Goal: Task Accomplishment & Management: Complete application form

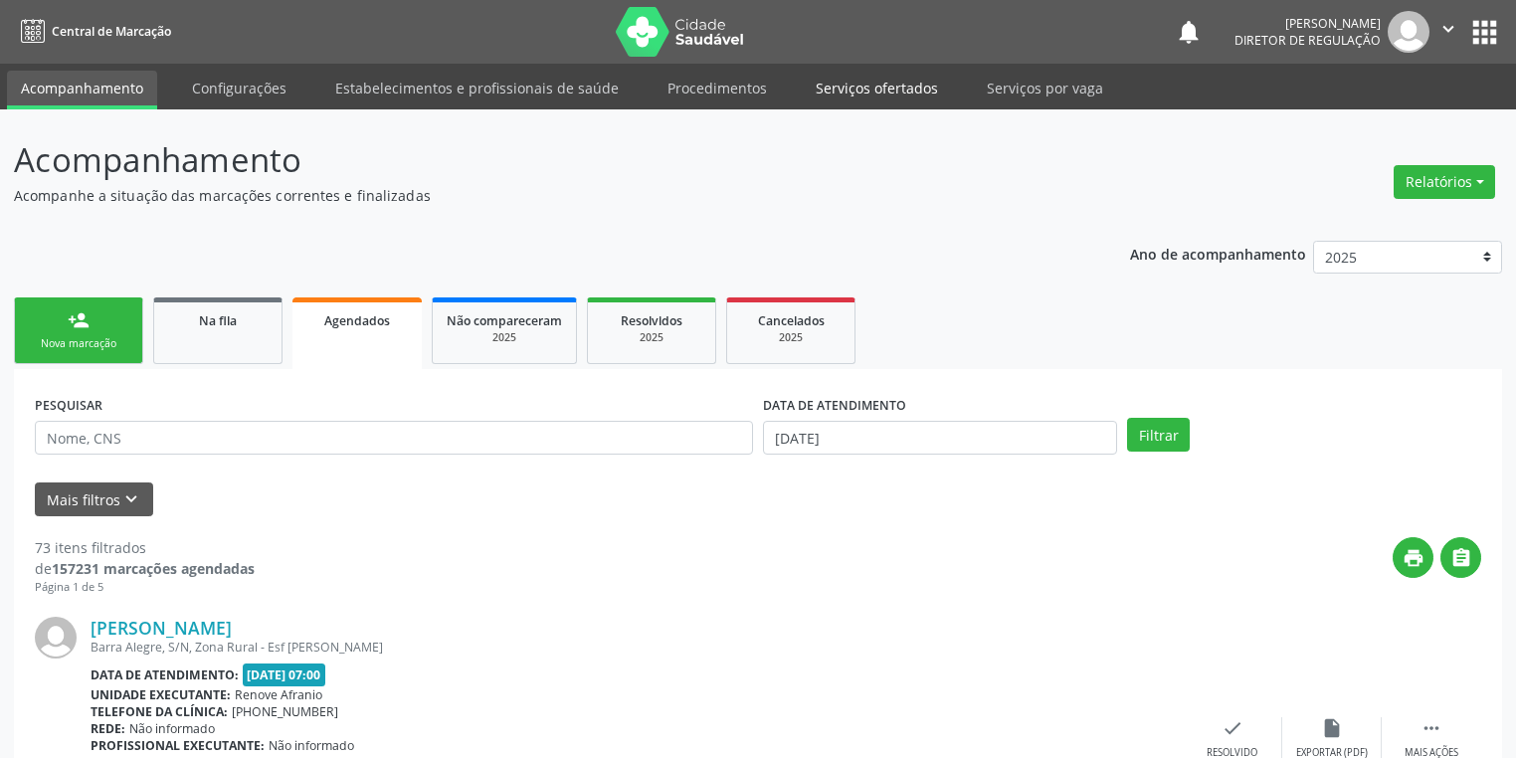
click at [853, 83] on link "Serviços ofertados" at bounding box center [877, 88] width 150 height 35
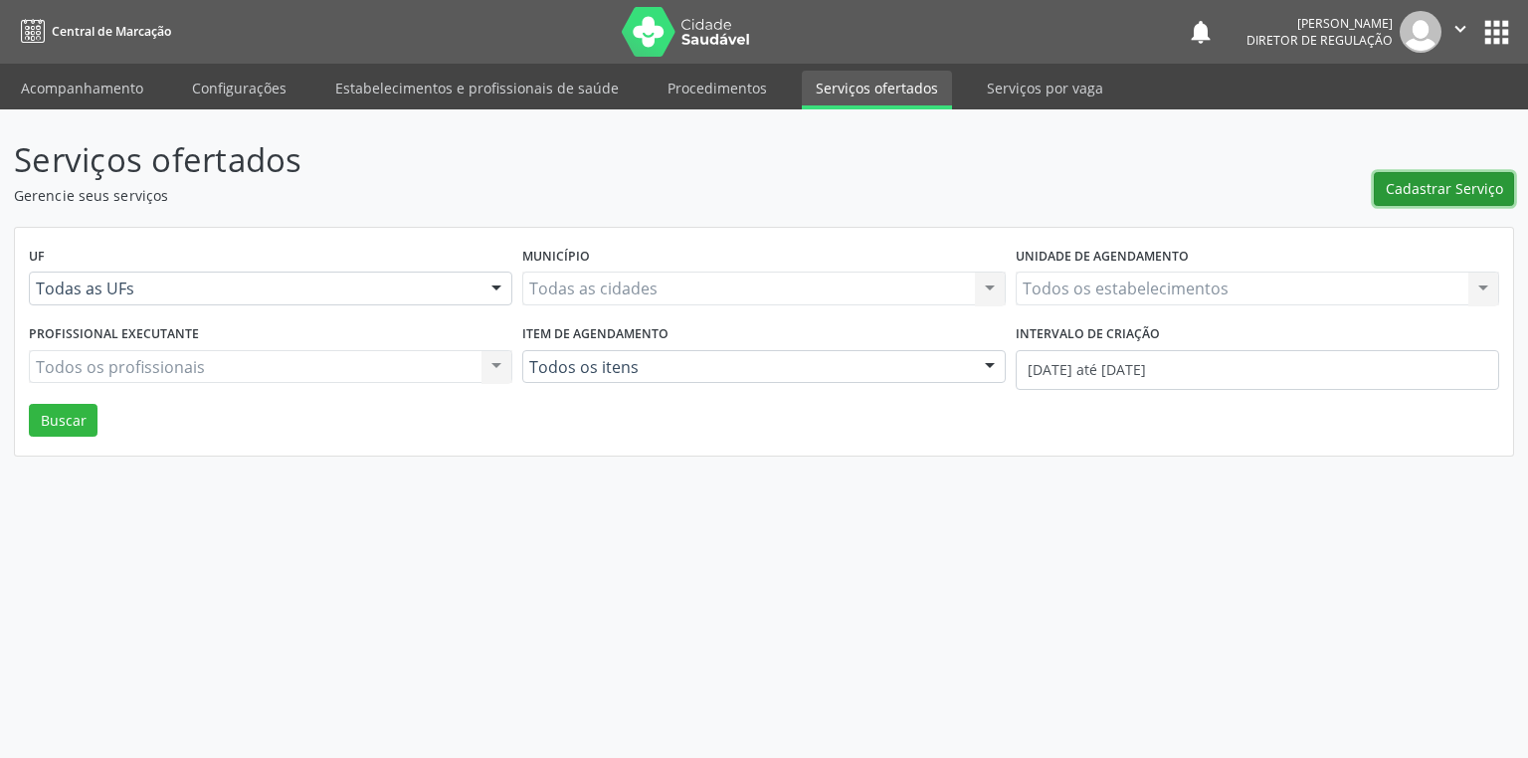
click at [1394, 195] on span "Cadastrar Serviço" at bounding box center [1444, 188] width 117 height 21
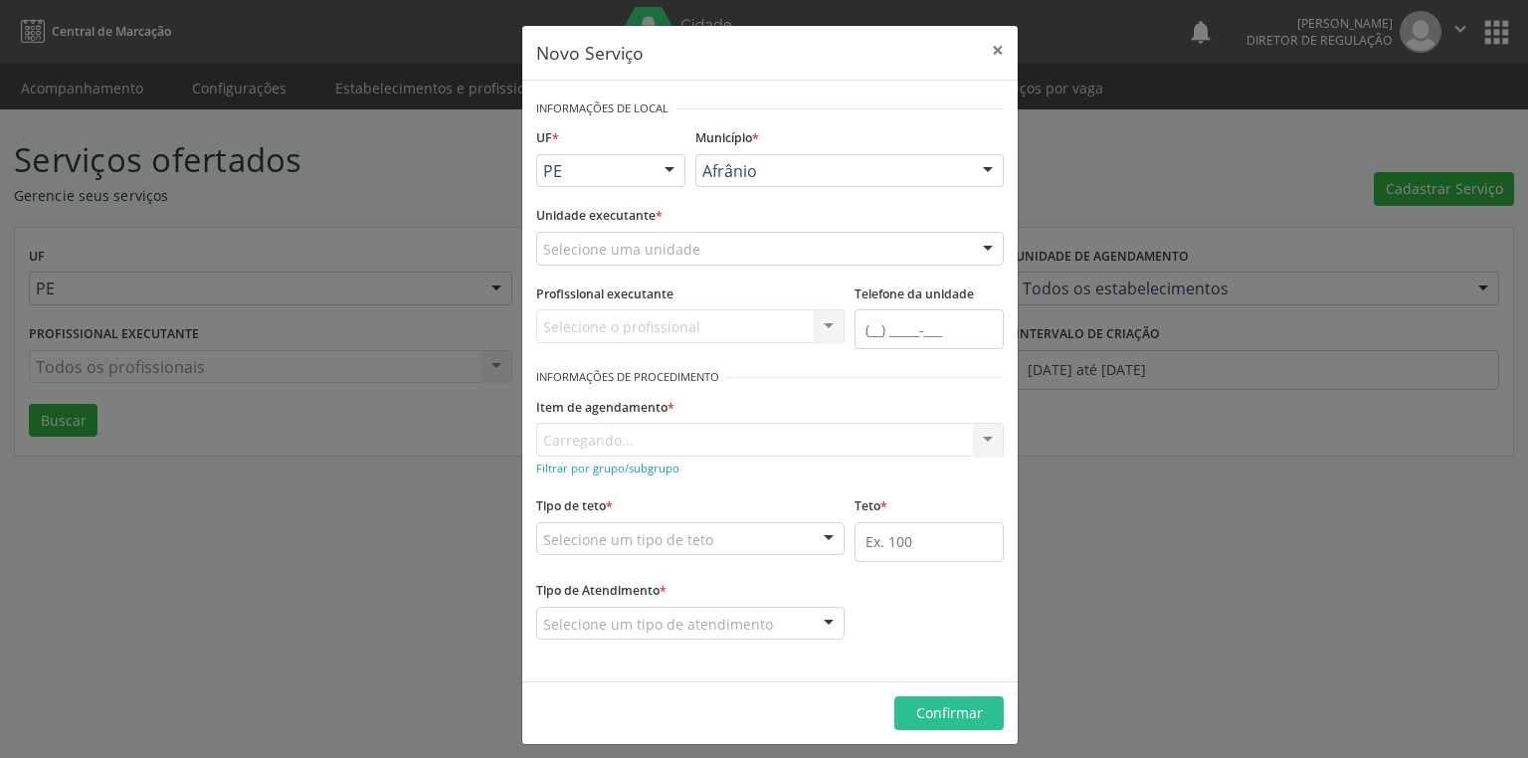
click at [85, 95] on div "Novo Serviço × Informações de Local UF * PE BA PE Nenhum resultado encontrado p…" at bounding box center [764, 379] width 1528 height 758
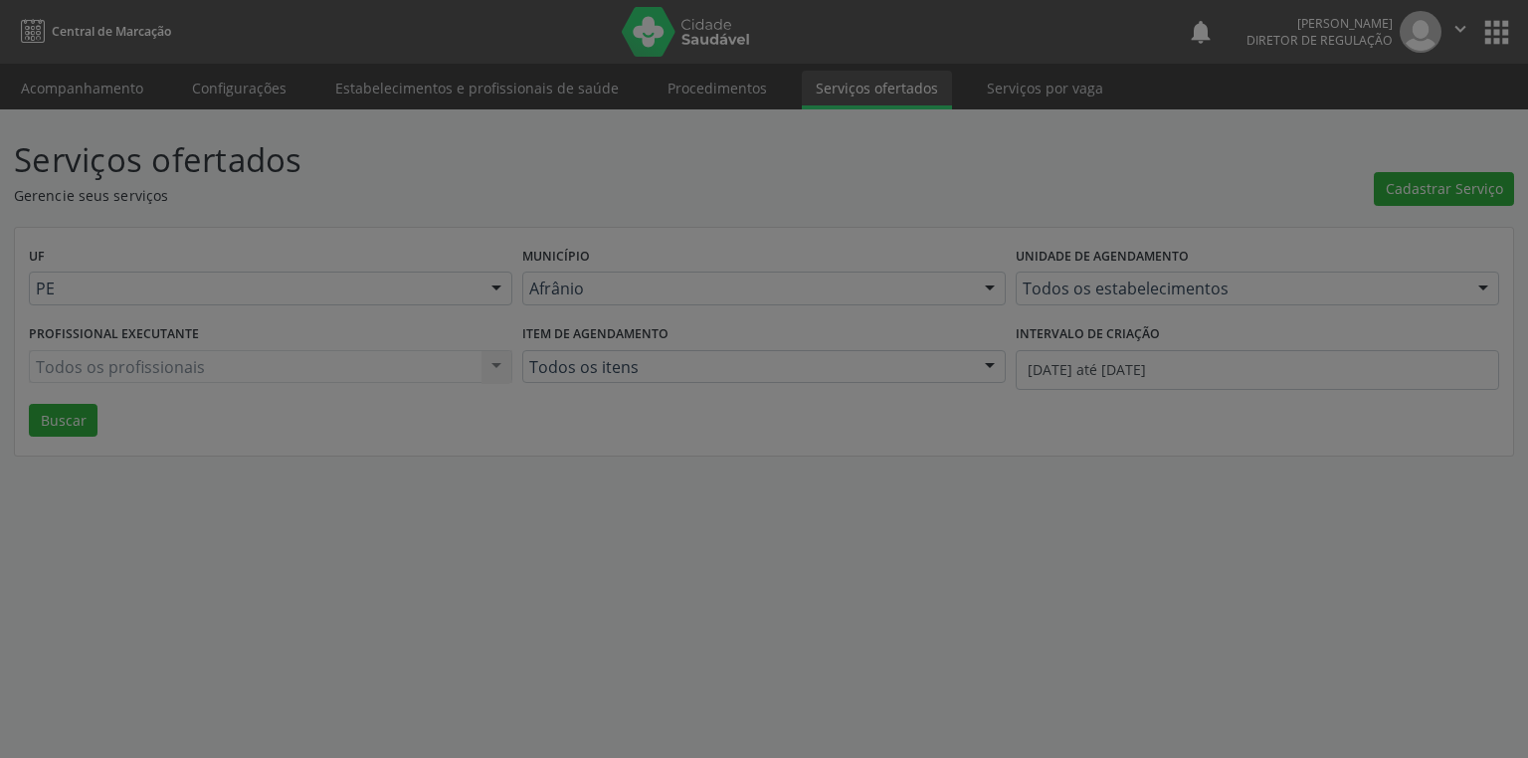
click at [85, 95] on div "Novo Serviço × Informações de Local UF * PE BA PE Nenhum resultado encontrado p…" at bounding box center [764, 379] width 1528 height 758
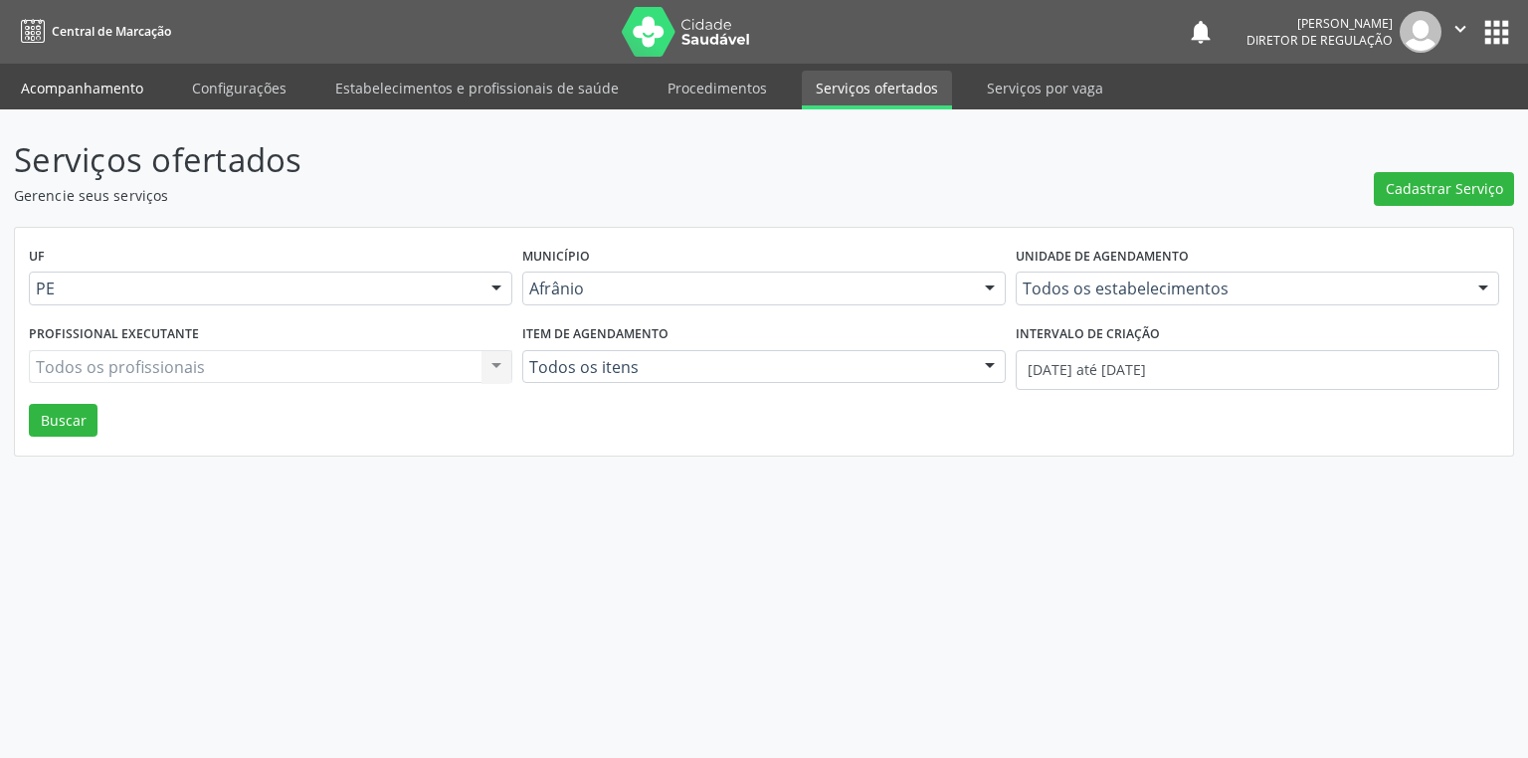
click at [65, 93] on link "Acompanhamento" at bounding box center [82, 88] width 150 height 35
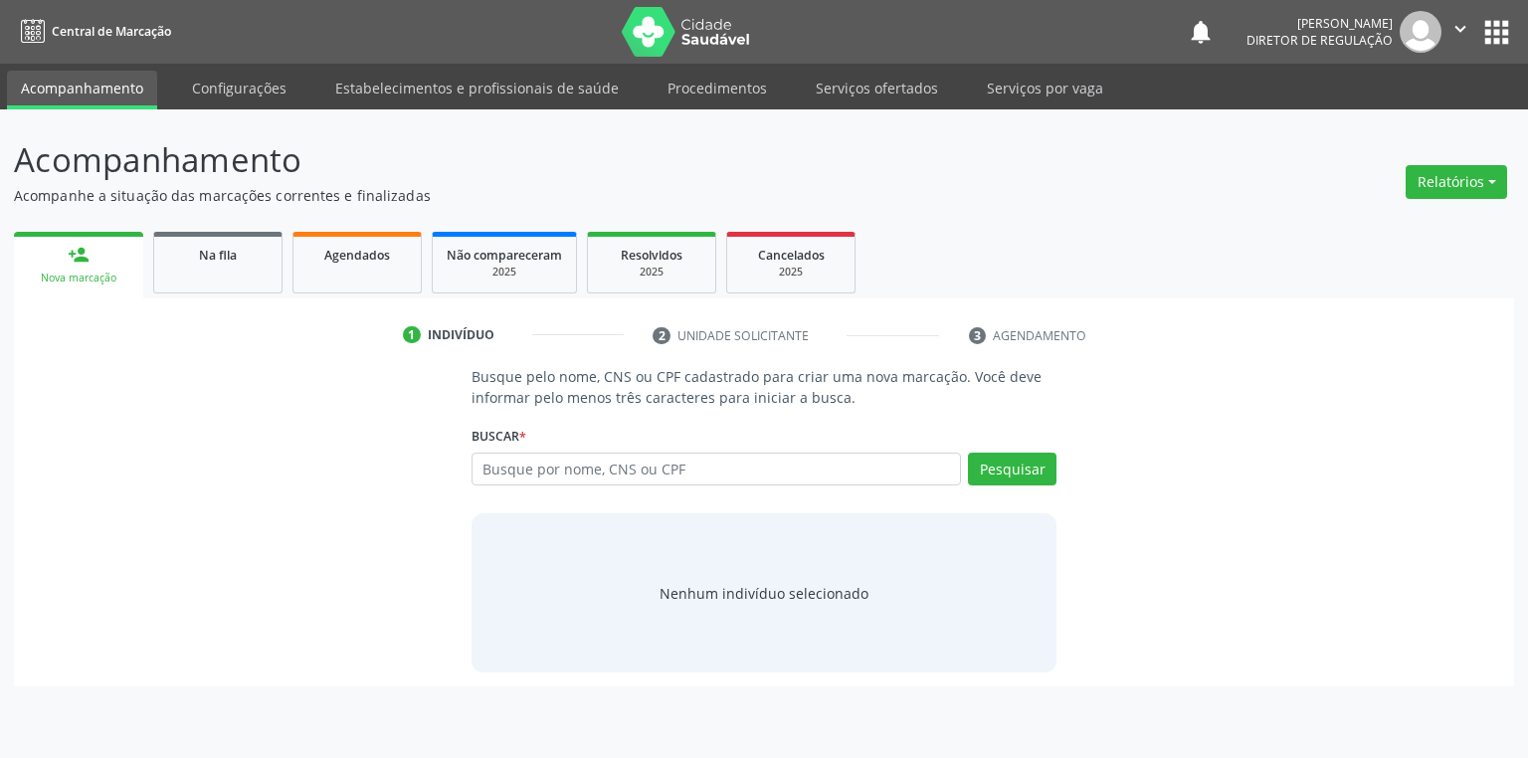
click at [63, 92] on link "Acompanhamento" at bounding box center [82, 90] width 150 height 39
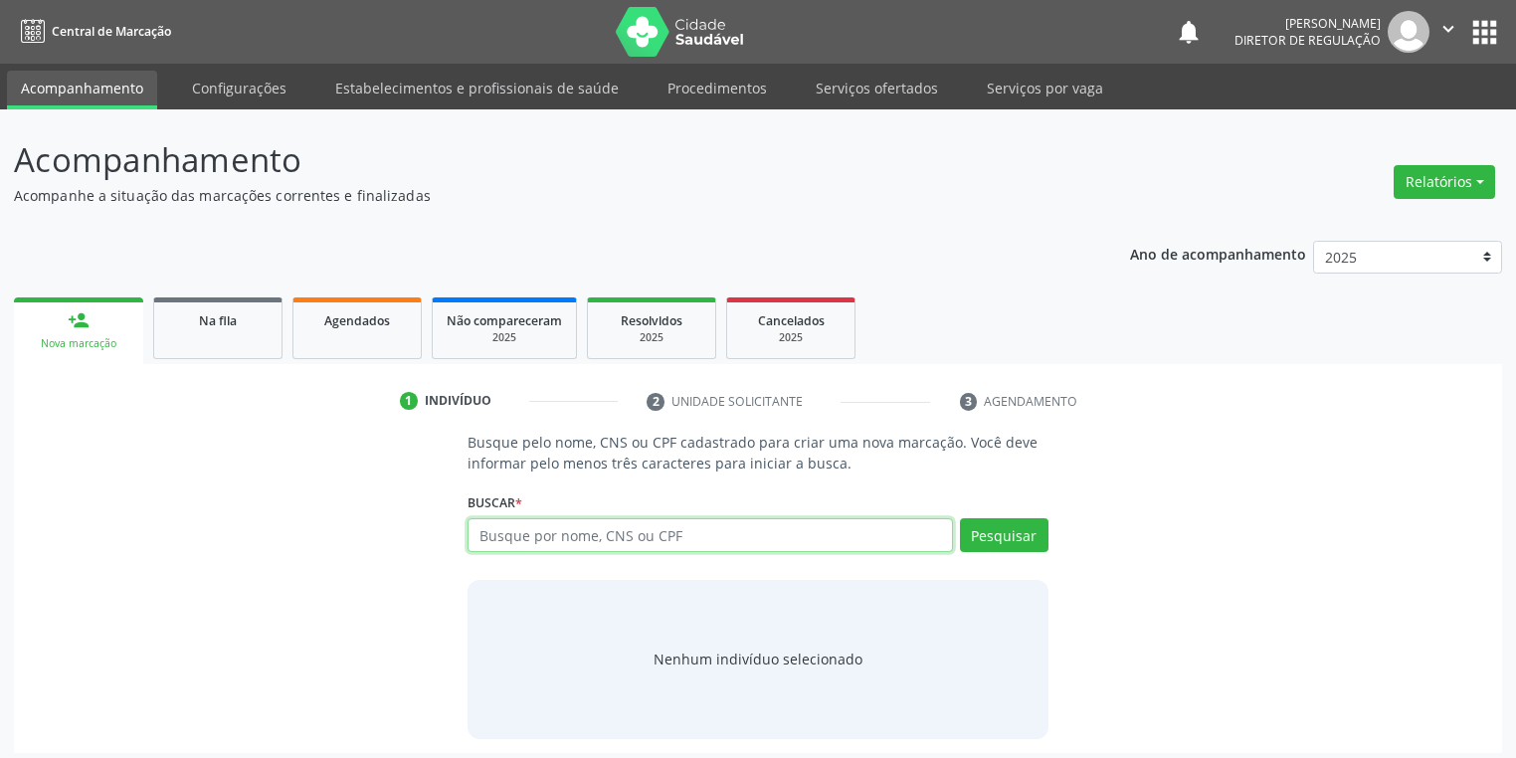
click at [502, 533] on input "text" at bounding box center [710, 535] width 485 height 34
type input "JAOA [PERSON_NAME]"
click at [1014, 538] on button "Pesquisar" at bounding box center [1004, 535] width 89 height 34
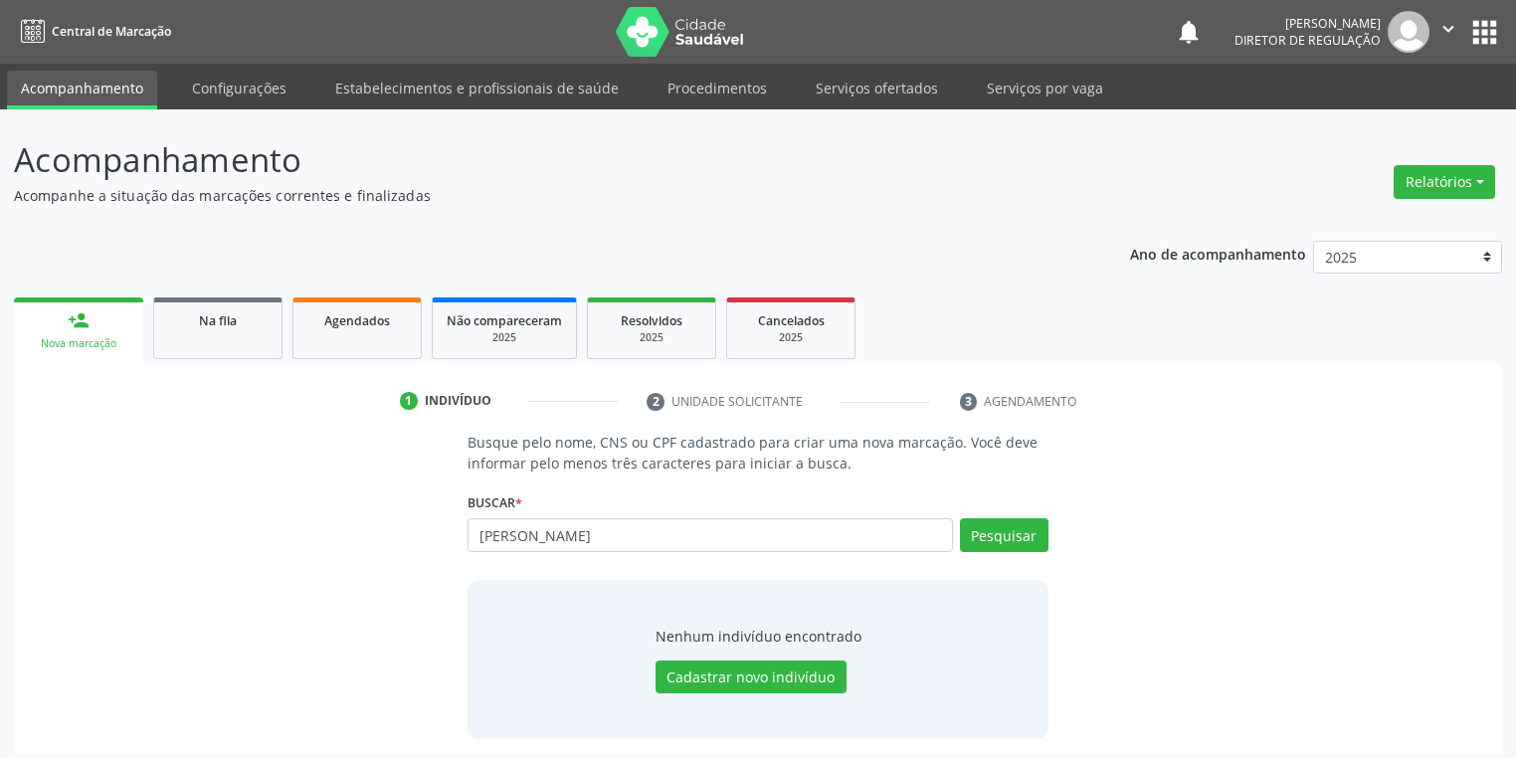
type input "J"
type input "[PERSON_NAME]"
click at [1013, 530] on button "Pesquisar" at bounding box center [1004, 535] width 89 height 34
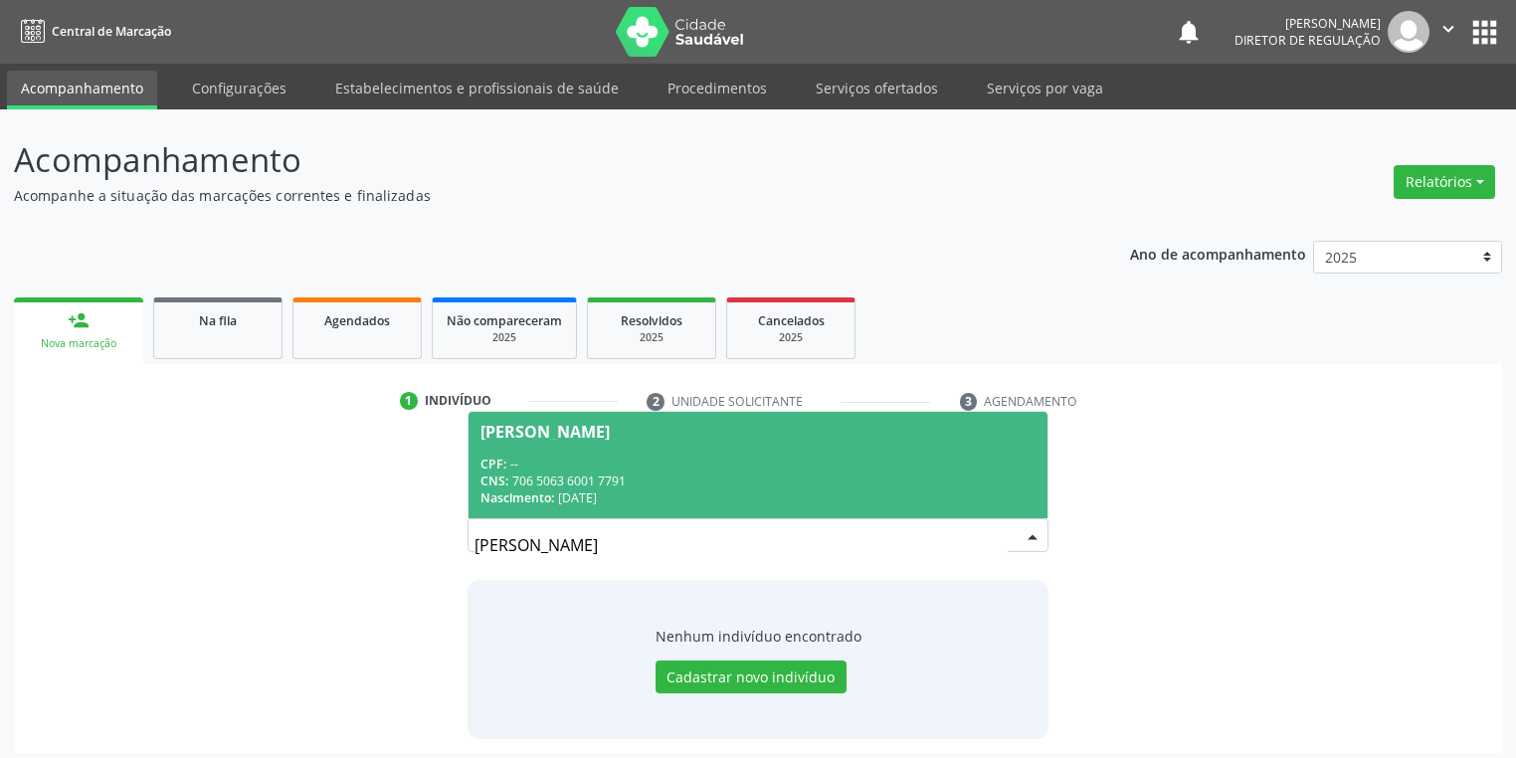
click at [655, 468] on div "CPF: --" at bounding box center [757, 464] width 555 height 17
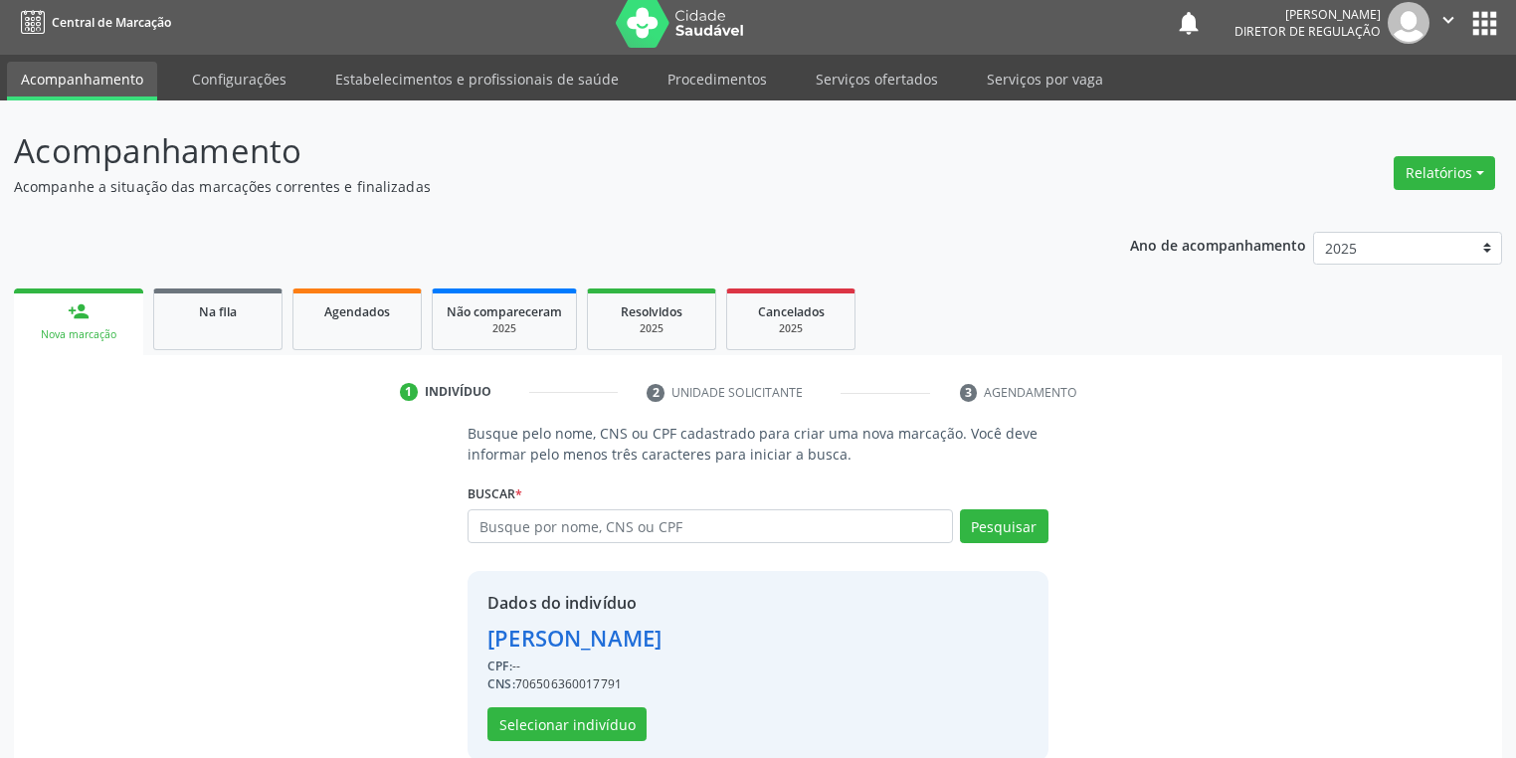
scroll to position [38, 0]
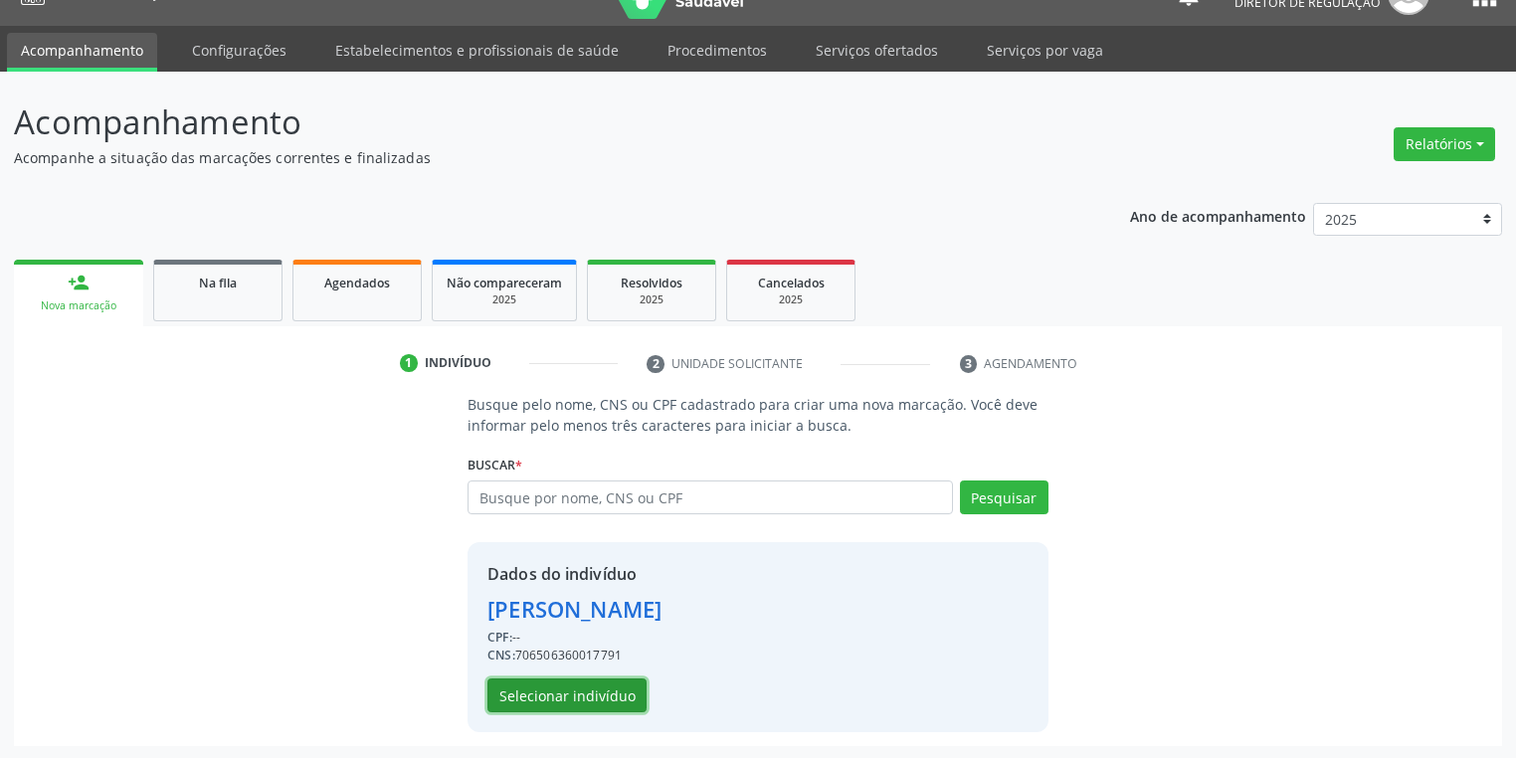
click at [530, 689] on button "Selecionar indivíduo" at bounding box center [566, 695] width 159 height 34
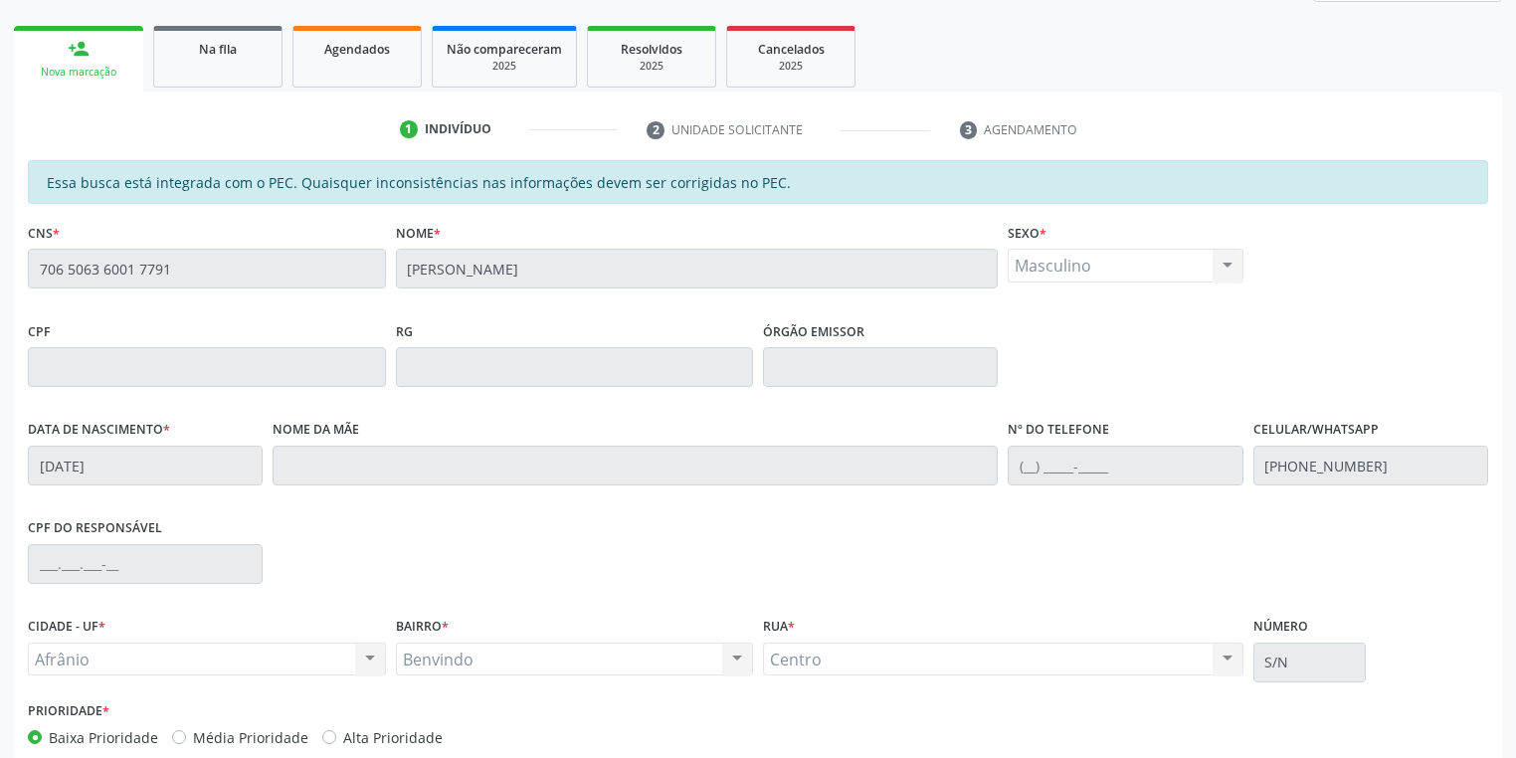
scroll to position [377, 0]
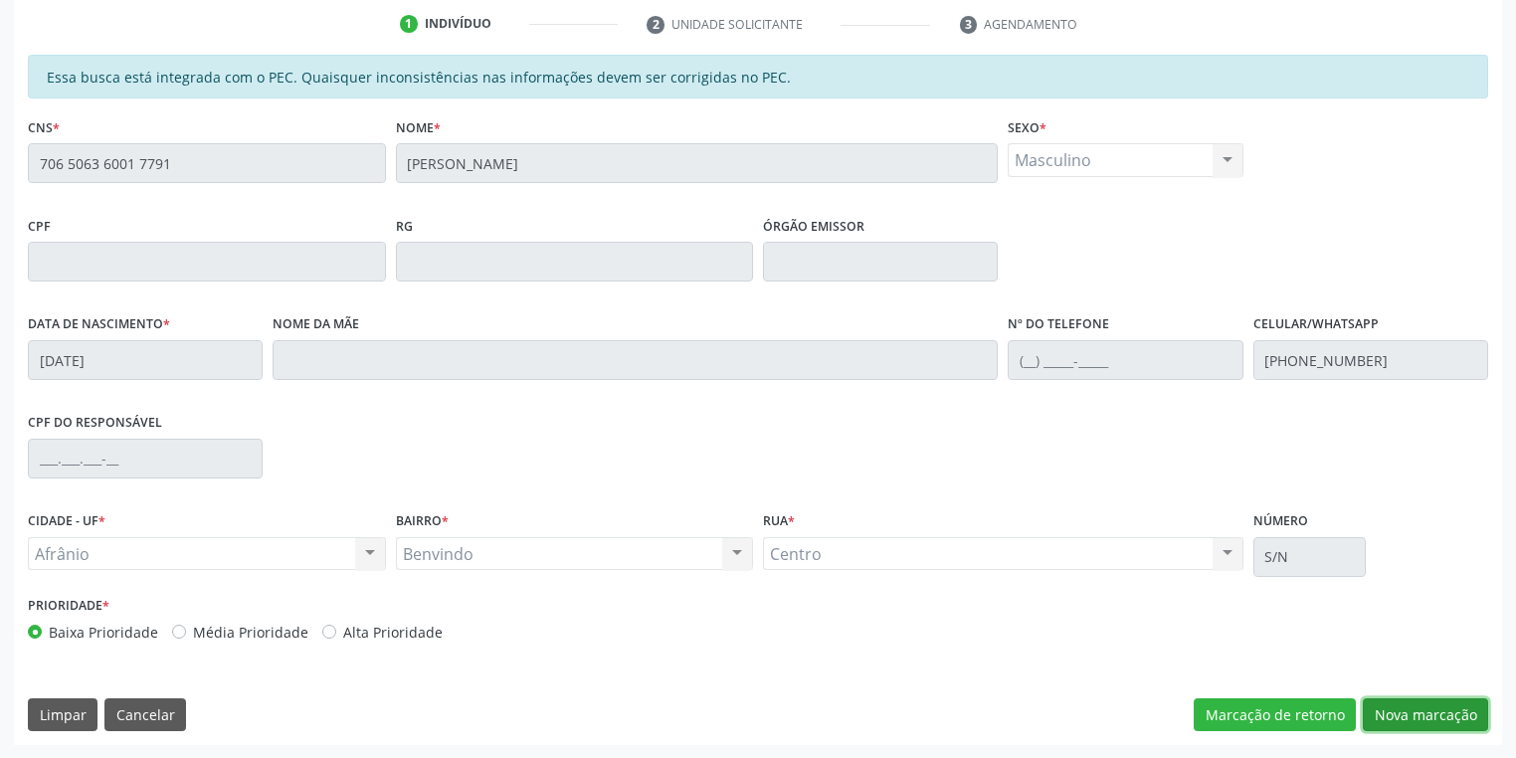
drag, startPoint x: 1412, startPoint y: 710, endPoint x: 1383, endPoint y: 694, distance: 33.8
click at [1411, 711] on button "Nova marcação" at bounding box center [1425, 715] width 125 height 34
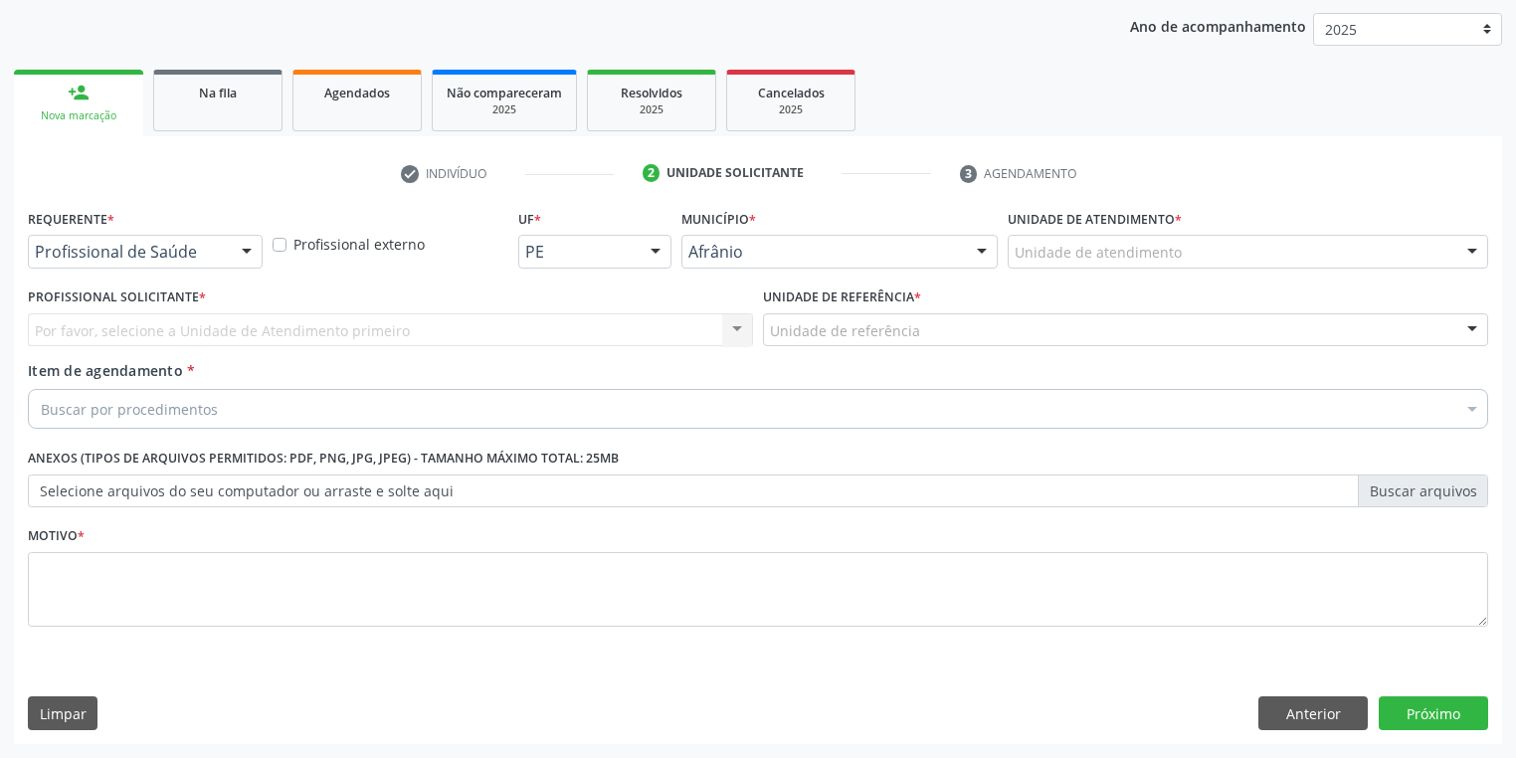
scroll to position [227, 0]
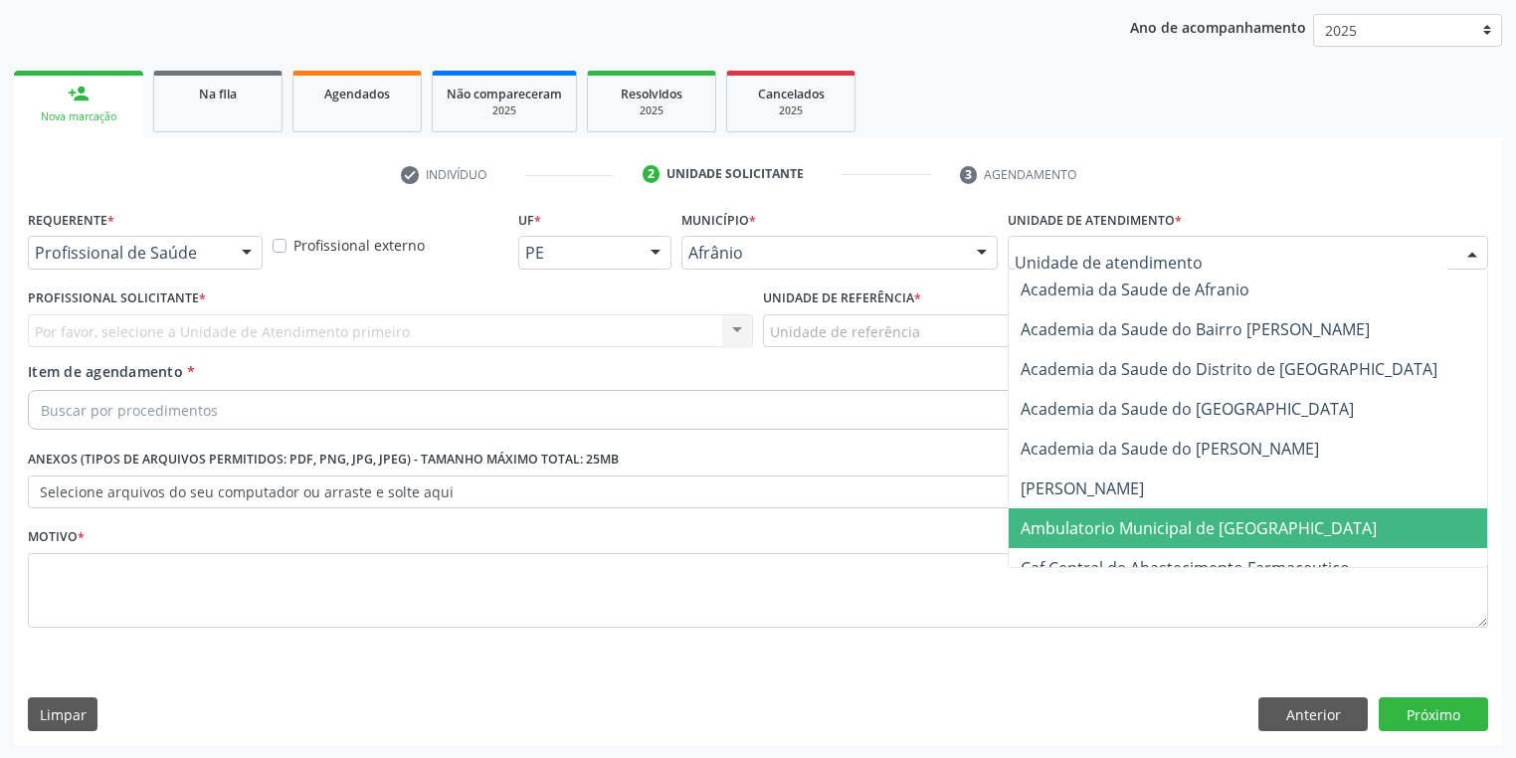
click at [1060, 529] on span "Ambulatorio Municipal de [GEOGRAPHIC_DATA]" at bounding box center [1199, 528] width 356 height 22
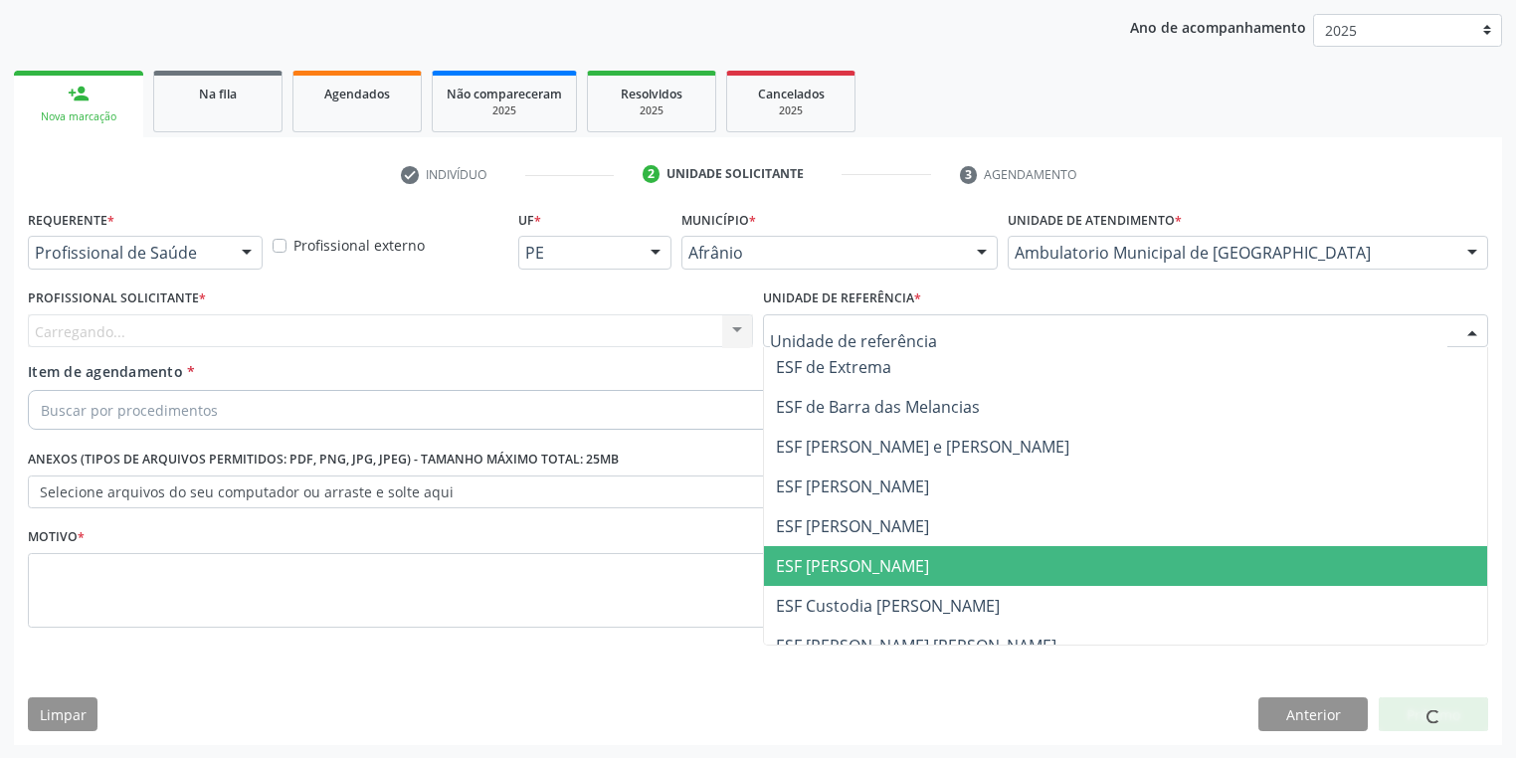
click at [809, 566] on span "ESF [PERSON_NAME]" at bounding box center [852, 566] width 153 height 22
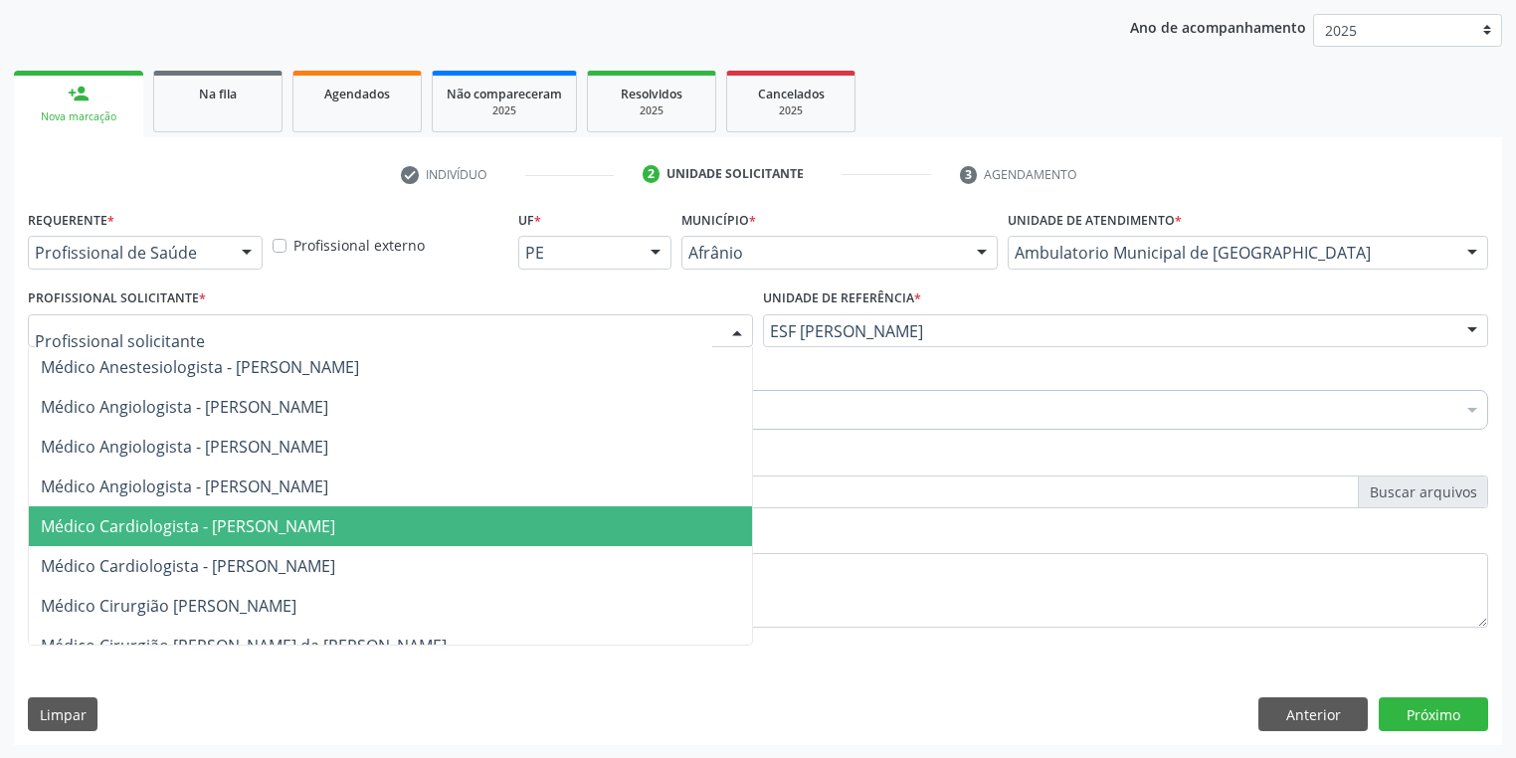
click at [167, 536] on span "Médico Cardiologista - [PERSON_NAME]" at bounding box center [390, 526] width 723 height 40
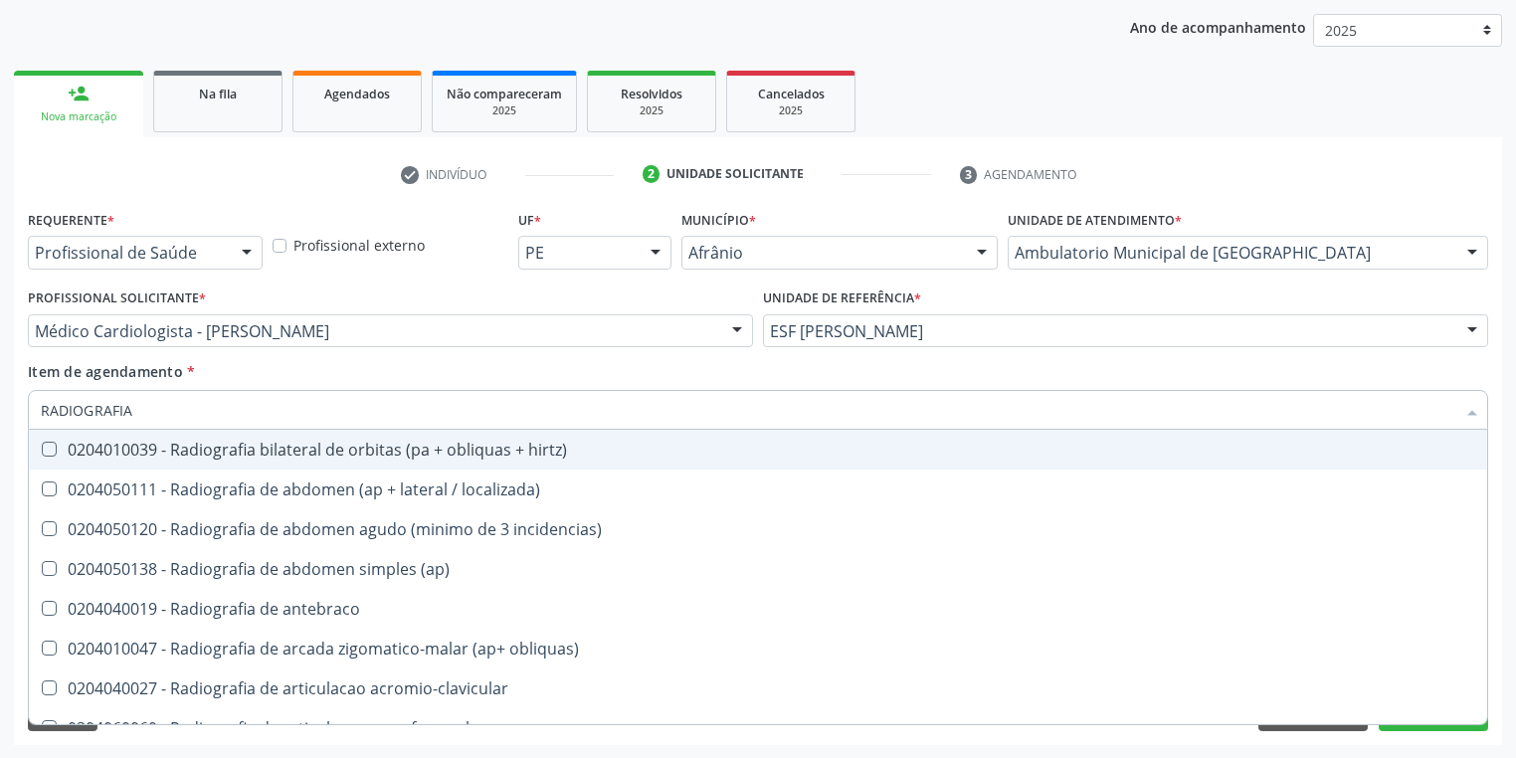
type input "RADIOGRAFIA"
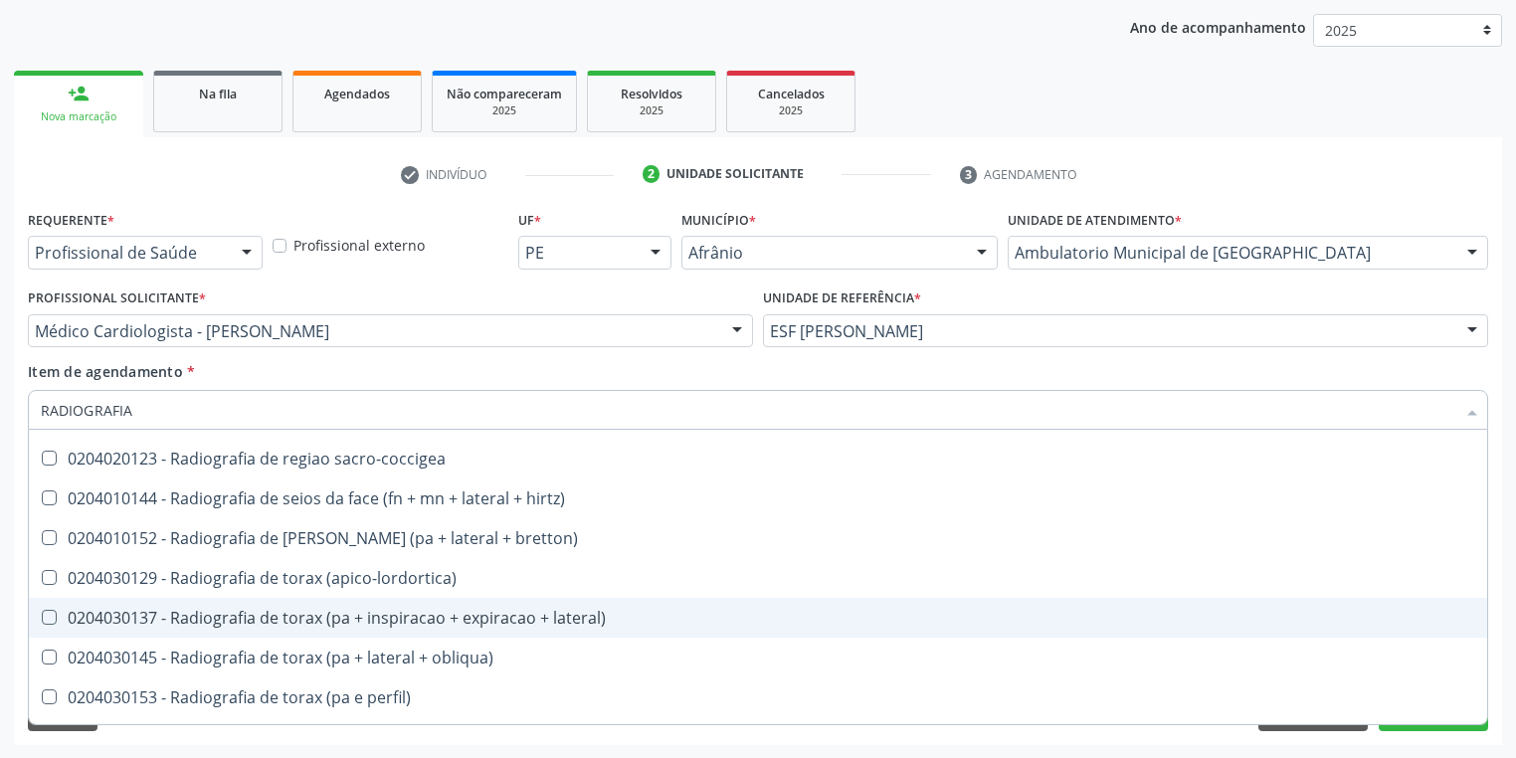
scroll to position [2228, 0]
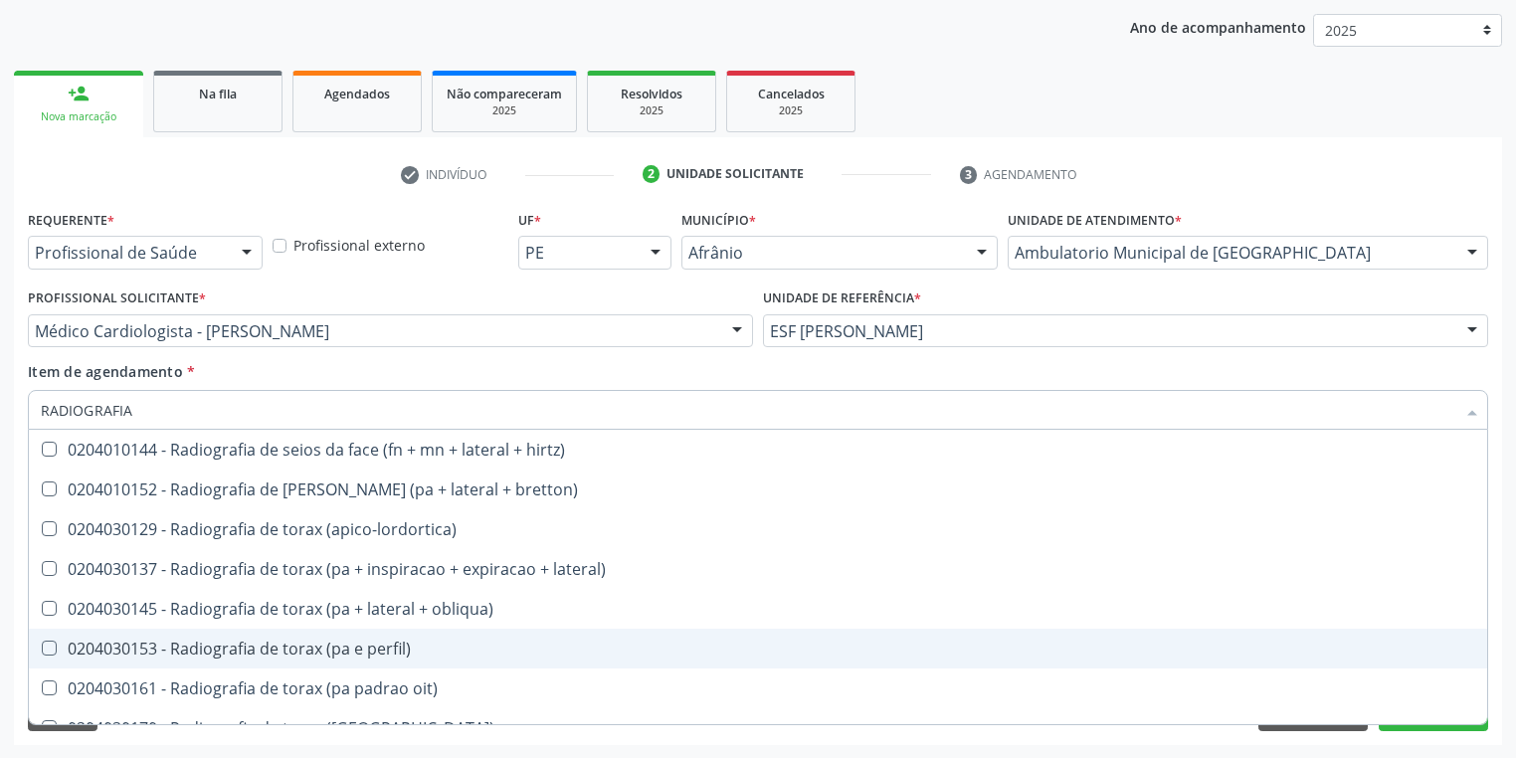
click at [314, 655] on div "0204030153 - Radiografia de torax (pa e perfil)" at bounding box center [758, 649] width 1434 height 16
checkbox perfil\) "true"
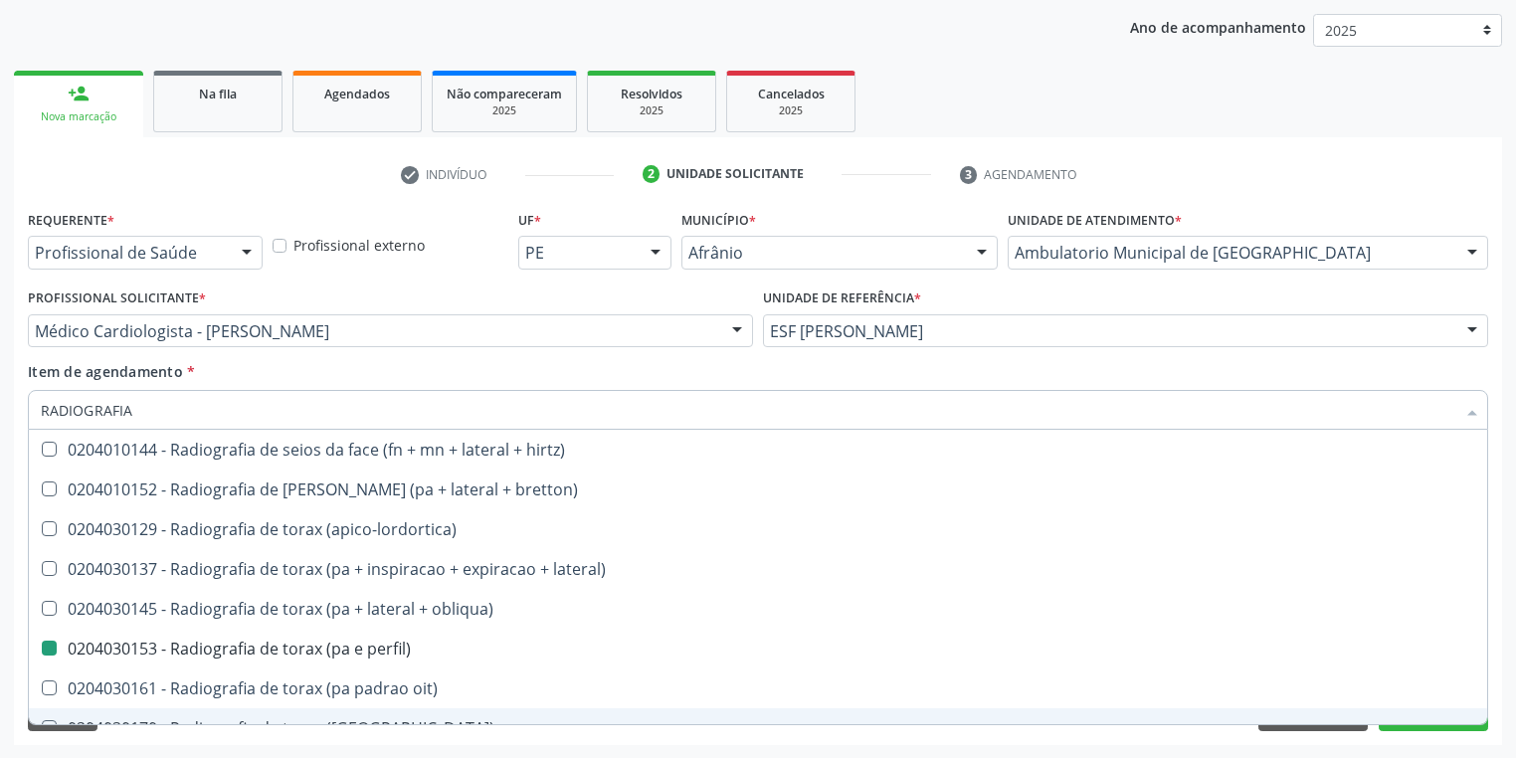
click at [125, 731] on div "Requerente * Profissional de Saúde Profissional de Saúde Paciente Nenhum result…" at bounding box center [758, 475] width 1488 height 540
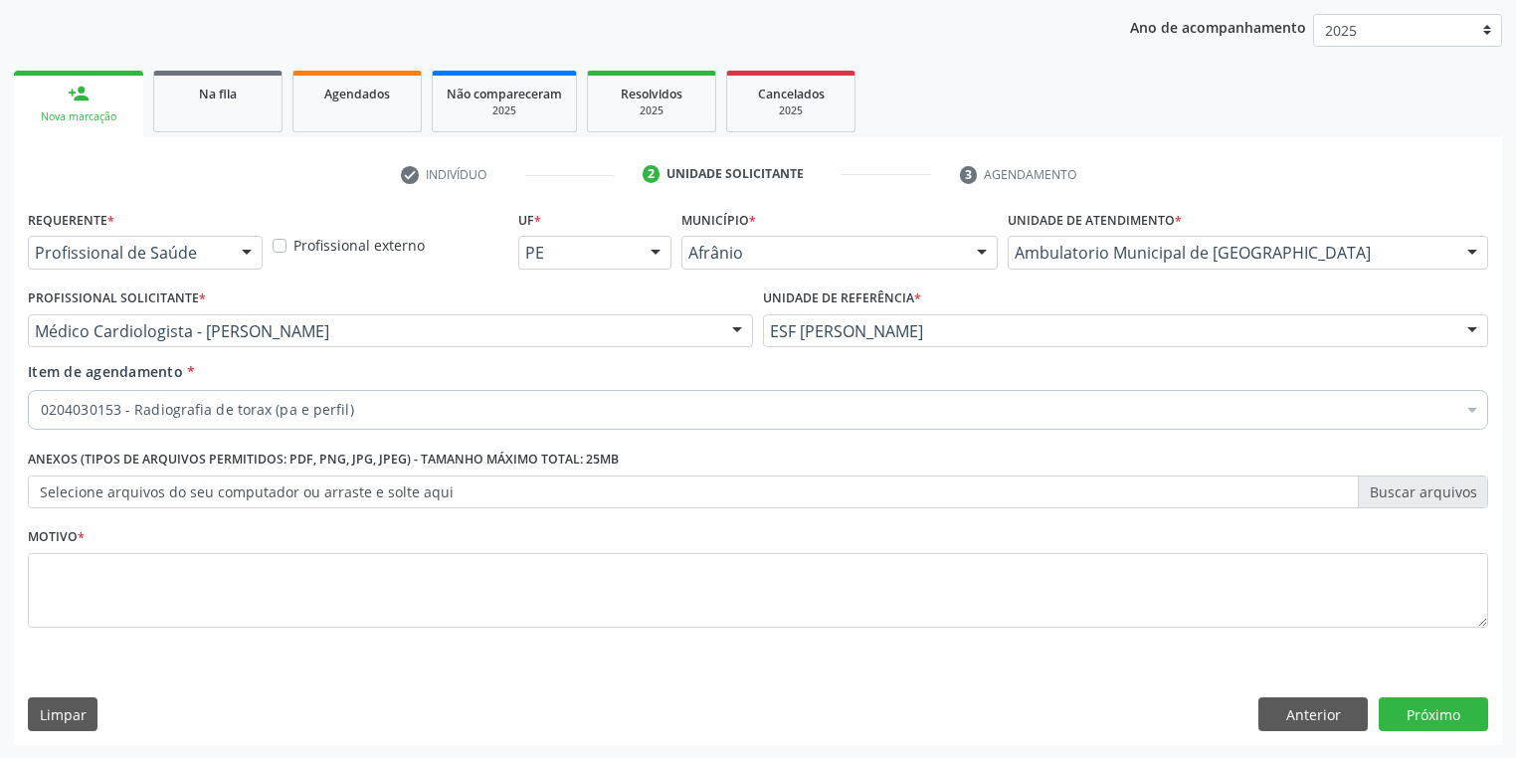
scroll to position [0, 0]
drag, startPoint x: 95, startPoint y: 545, endPoint x: 95, endPoint y: 568, distance: 22.9
click at [95, 568] on div "Motivo *" at bounding box center [758, 574] width 1460 height 105
click at [95, 568] on textarea at bounding box center [758, 591] width 1460 height 76
type textarea "*"
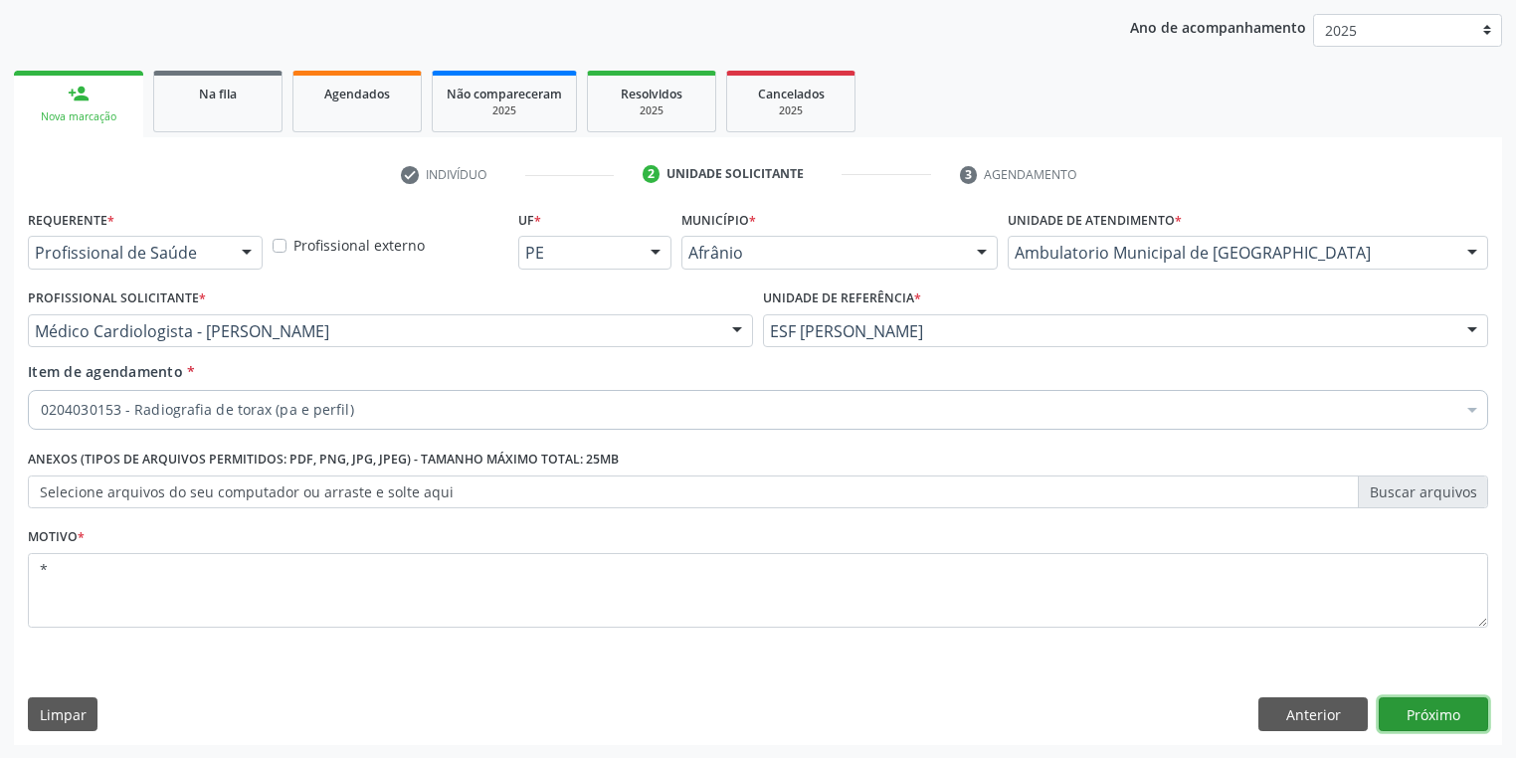
click at [1443, 711] on button "Próximo" at bounding box center [1433, 714] width 109 height 34
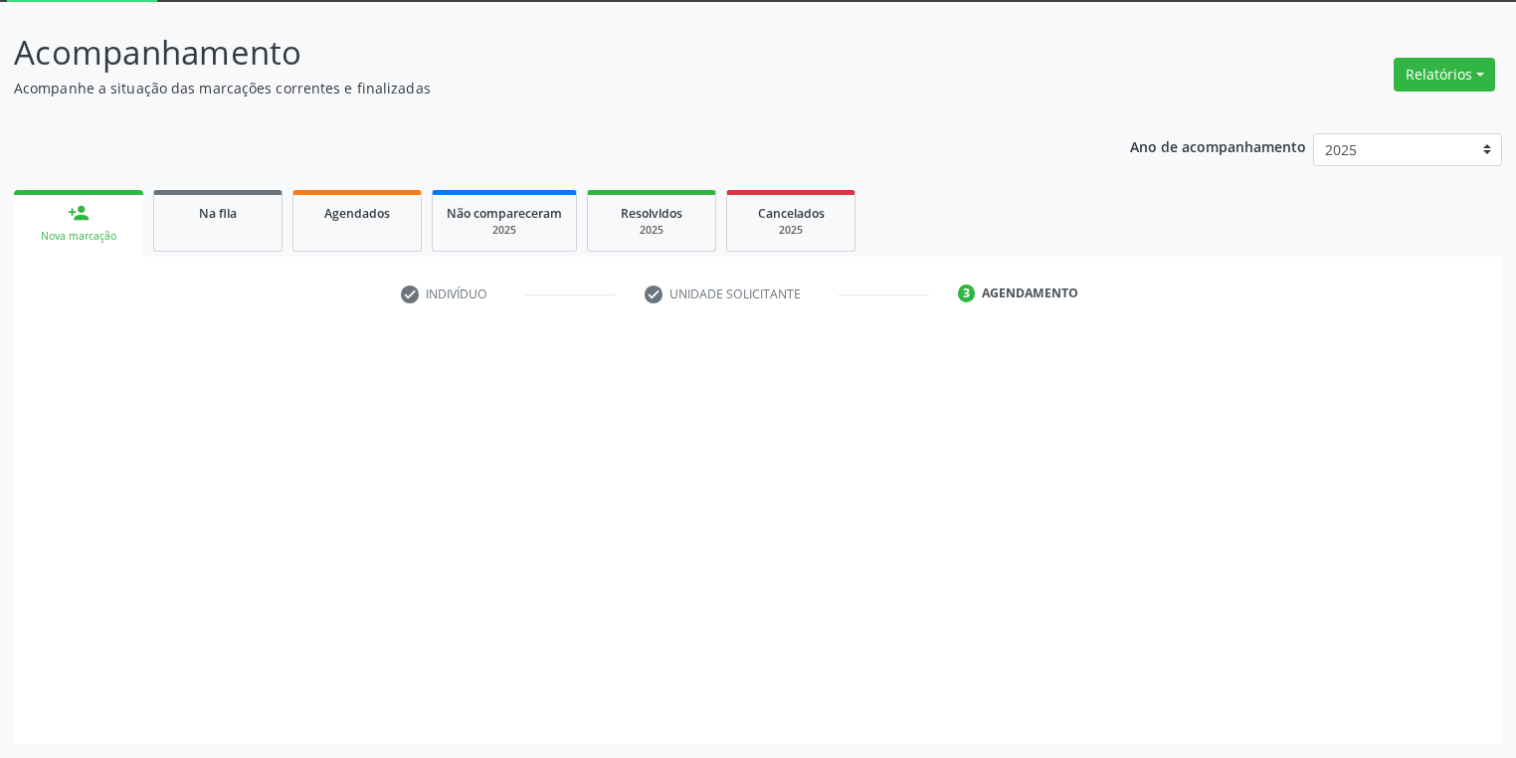
scroll to position [106, 0]
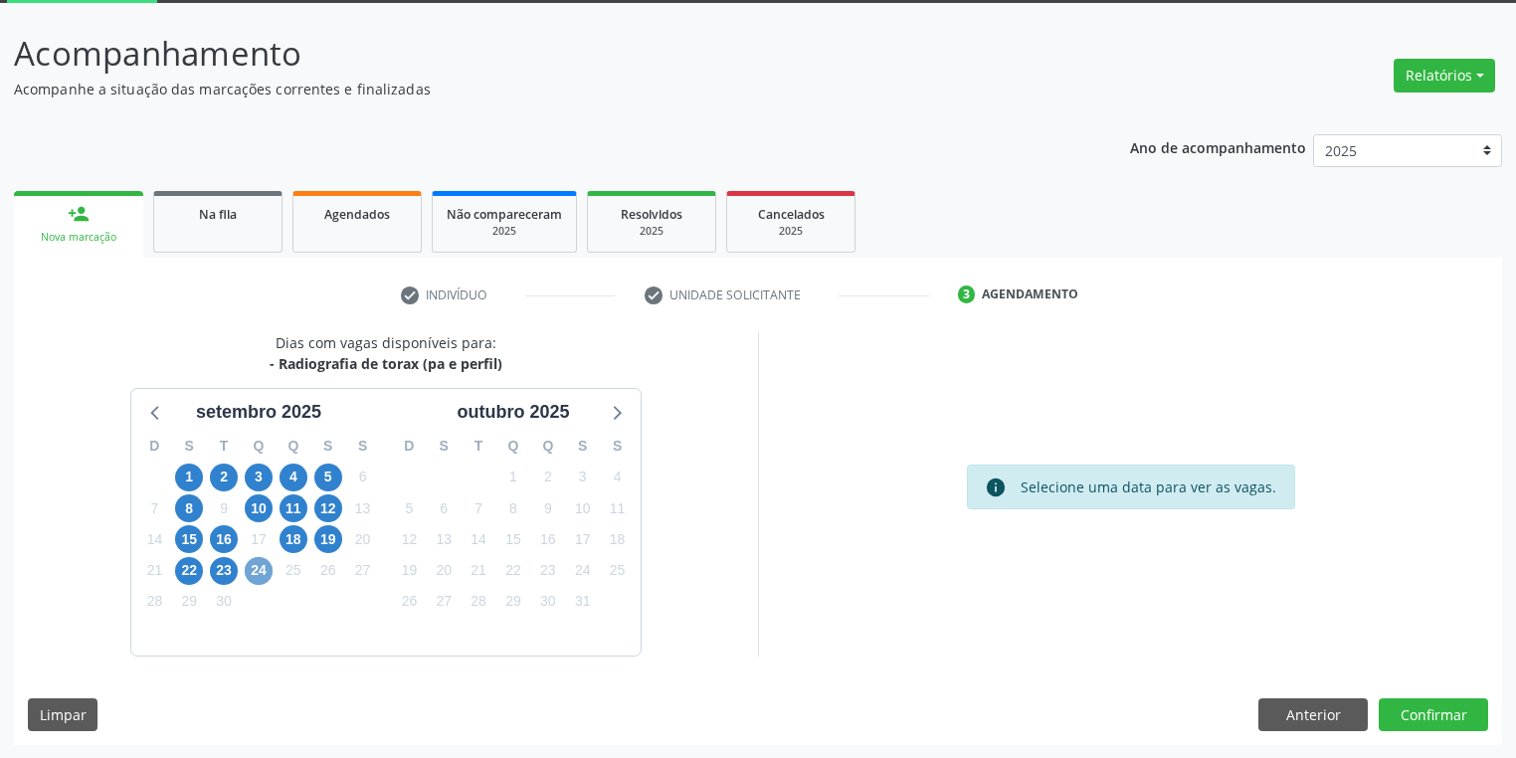
click at [257, 573] on span "24" at bounding box center [259, 571] width 28 height 28
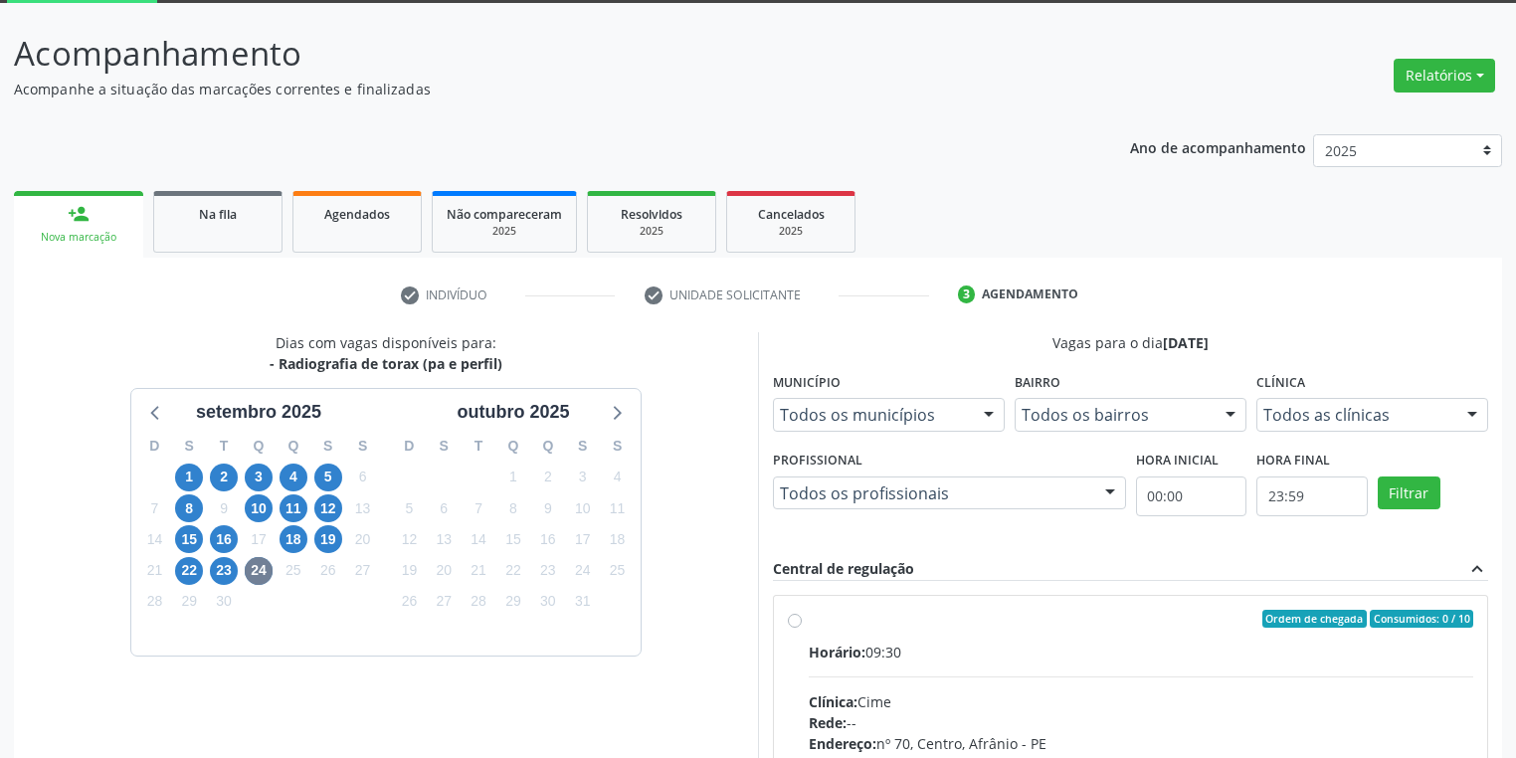
click at [1078, 656] on div "Horário: 09:30" at bounding box center [1141, 652] width 664 height 21
click at [802, 628] on input "Ordem de chegada Consumidos: 0 / 10 Horário: 09:30 Clínica: Cime Rede: -- Ender…" at bounding box center [795, 619] width 14 height 18
radio input "true"
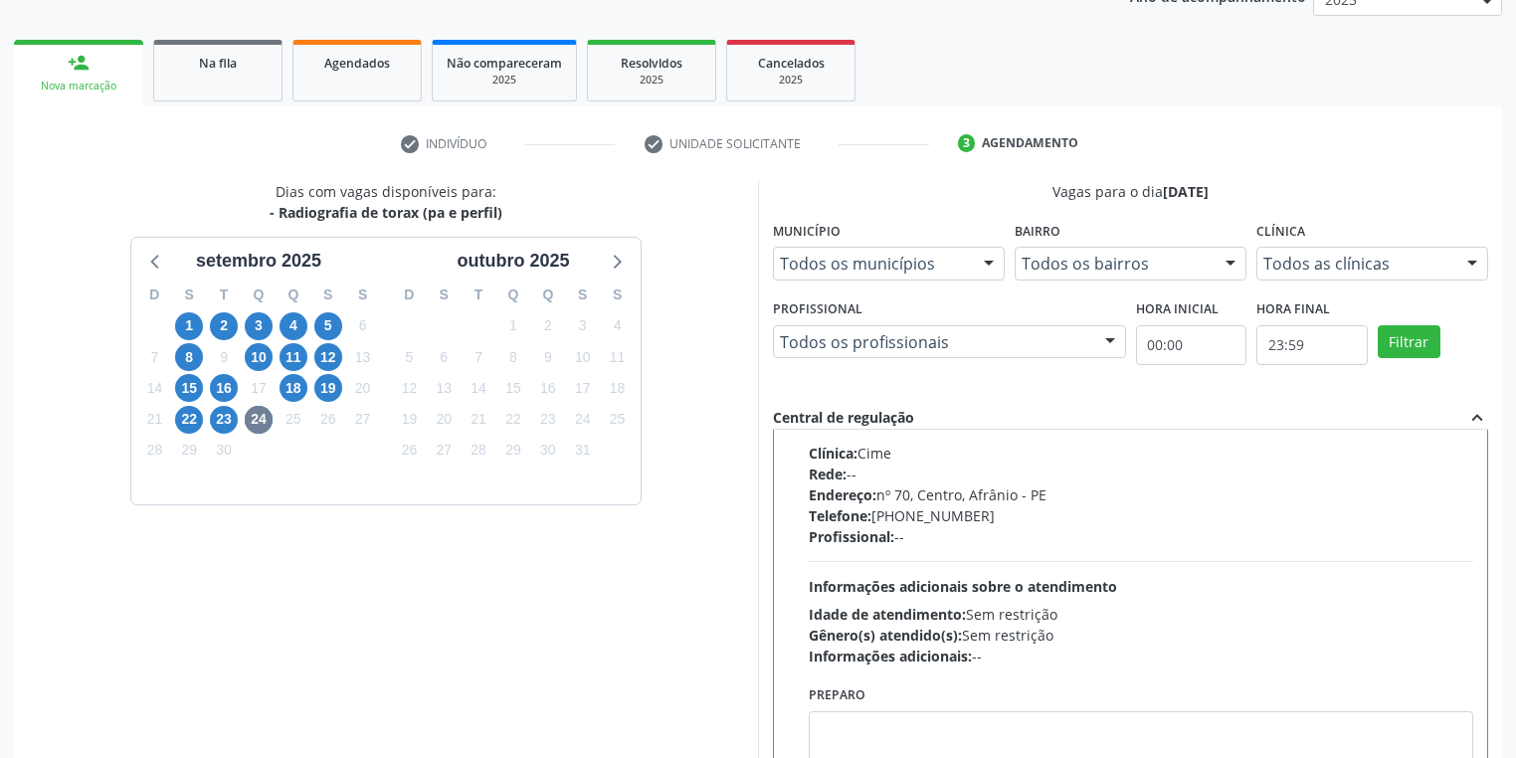
scroll to position [425, 0]
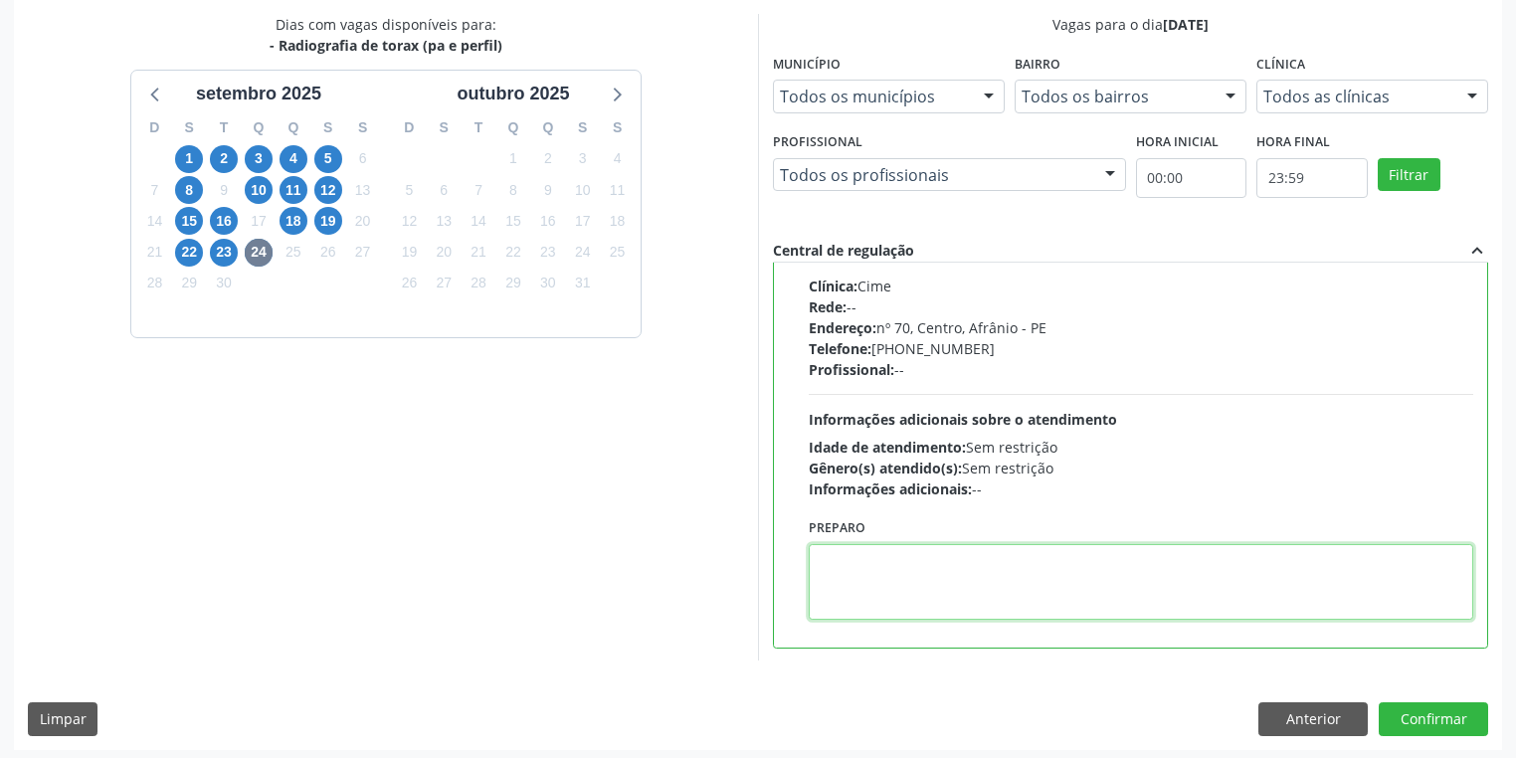
click at [832, 581] on textarea at bounding box center [1141, 582] width 664 height 76
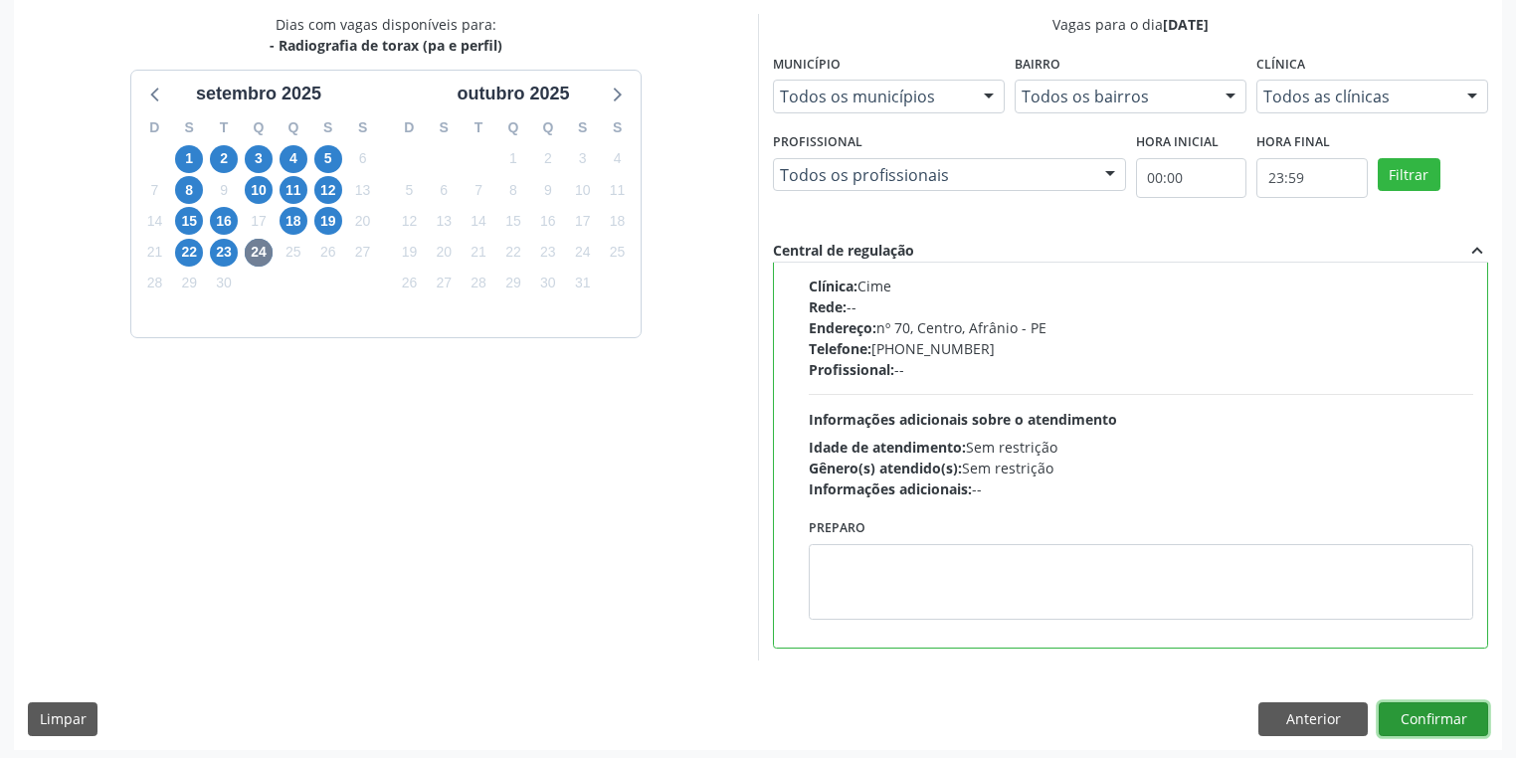
click at [1433, 718] on button "Confirmar" at bounding box center [1433, 719] width 109 height 34
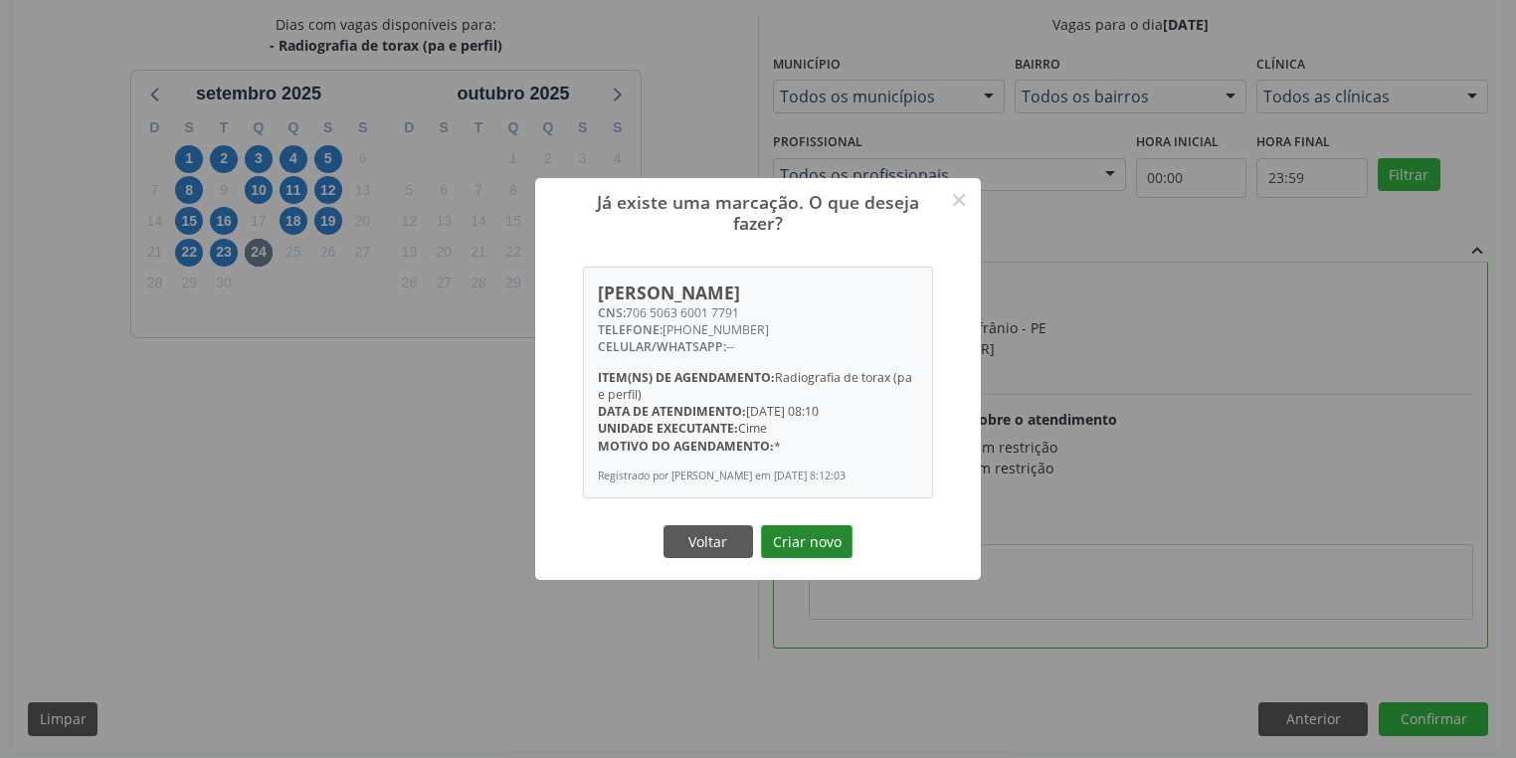
click at [809, 544] on button "Criar novo" at bounding box center [807, 542] width 92 height 34
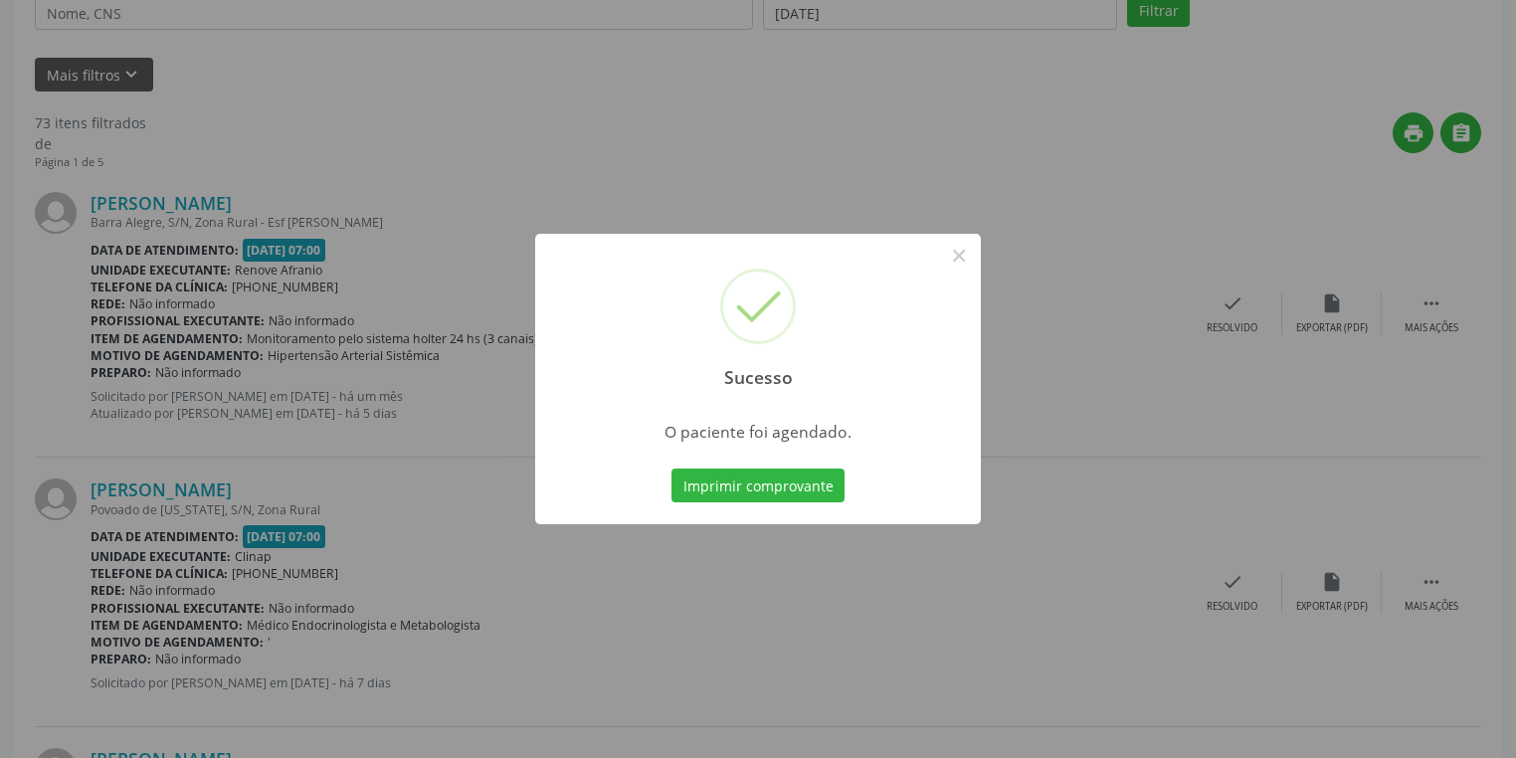
scroll to position [0, 0]
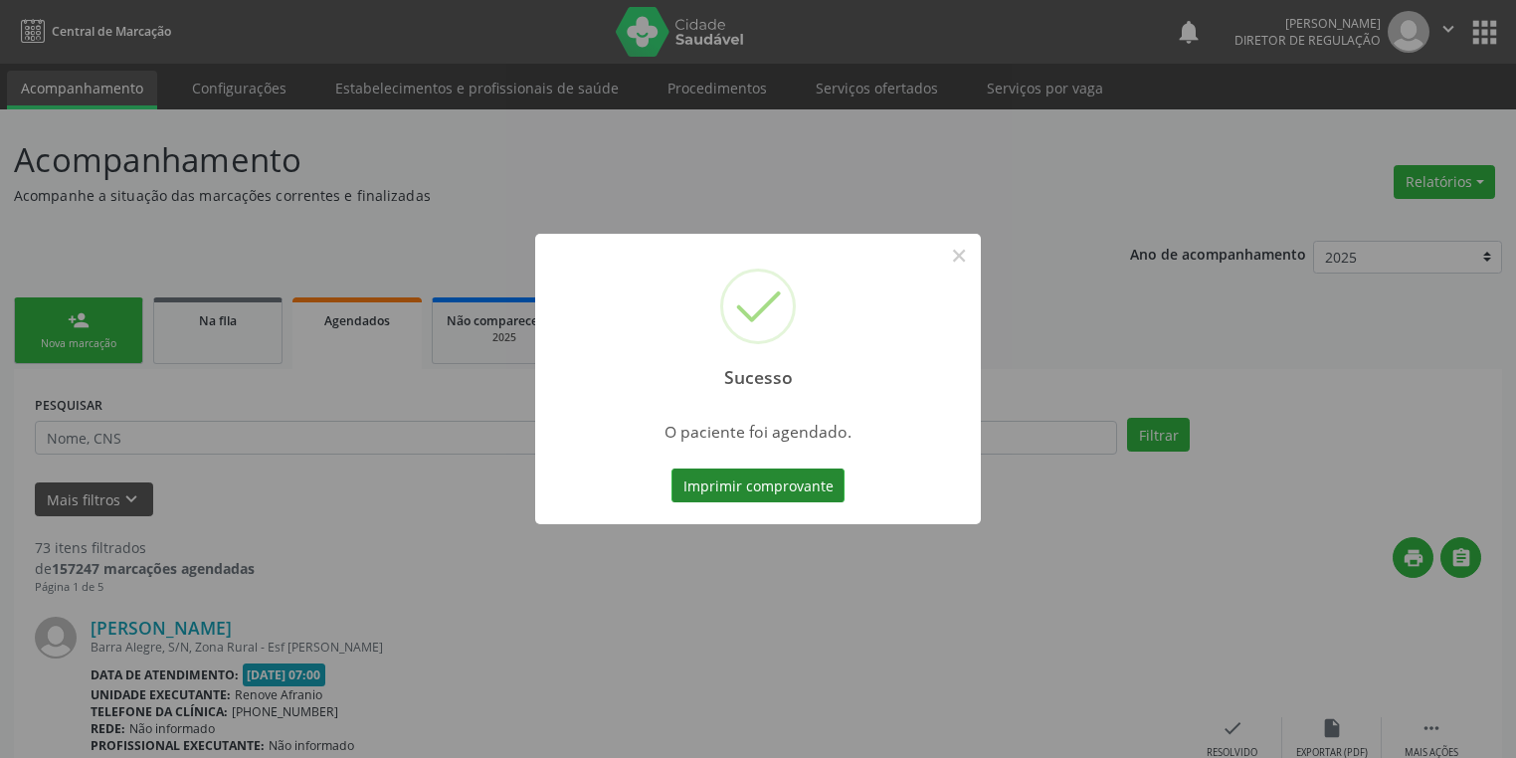
click at [723, 481] on button "Imprimir comprovante" at bounding box center [757, 485] width 173 height 34
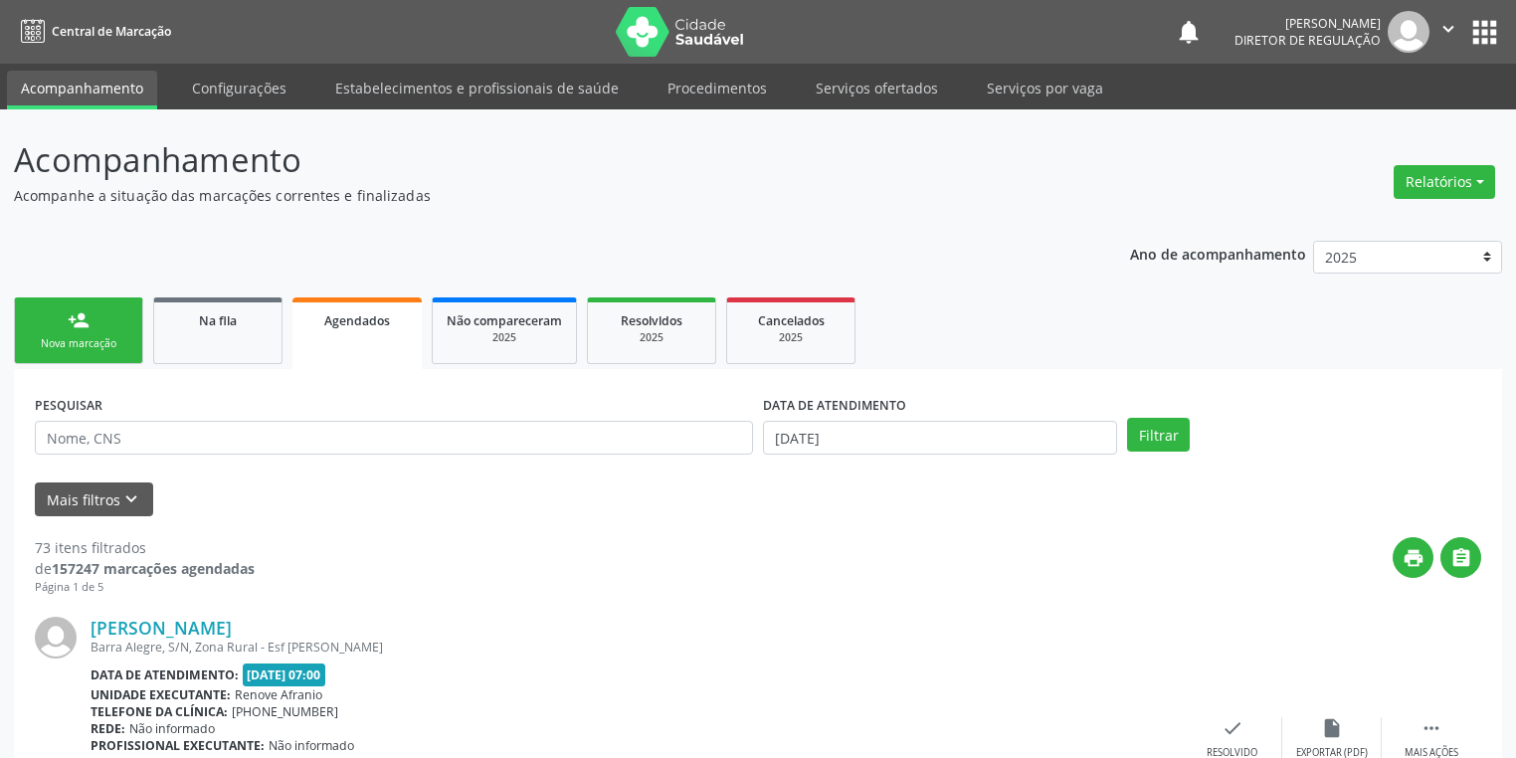
click at [103, 322] on link "person_add Nova marcação" at bounding box center [78, 330] width 129 height 67
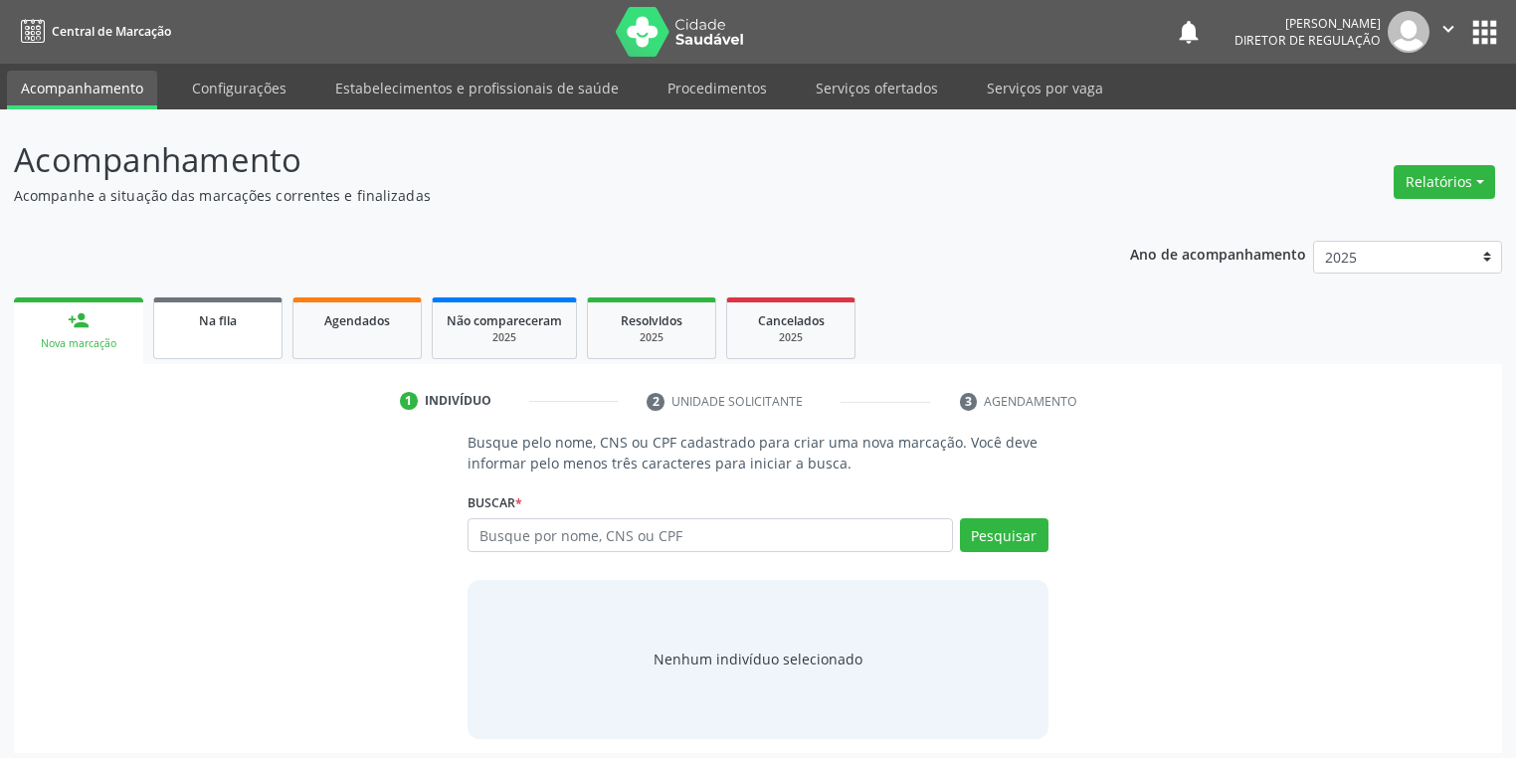
click at [257, 329] on div "Na fila" at bounding box center [217, 319] width 99 height 21
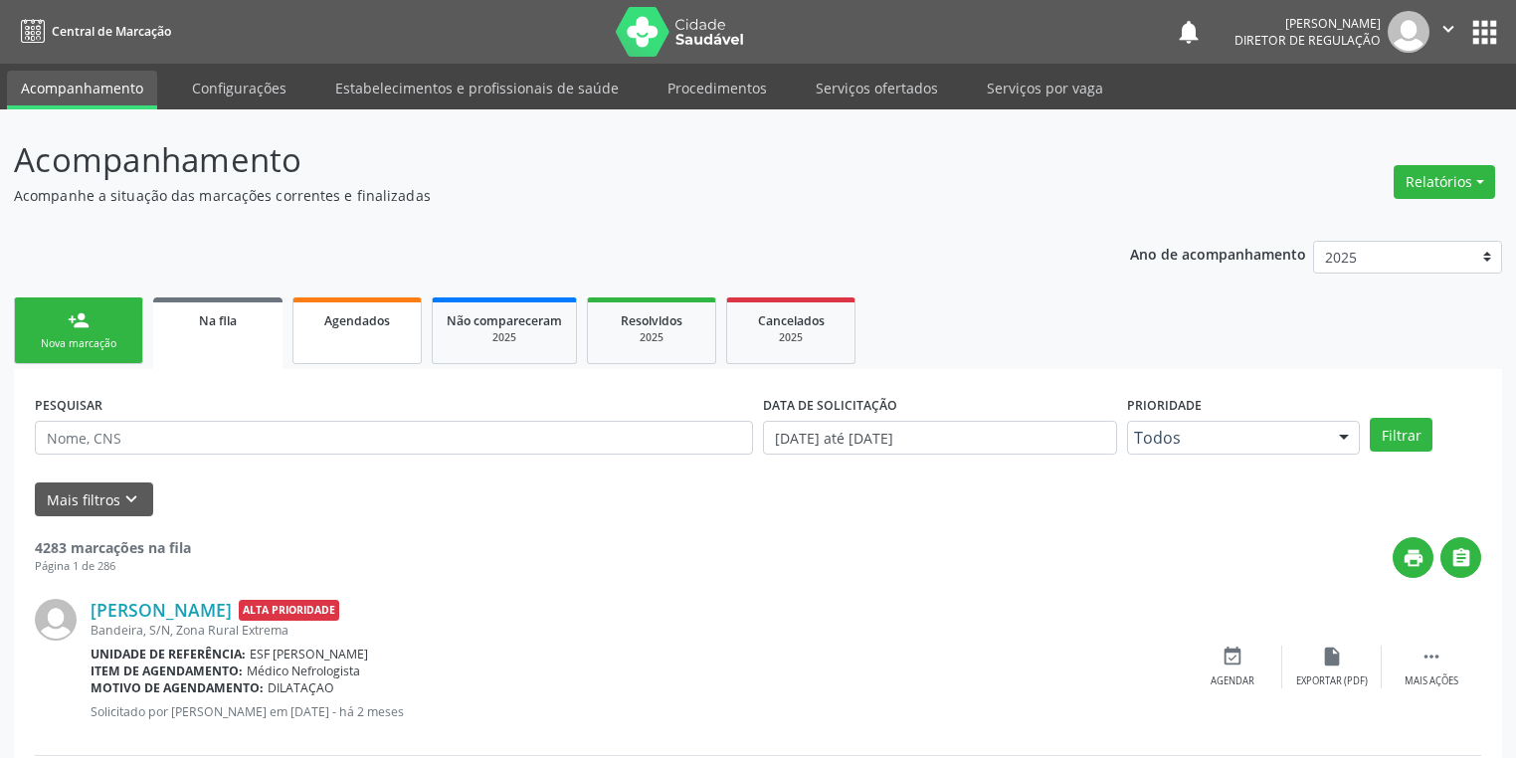
click at [361, 310] on div "Agendados" at bounding box center [356, 319] width 99 height 21
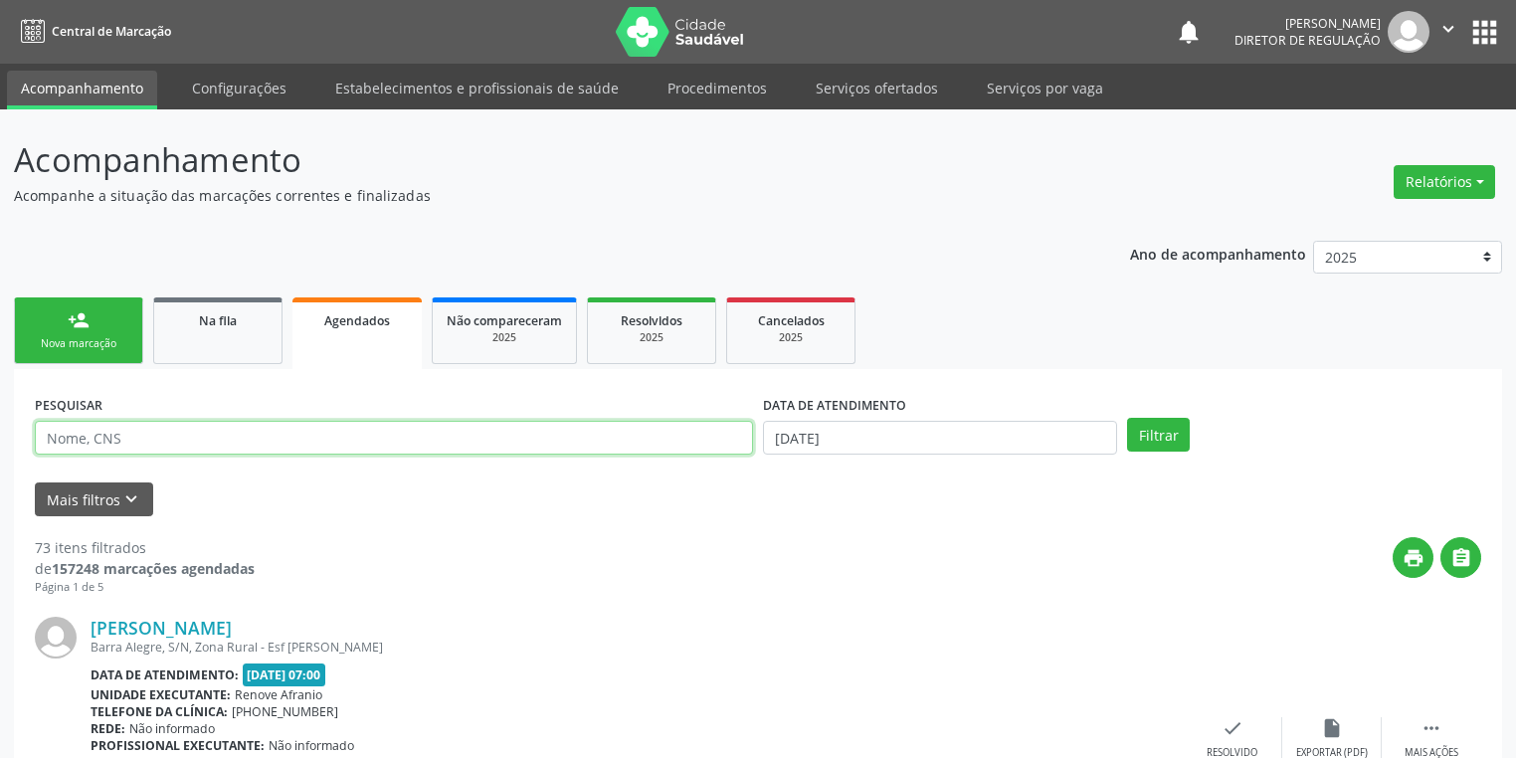
click at [102, 440] on input "text" at bounding box center [394, 438] width 718 height 34
type input "707801625192813"
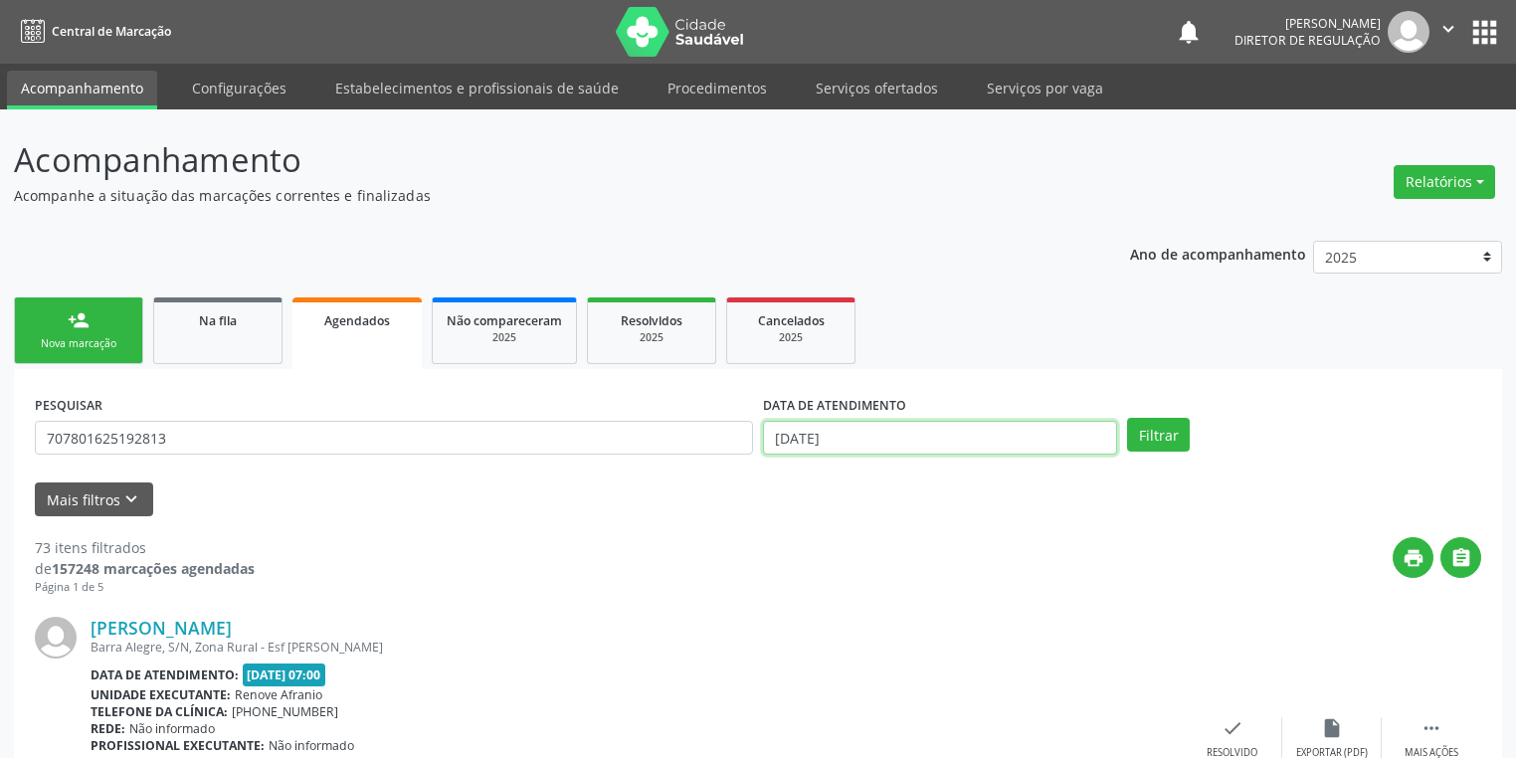
click at [870, 449] on body "Central de Marcação notifications [PERSON_NAME] Diretor de regulação  Configur…" at bounding box center [758, 379] width 1516 height 758
click at [1137, 434] on button "Filtrar" at bounding box center [1158, 435] width 63 height 34
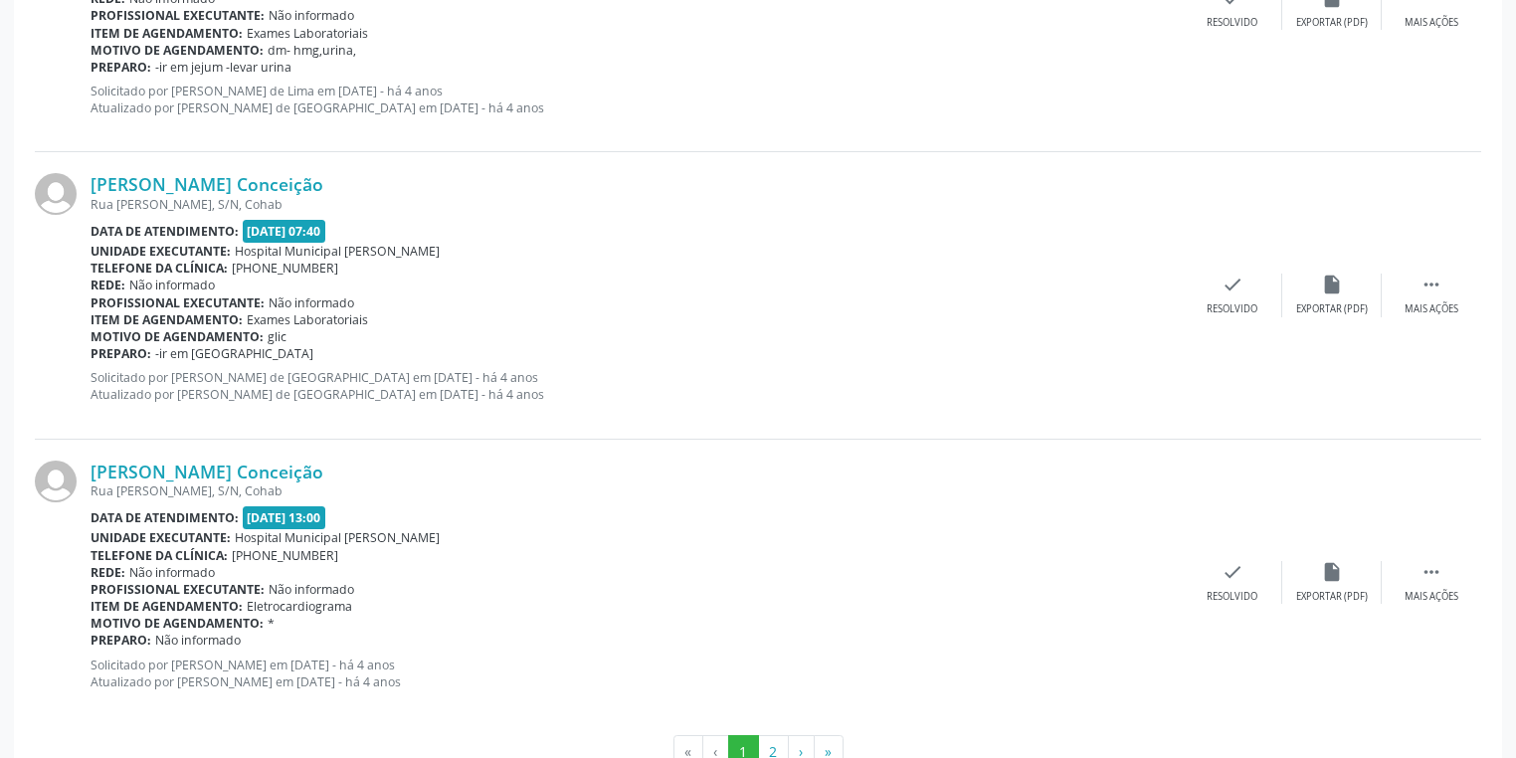
scroll to position [4223, 0]
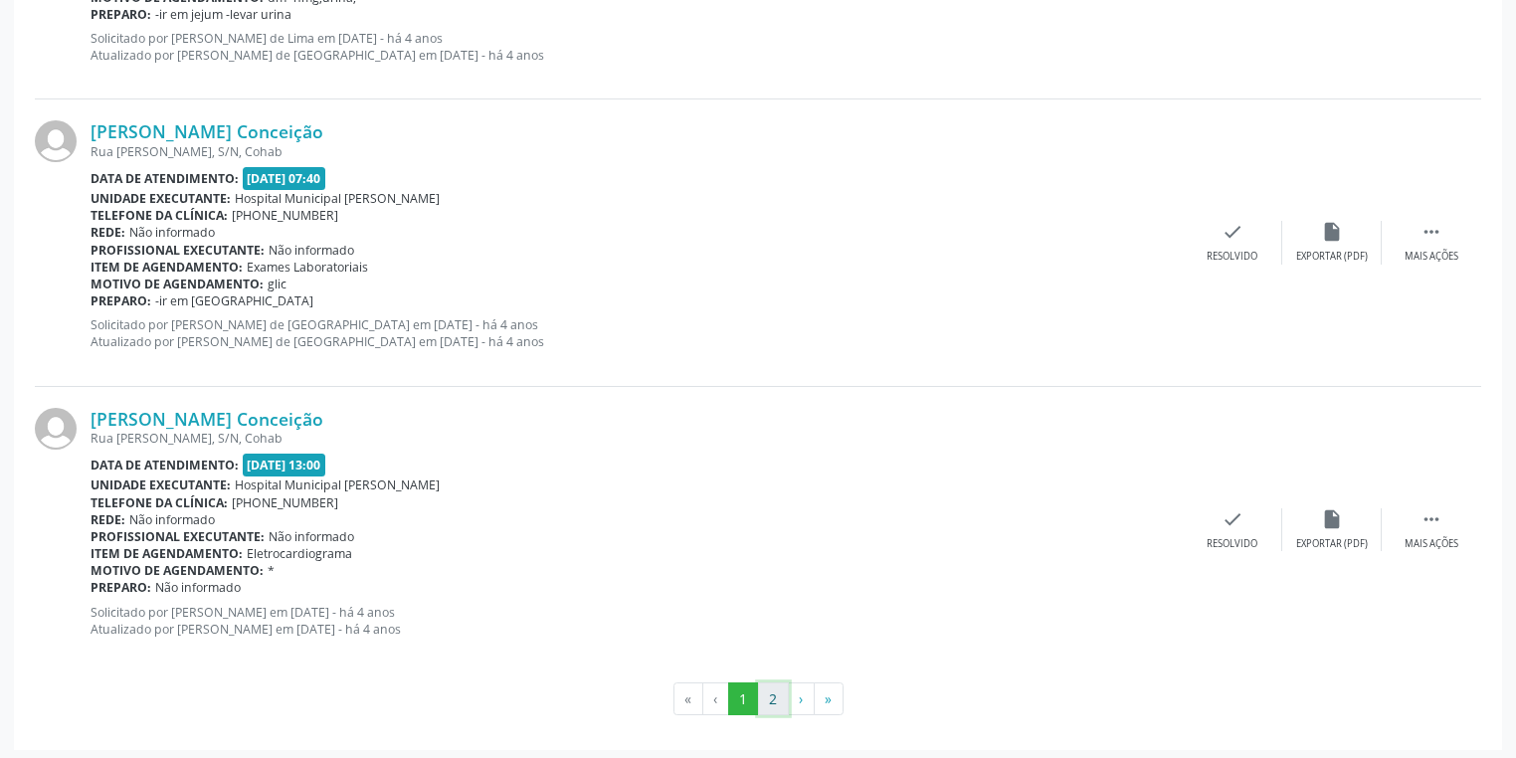
click at [772, 692] on button "2" at bounding box center [773, 699] width 31 height 34
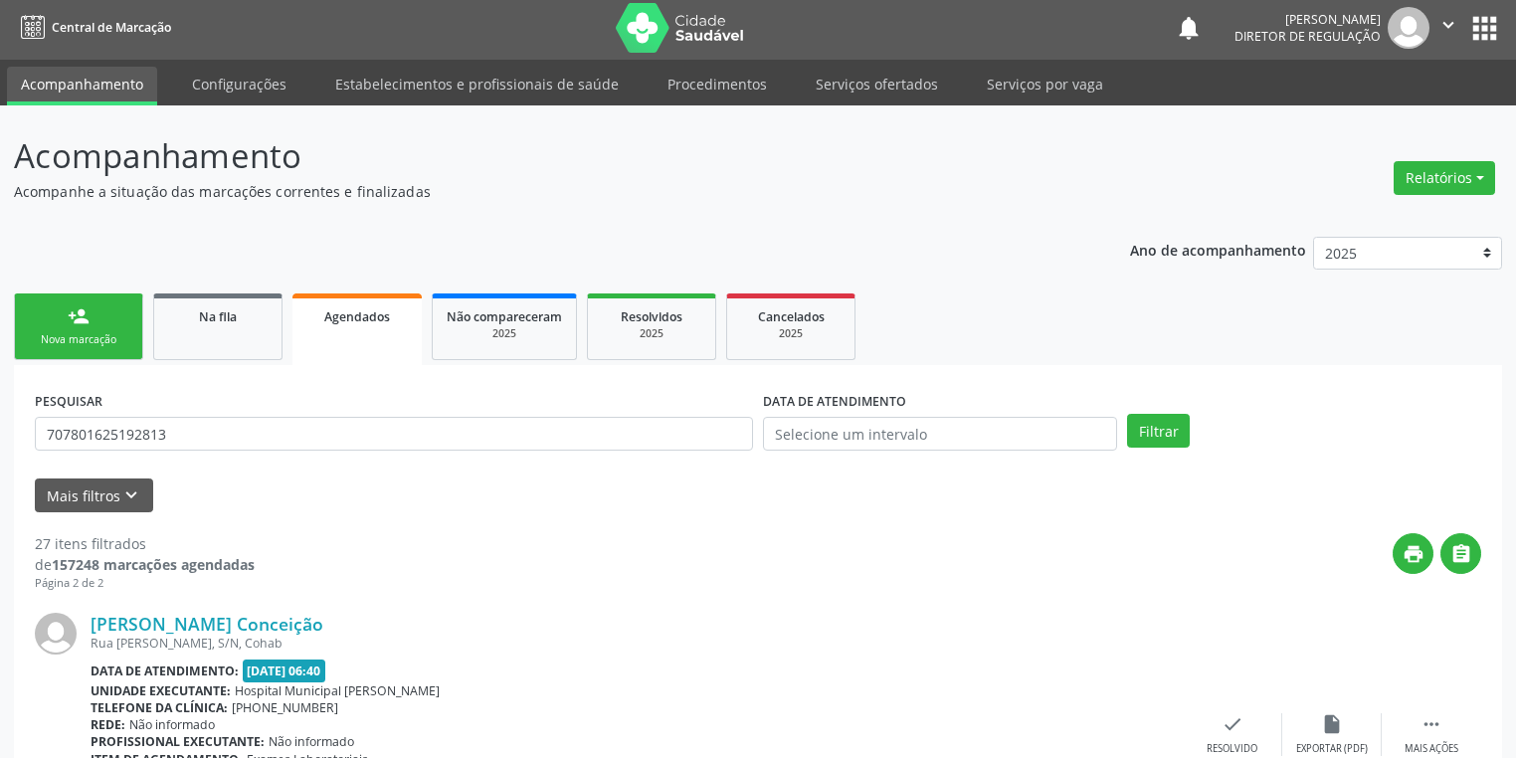
scroll to position [0, 0]
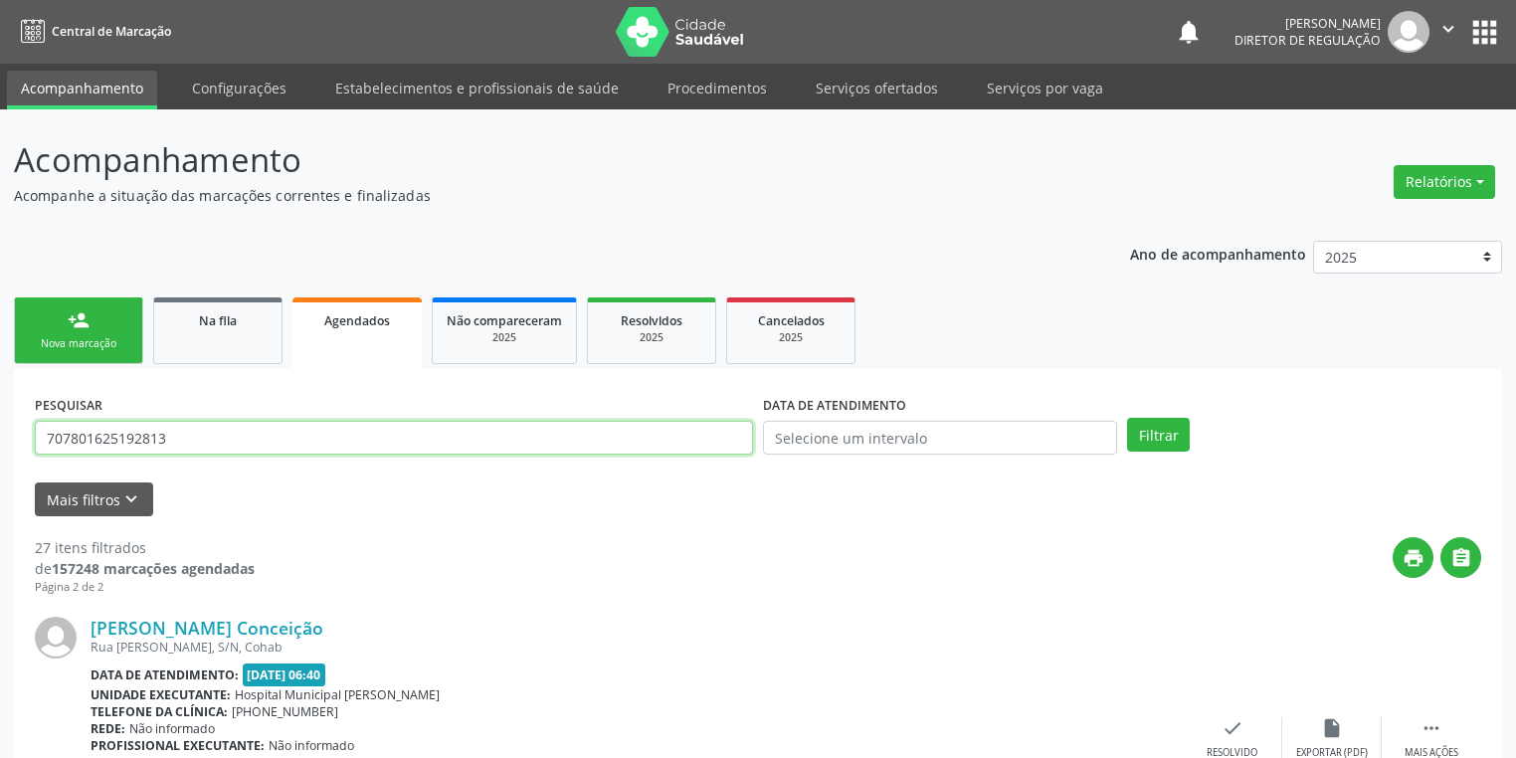
click at [194, 433] on input "707801625192813" at bounding box center [394, 438] width 718 height 34
type input "7"
click at [1155, 430] on button "Filtrar" at bounding box center [1158, 435] width 63 height 34
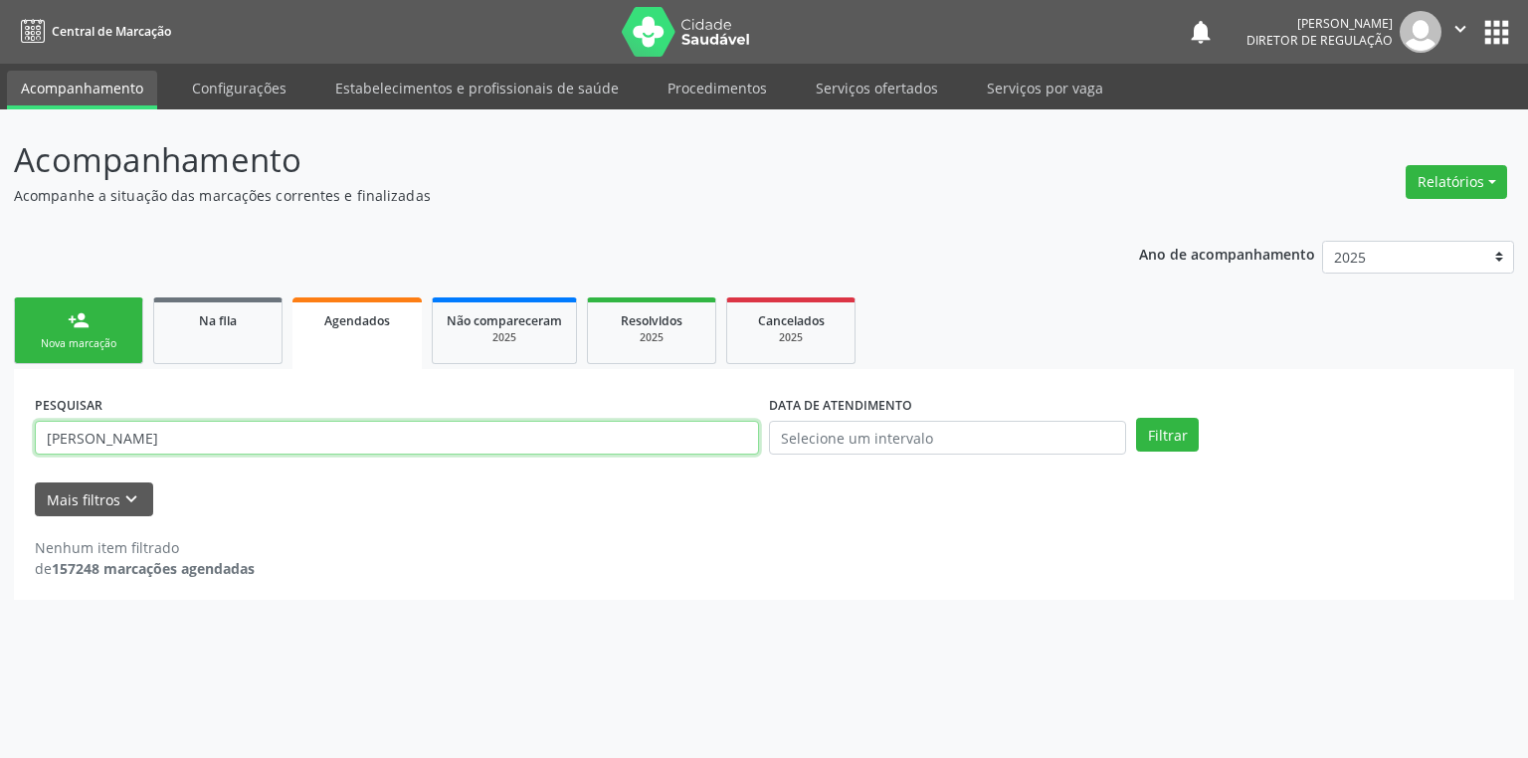
click at [182, 438] on input "[PERSON_NAME]" at bounding box center [397, 438] width 724 height 34
click at [1185, 433] on button "Filtrar" at bounding box center [1167, 435] width 63 height 34
click at [271, 442] on input "[PERSON_NAME]" at bounding box center [397, 438] width 724 height 34
type input "[PERSON_NAME]"
click at [1143, 434] on button "Filtrar" at bounding box center [1167, 435] width 63 height 34
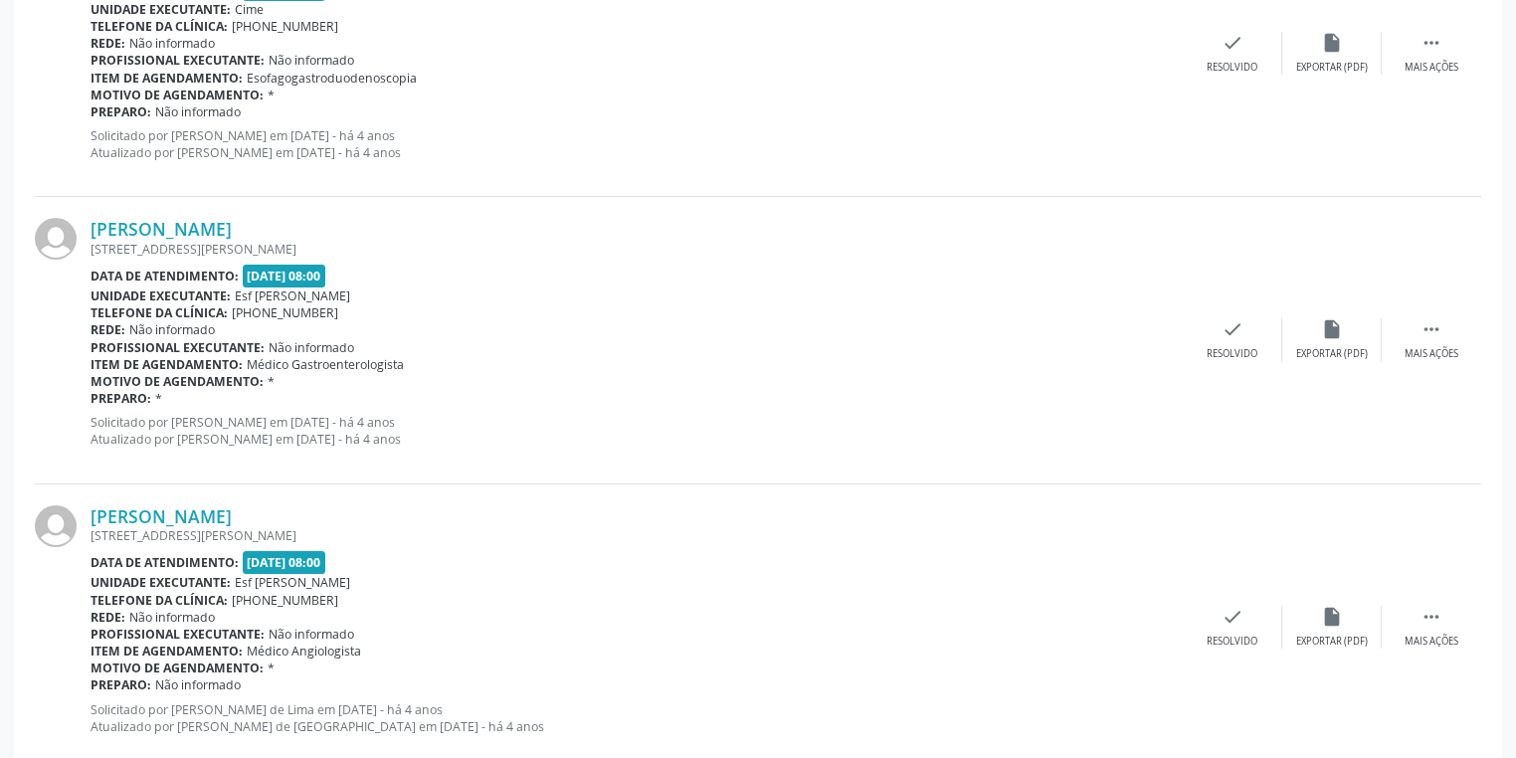
scroll to position [4223, 0]
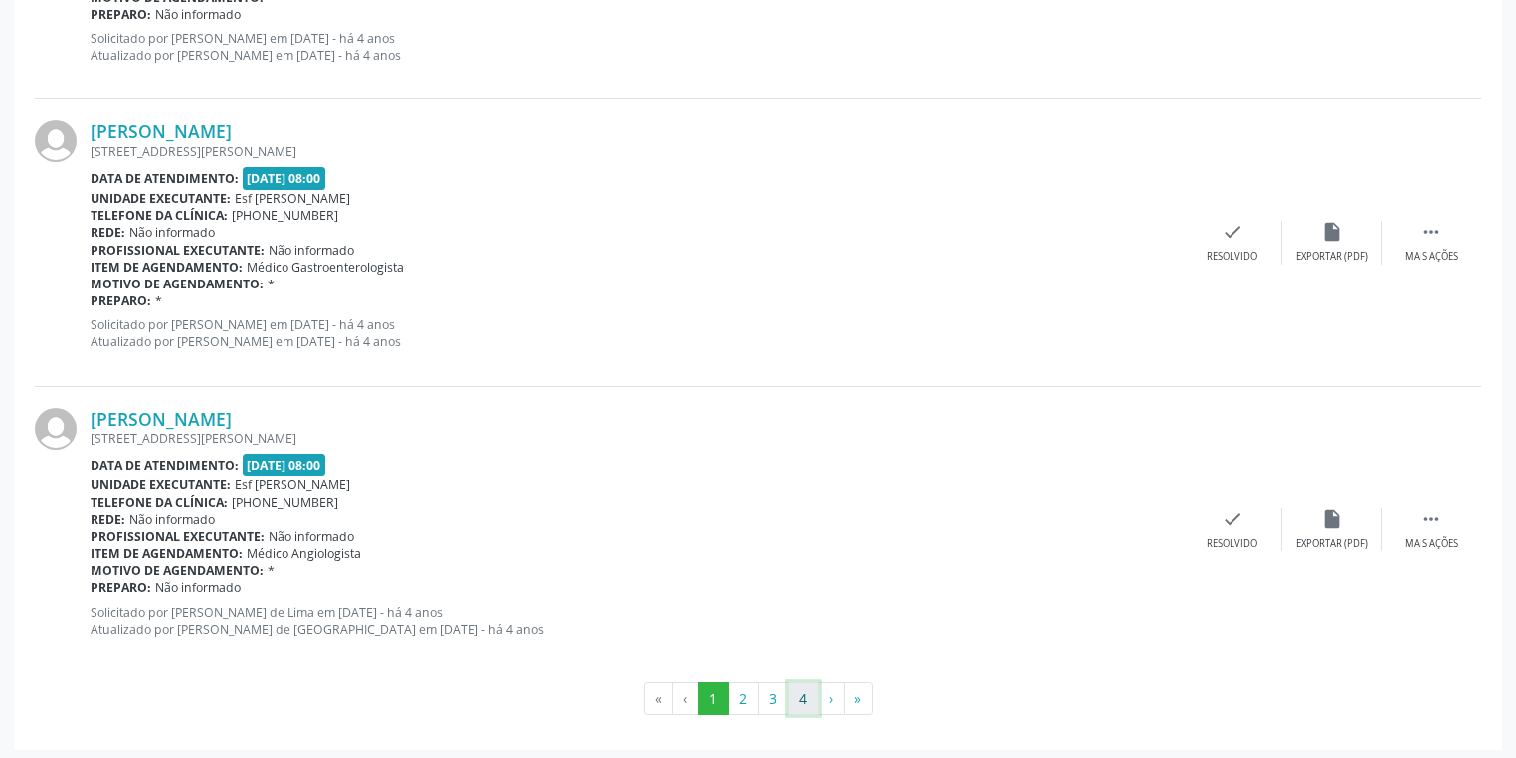
click at [802, 692] on button "4" at bounding box center [803, 699] width 31 height 34
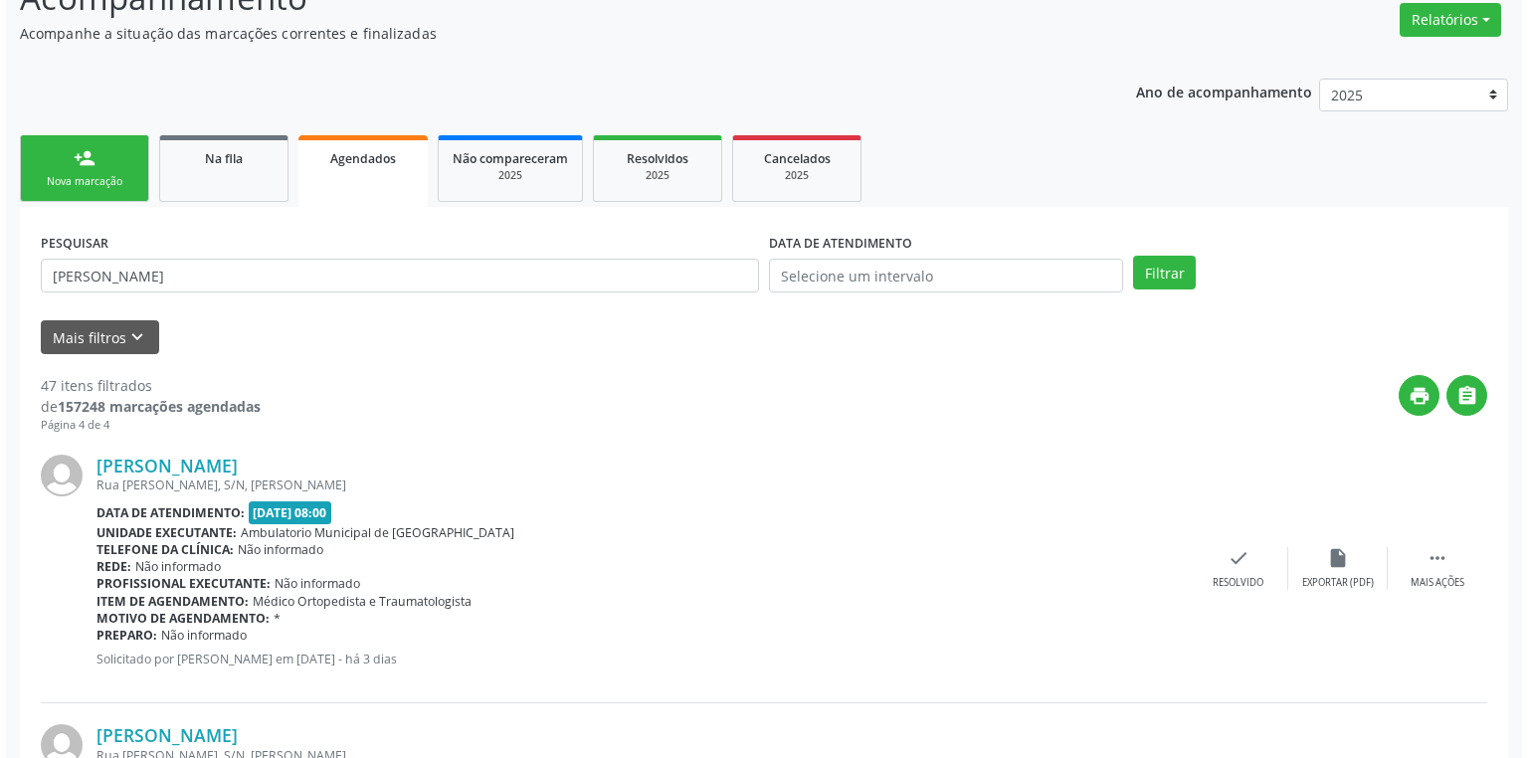
scroll to position [466, 0]
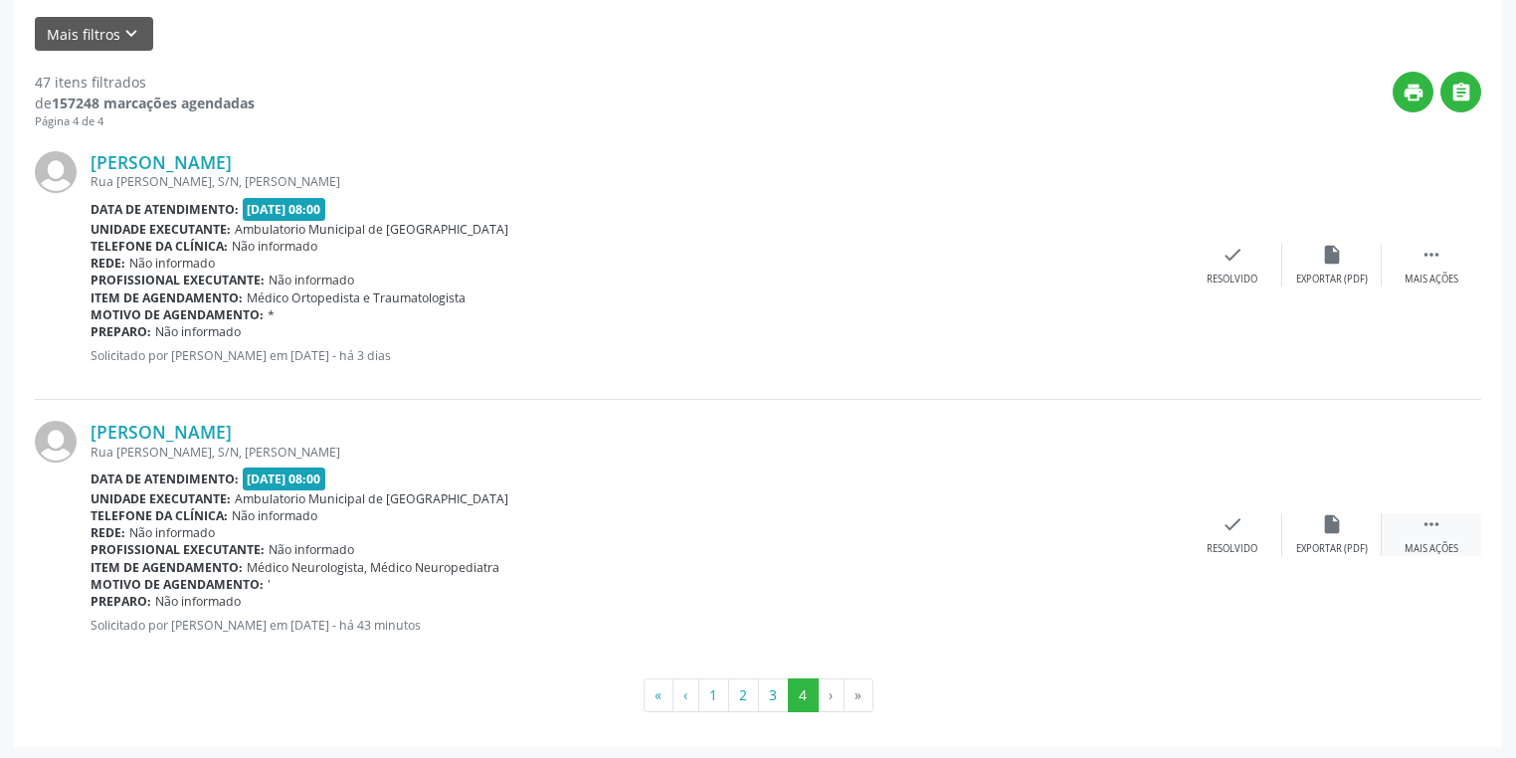
click at [1418, 514] on div " Mais ações" at bounding box center [1431, 534] width 99 height 43
click at [1110, 530] on div "cancel Cancelar" at bounding box center [1132, 534] width 99 height 43
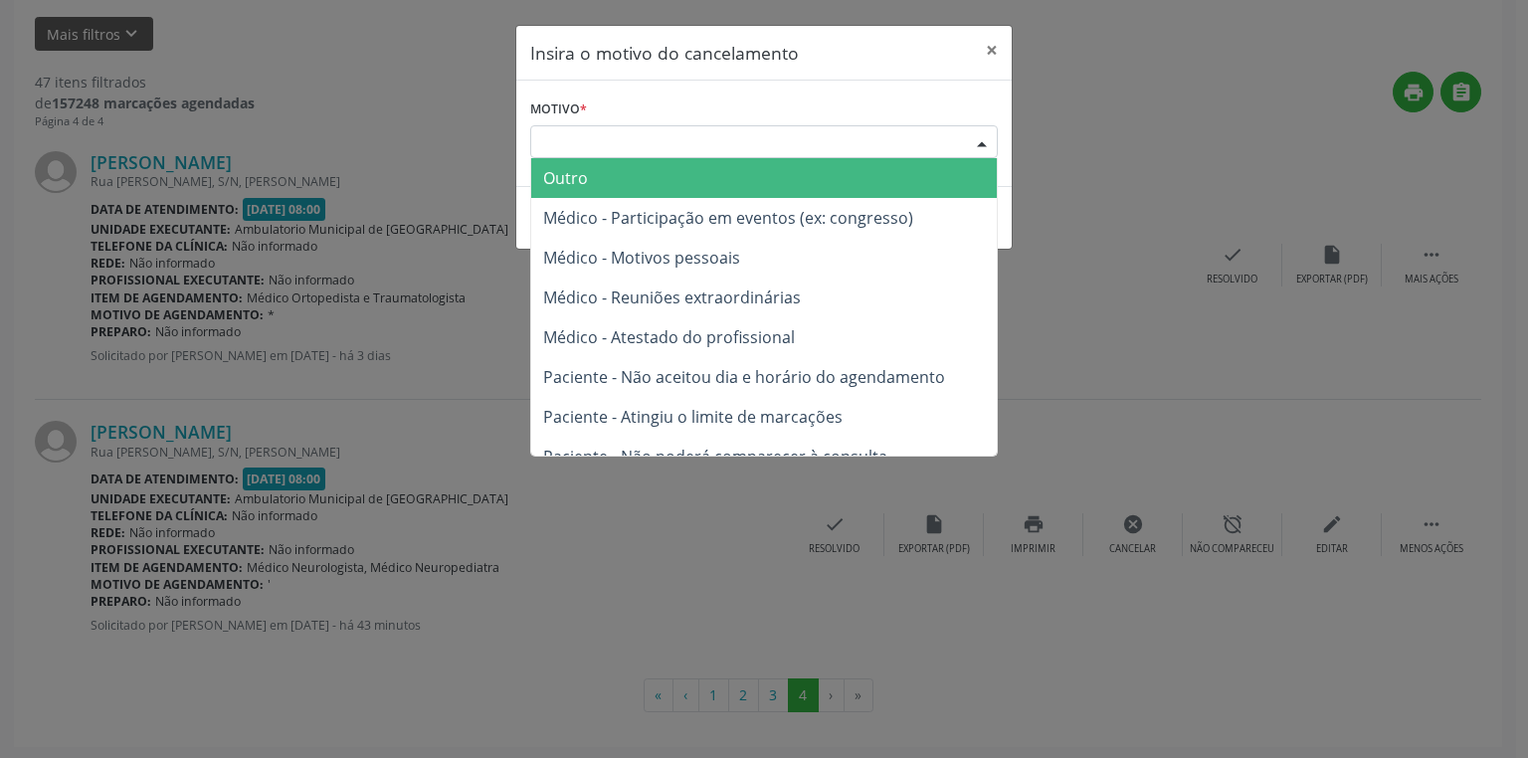
click at [692, 150] on div "Escolha o motivo" at bounding box center [764, 142] width 468 height 34
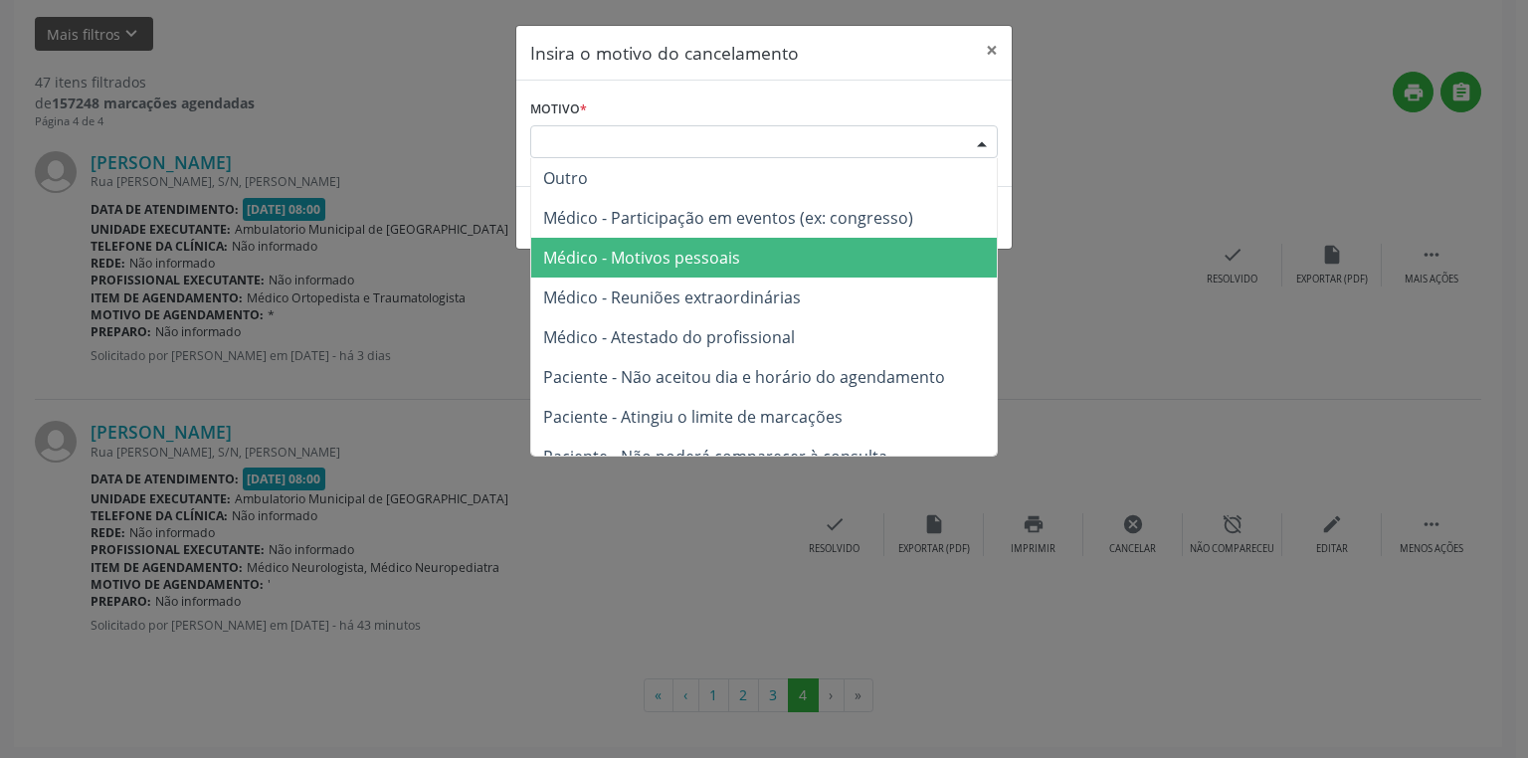
click at [714, 271] on span "Médico - Motivos pessoais" at bounding box center [764, 258] width 466 height 40
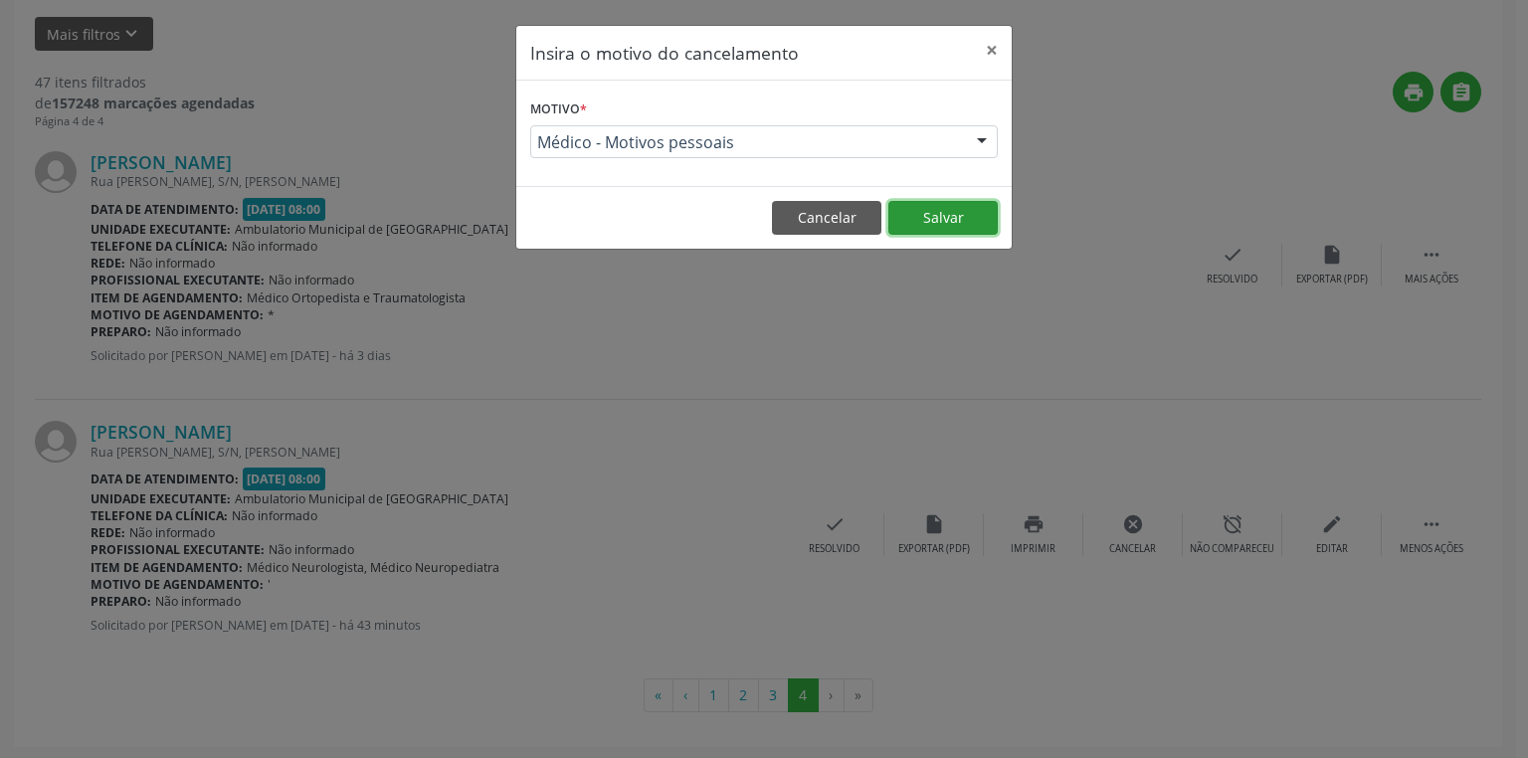
click at [933, 215] on button "Salvar" at bounding box center [942, 218] width 109 height 34
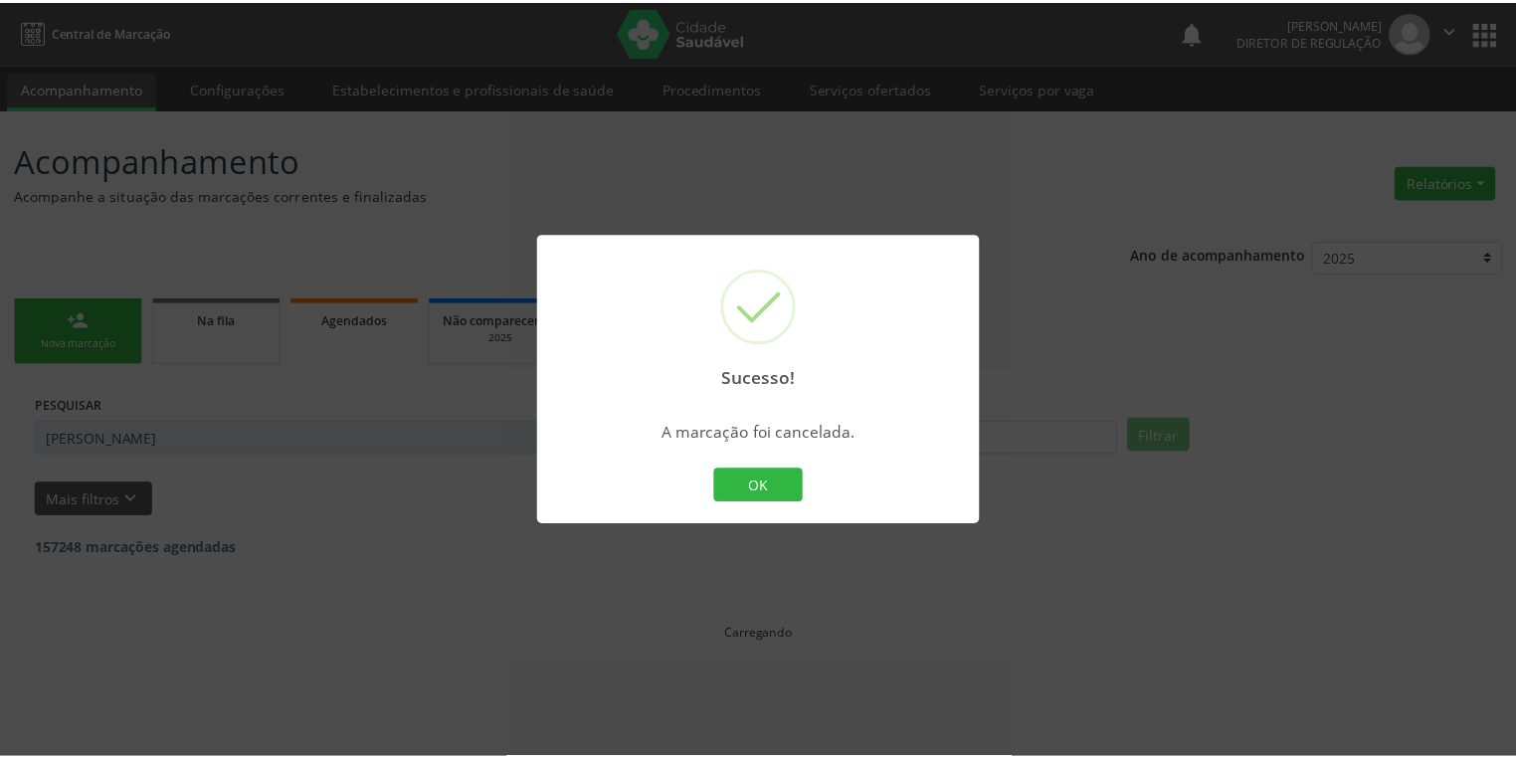
scroll to position [0, 0]
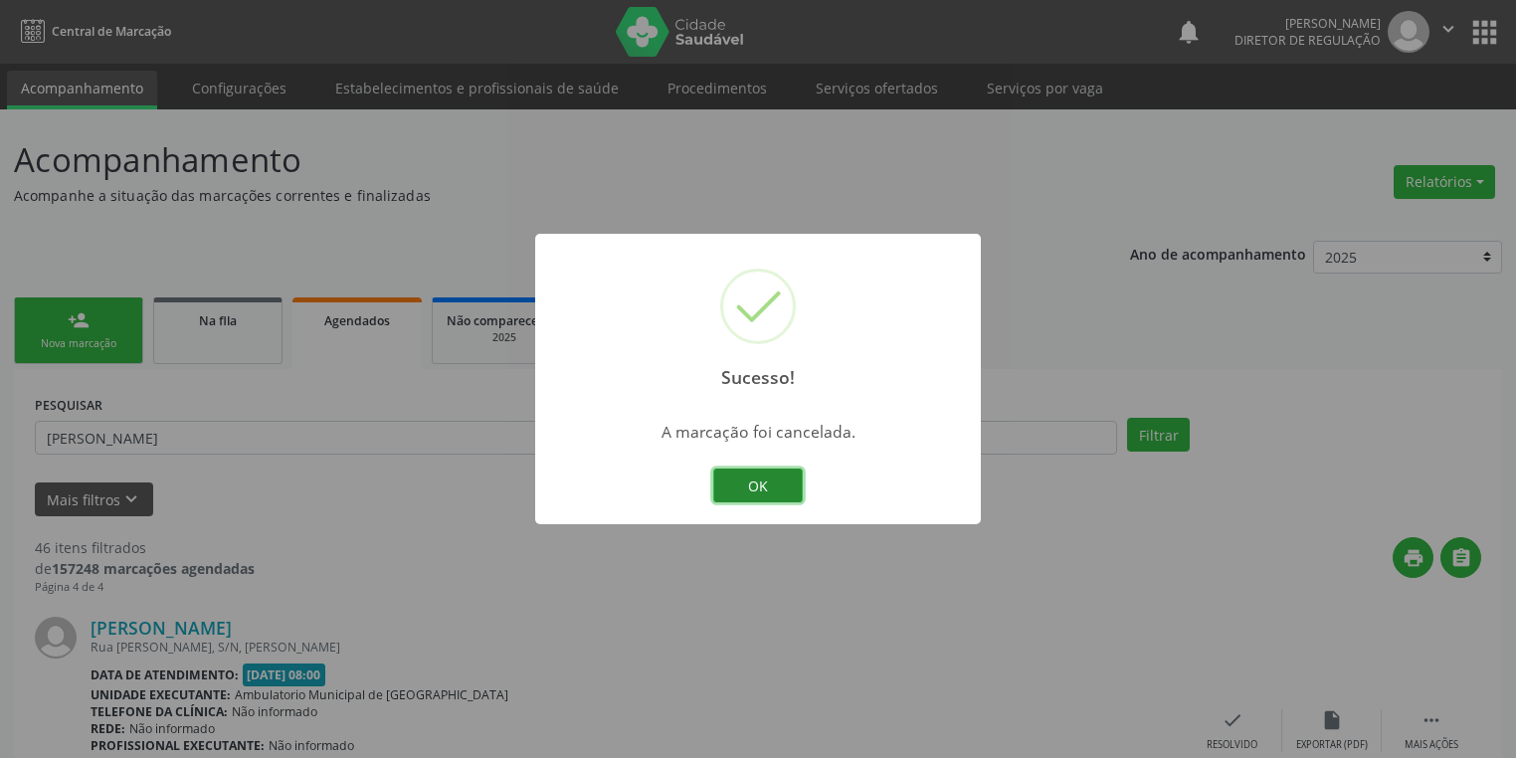
click at [762, 492] on button "OK" at bounding box center [758, 485] width 90 height 34
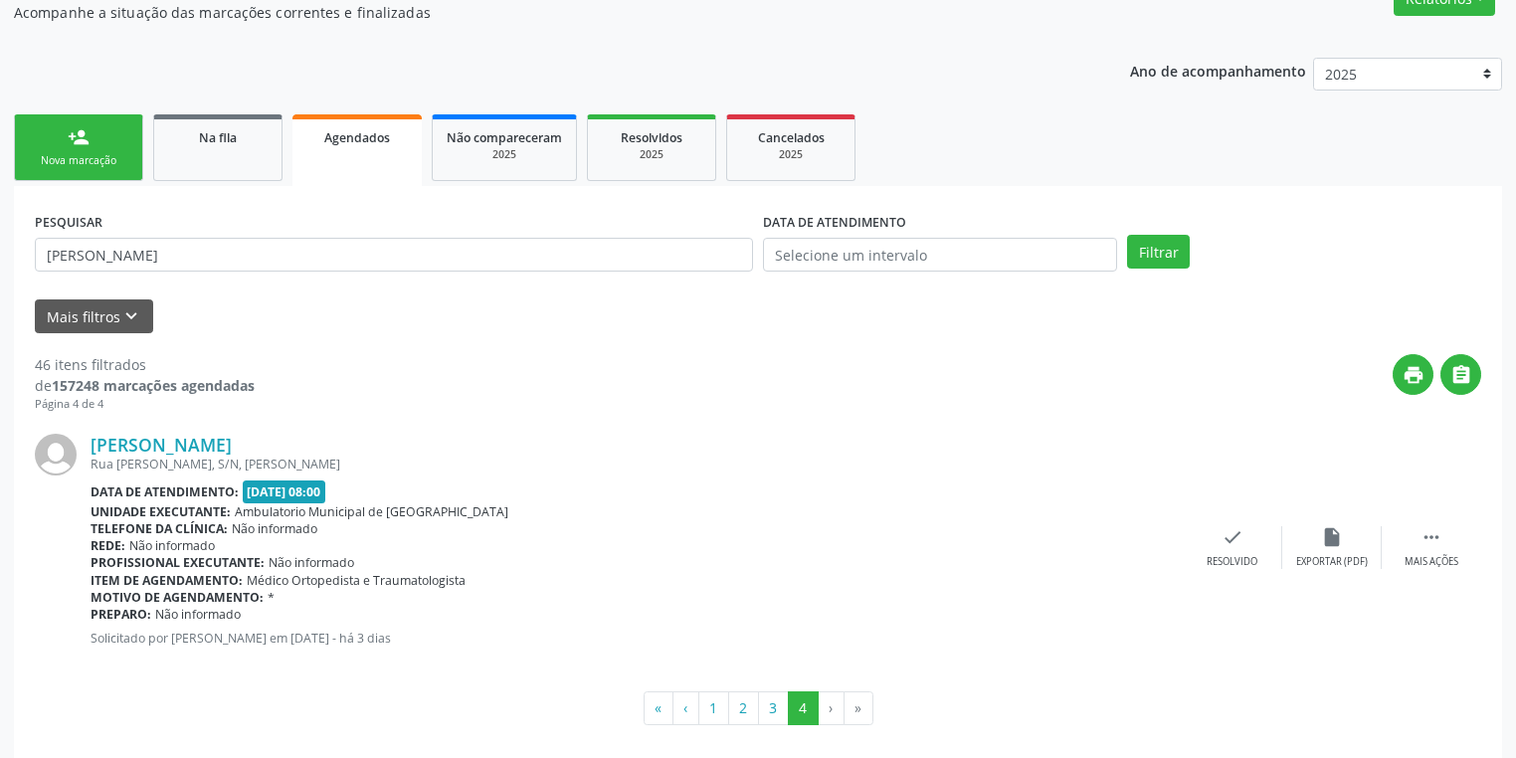
scroll to position [196, 0]
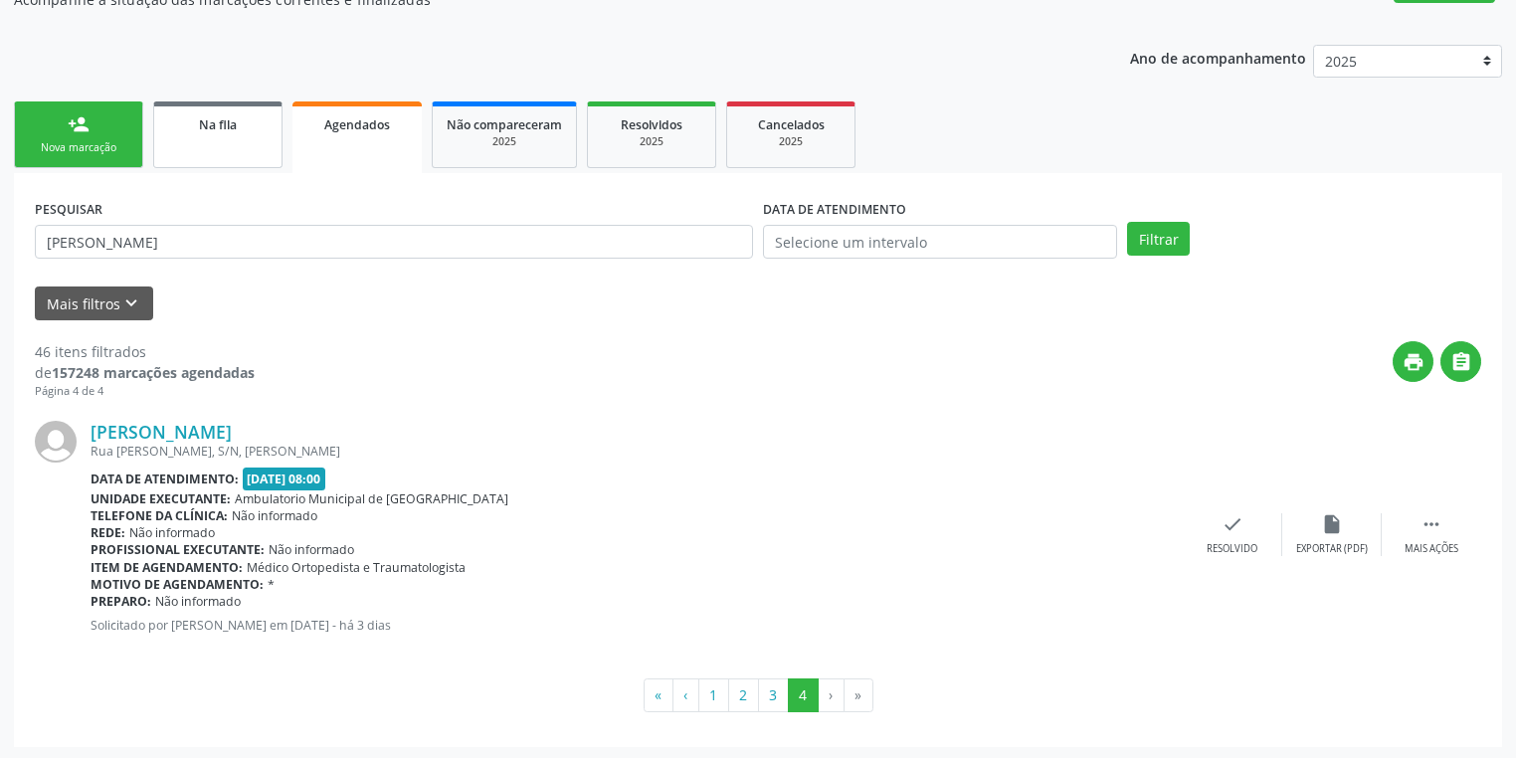
click at [210, 147] on link "Na fila" at bounding box center [217, 134] width 129 height 67
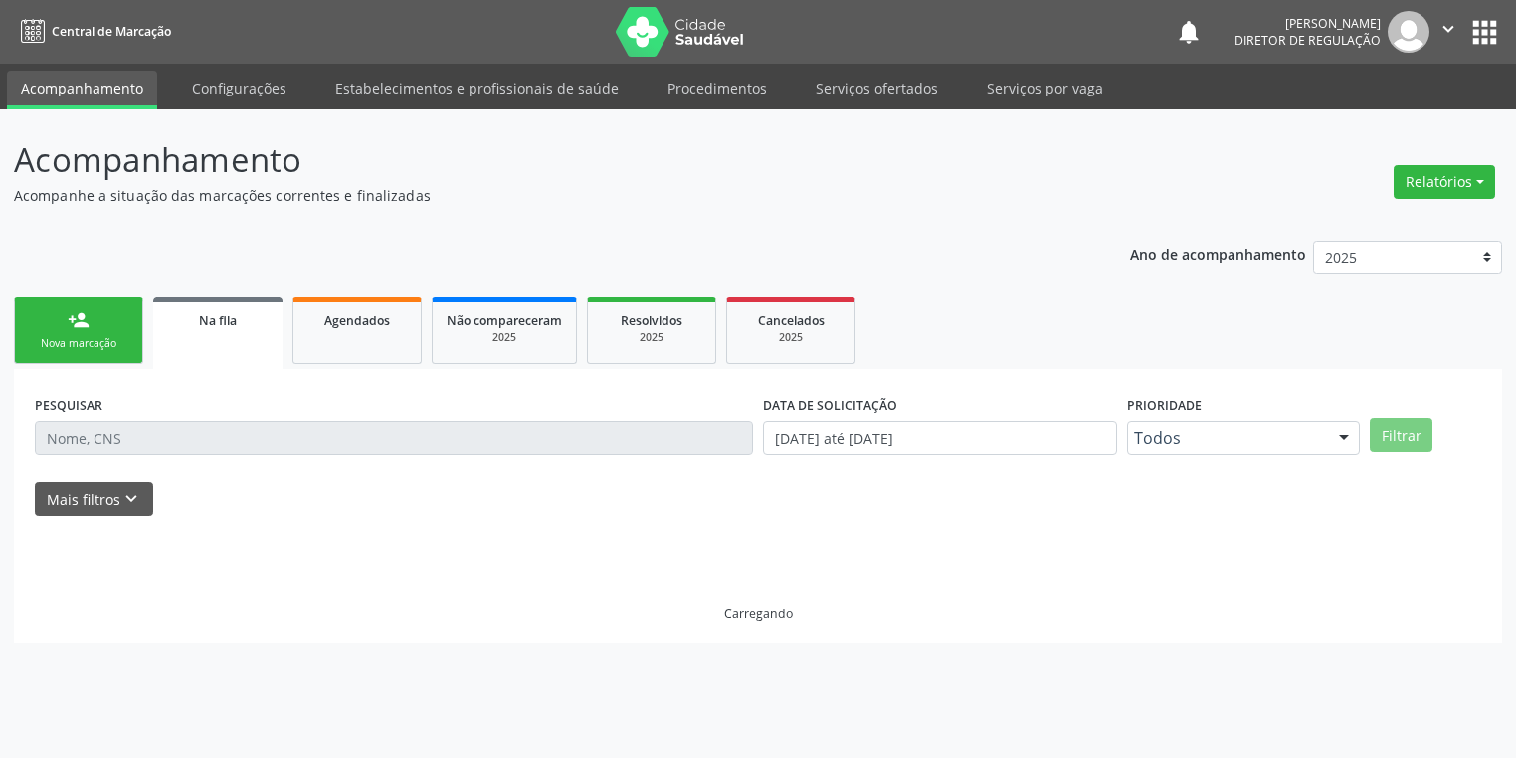
scroll to position [0, 0]
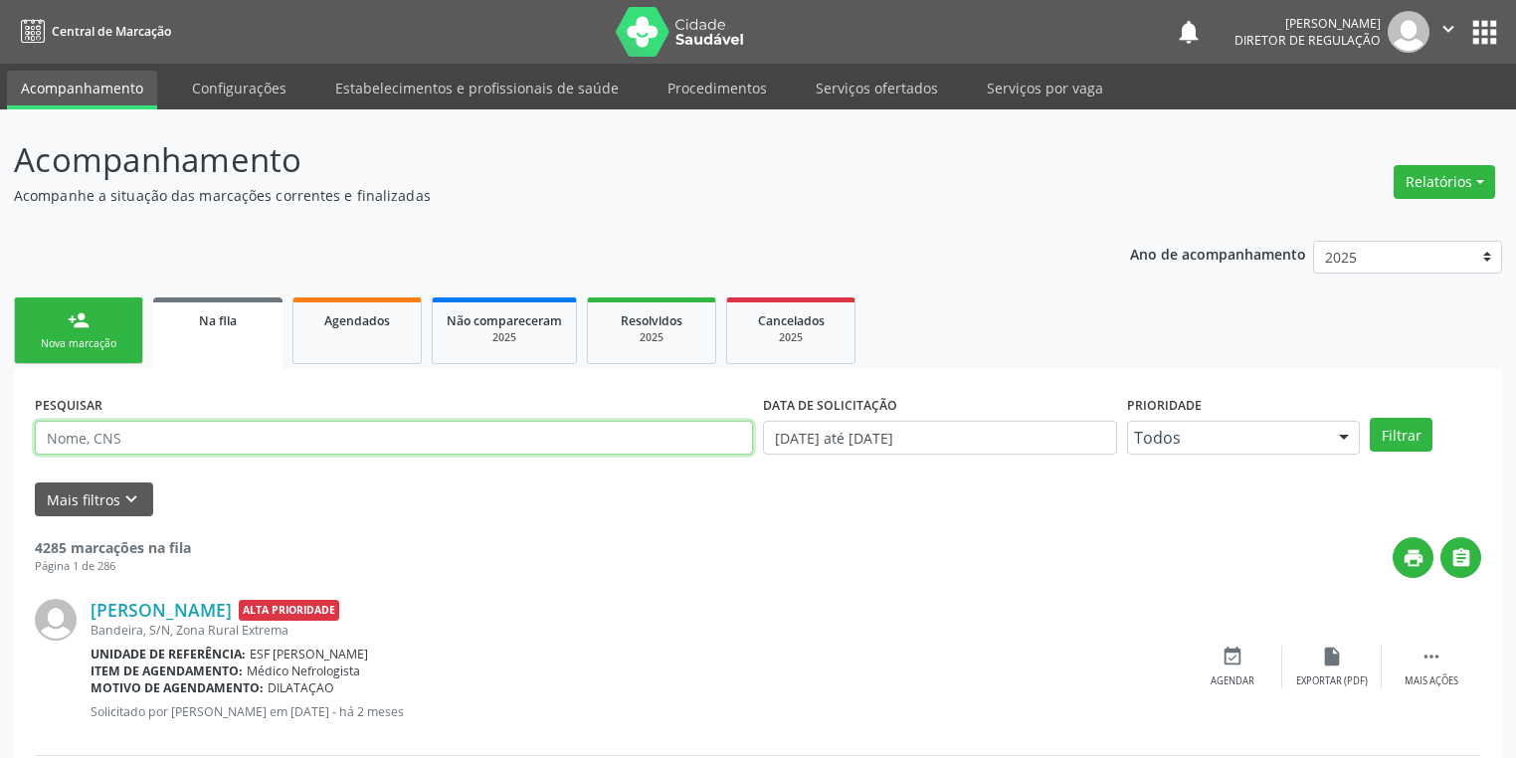
click at [279, 431] on input "text" at bounding box center [394, 438] width 718 height 34
type input "708901758251311"
click at [1410, 421] on button "Filtrar" at bounding box center [1401, 435] width 63 height 34
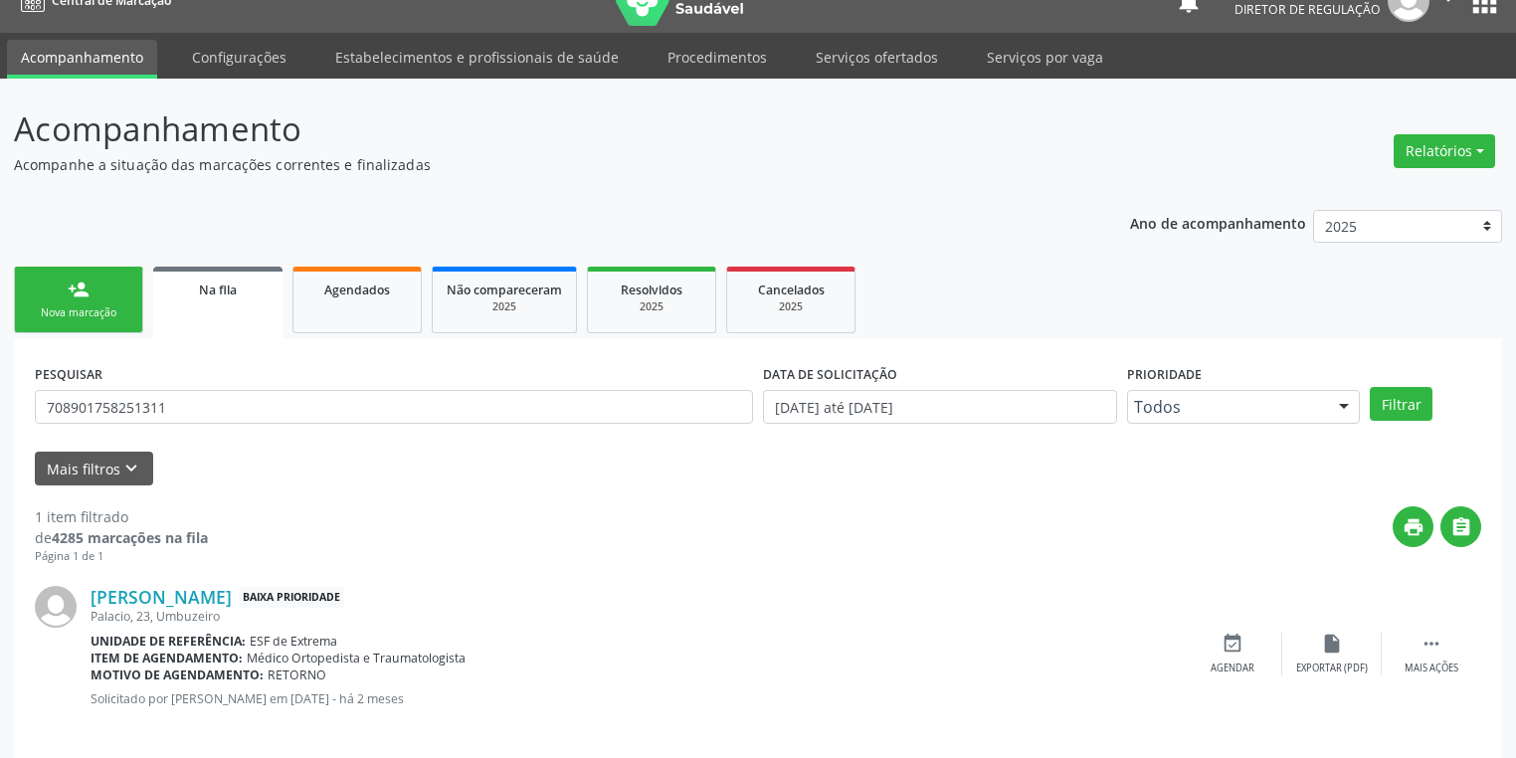
scroll to position [48, 0]
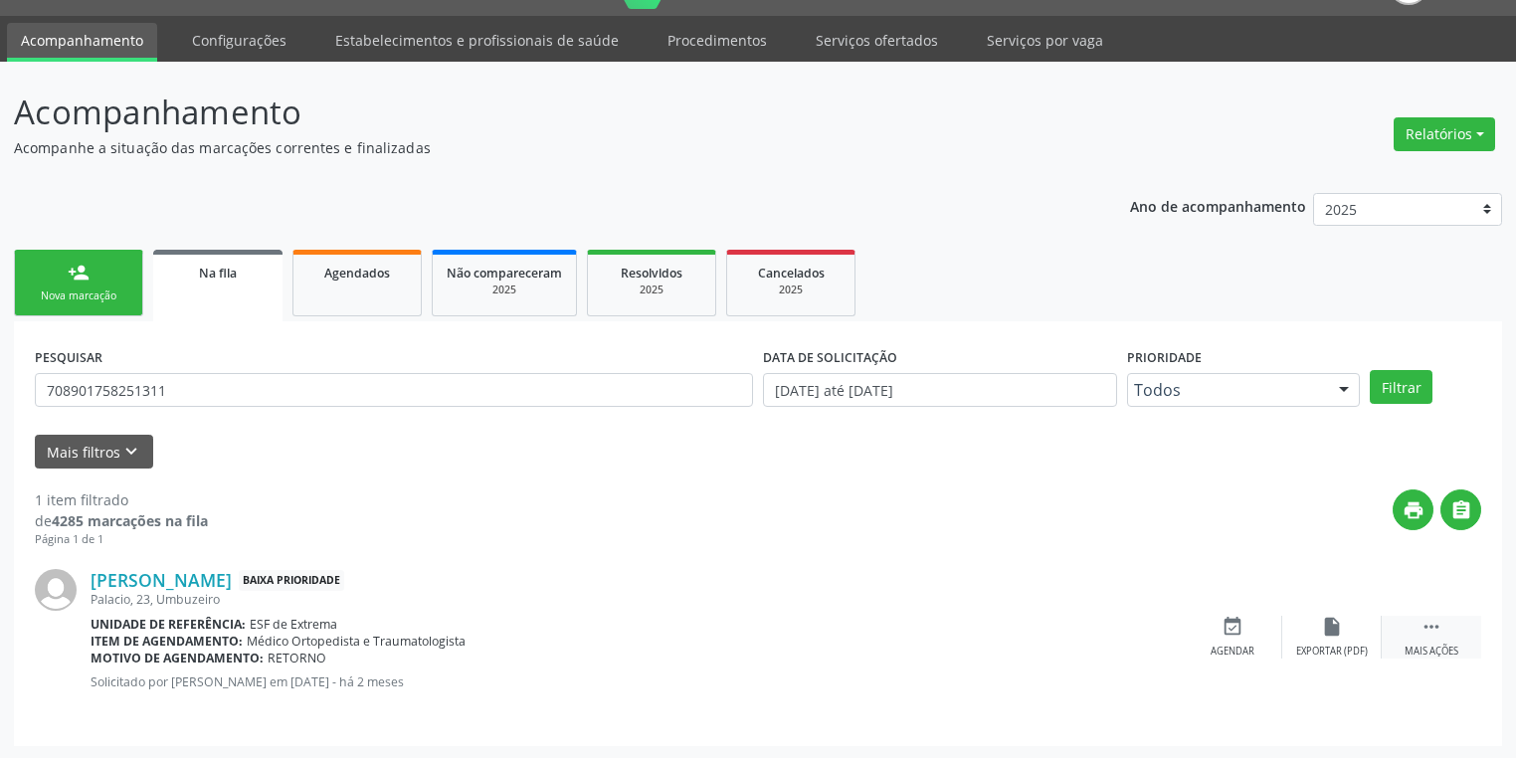
click at [1433, 623] on icon "" at bounding box center [1431, 627] width 22 height 22
click at [943, 645] on div "Agendar" at bounding box center [934, 652] width 44 height 14
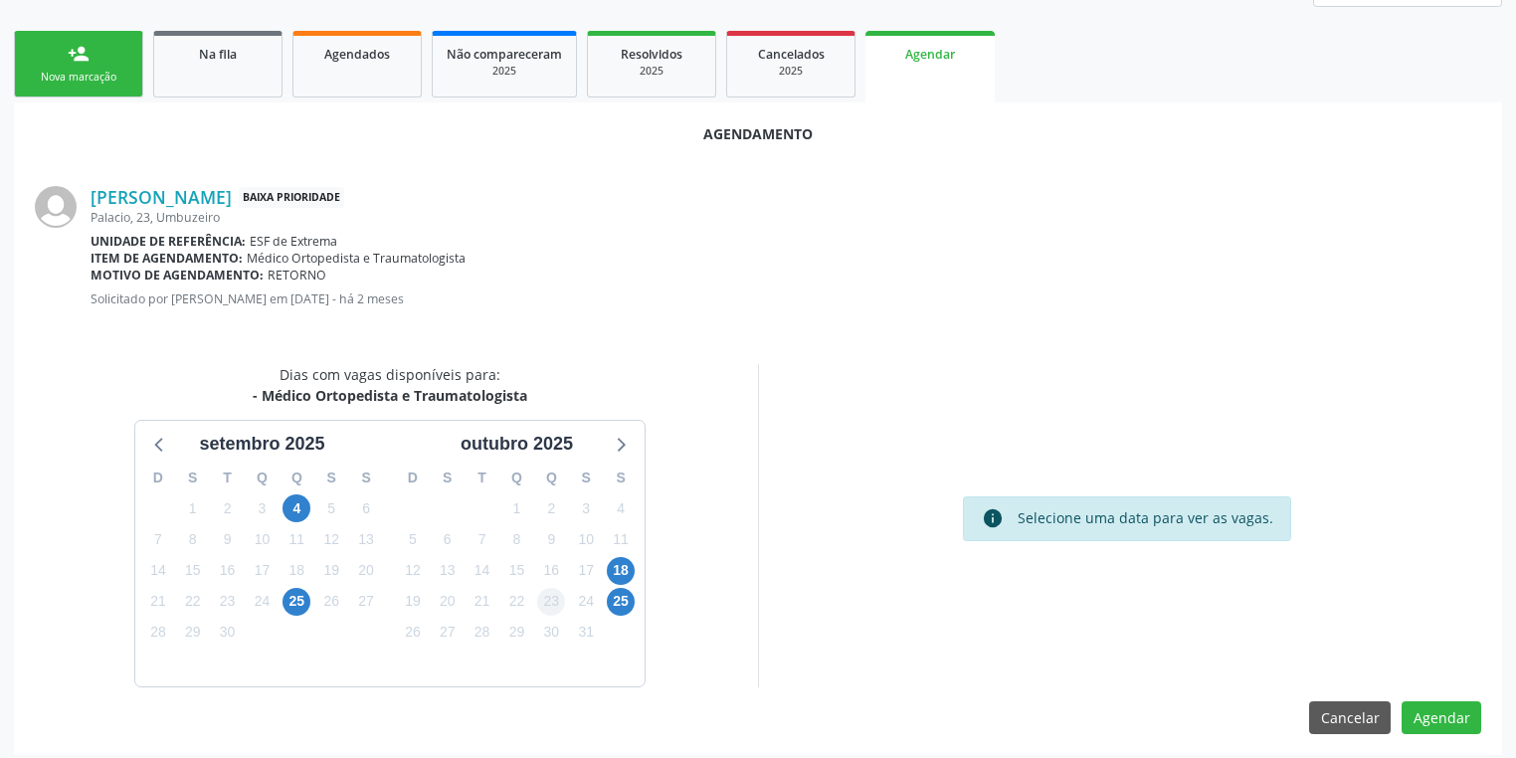
scroll to position [276, 0]
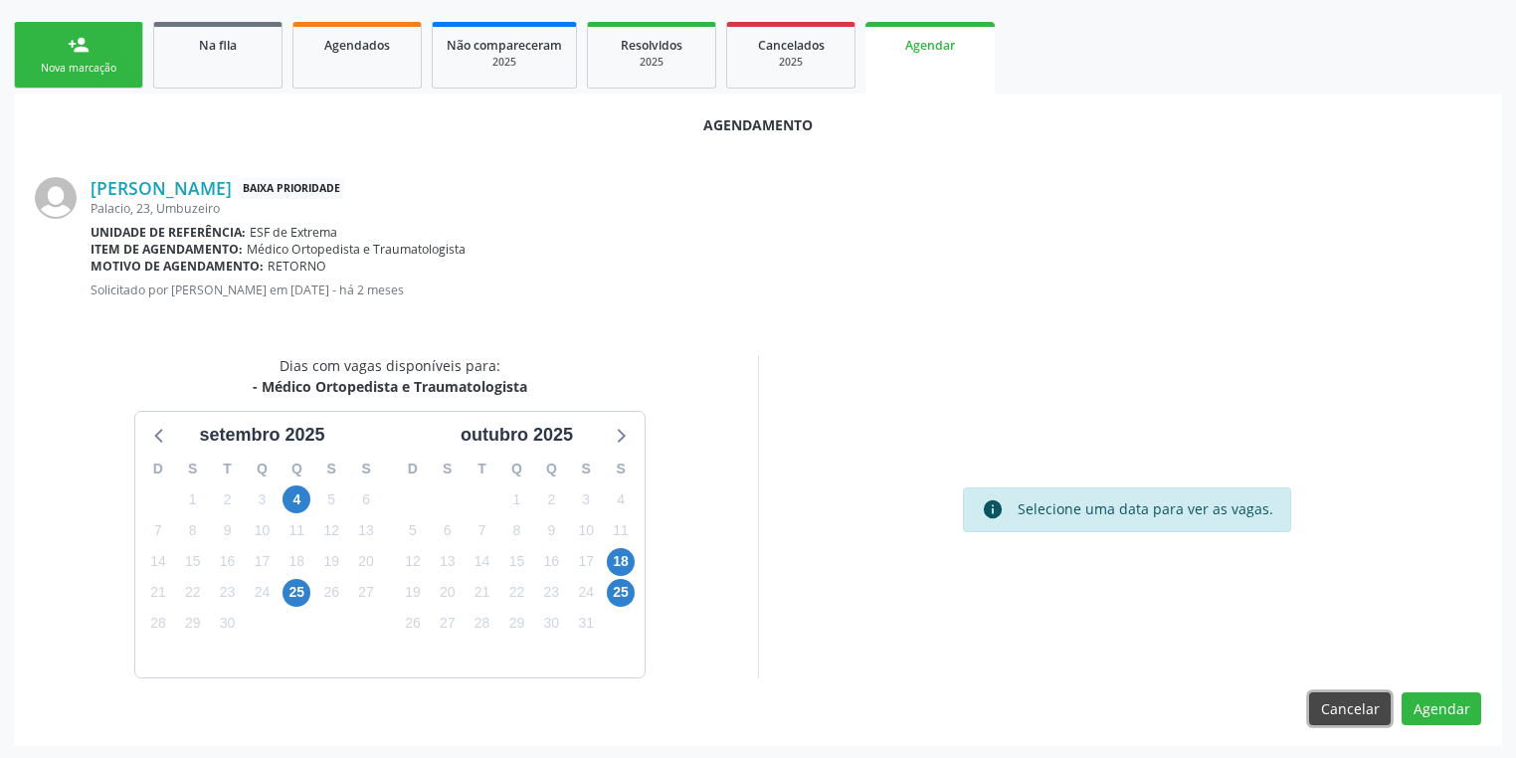
click at [1346, 702] on button "Cancelar" at bounding box center [1350, 709] width 82 height 34
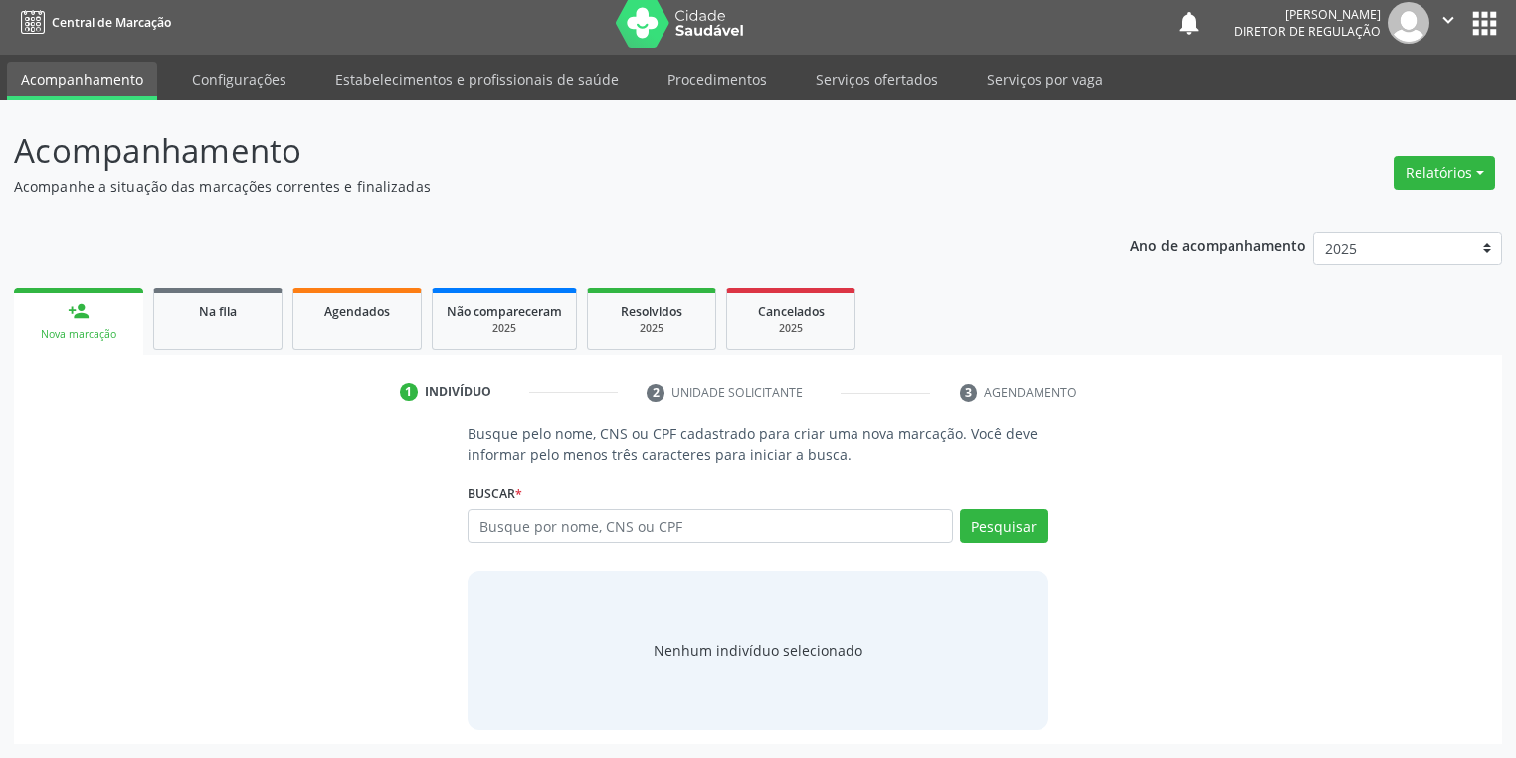
scroll to position [8, 0]
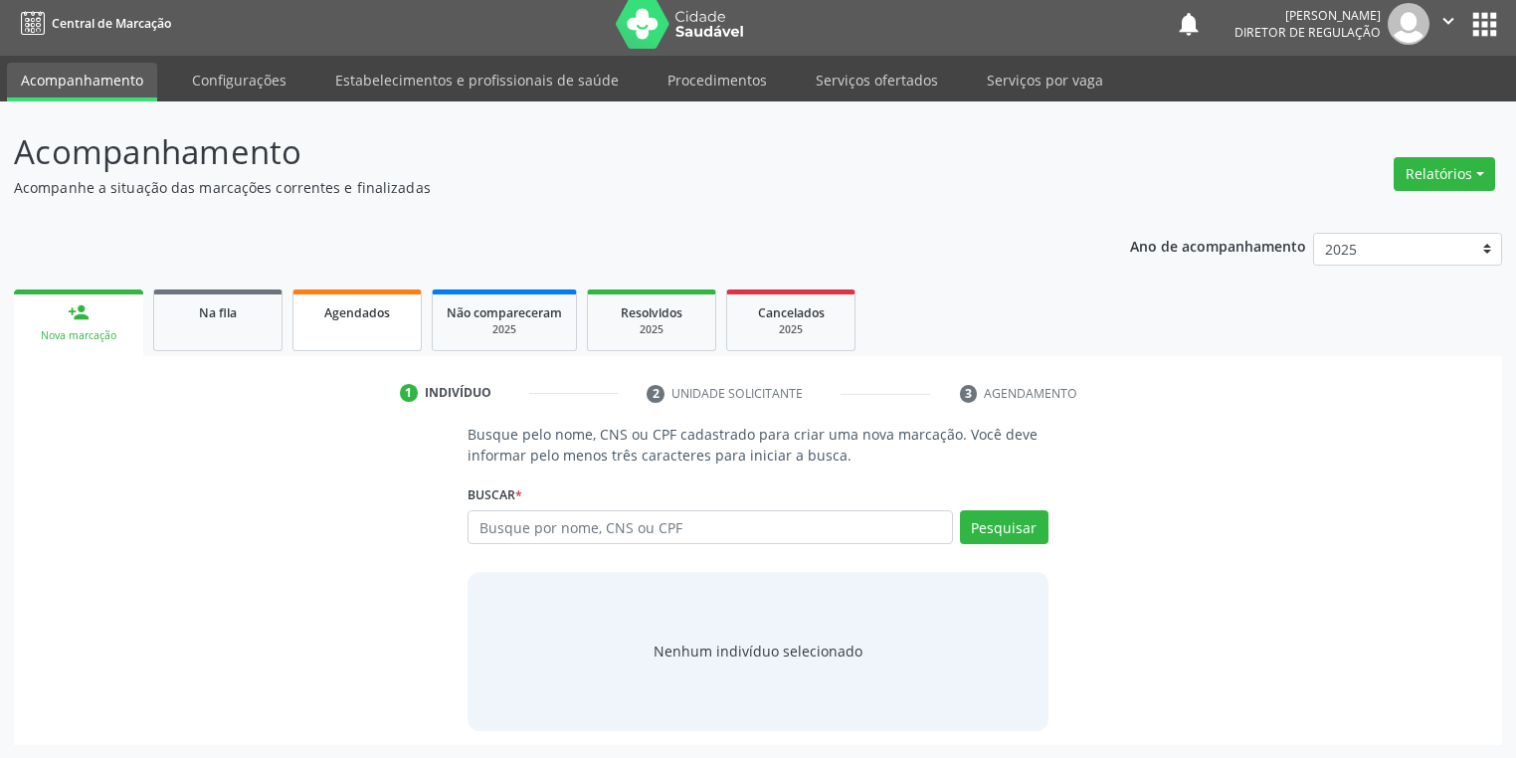
click at [333, 331] on link "Agendados" at bounding box center [356, 320] width 129 height 62
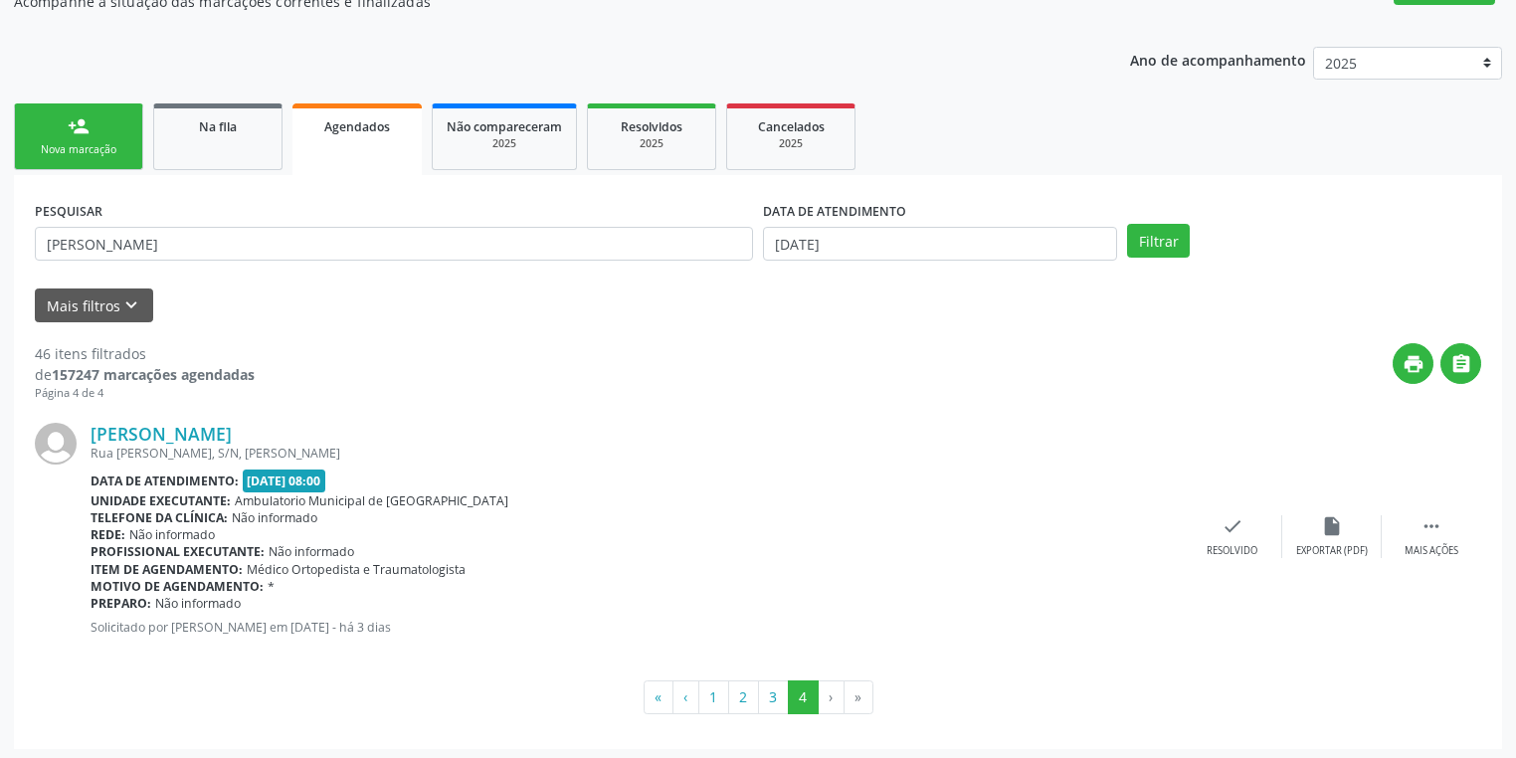
scroll to position [196, 0]
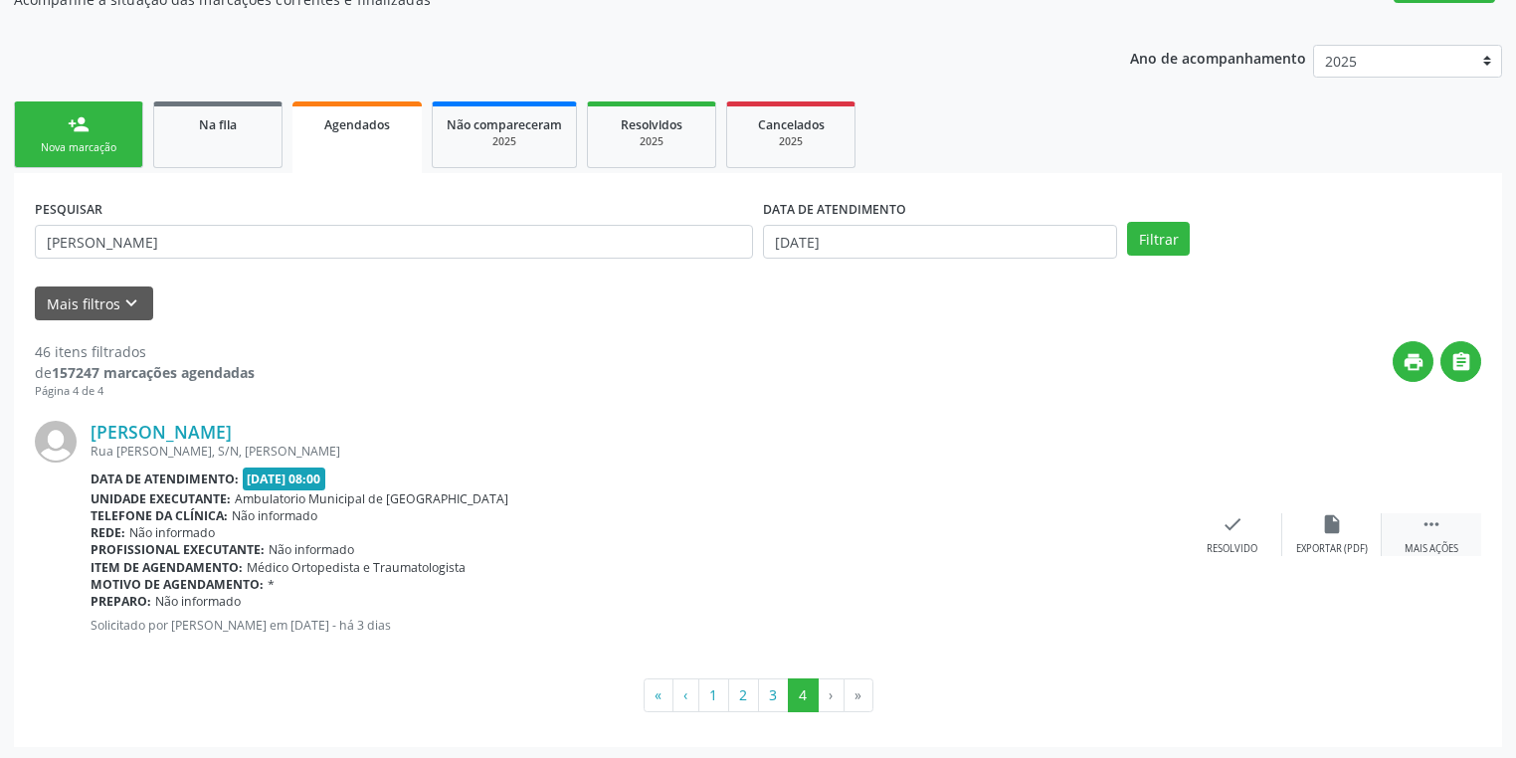
click at [1432, 521] on icon "" at bounding box center [1431, 524] width 22 height 22
click at [1023, 529] on icon "print" at bounding box center [1034, 524] width 22 height 22
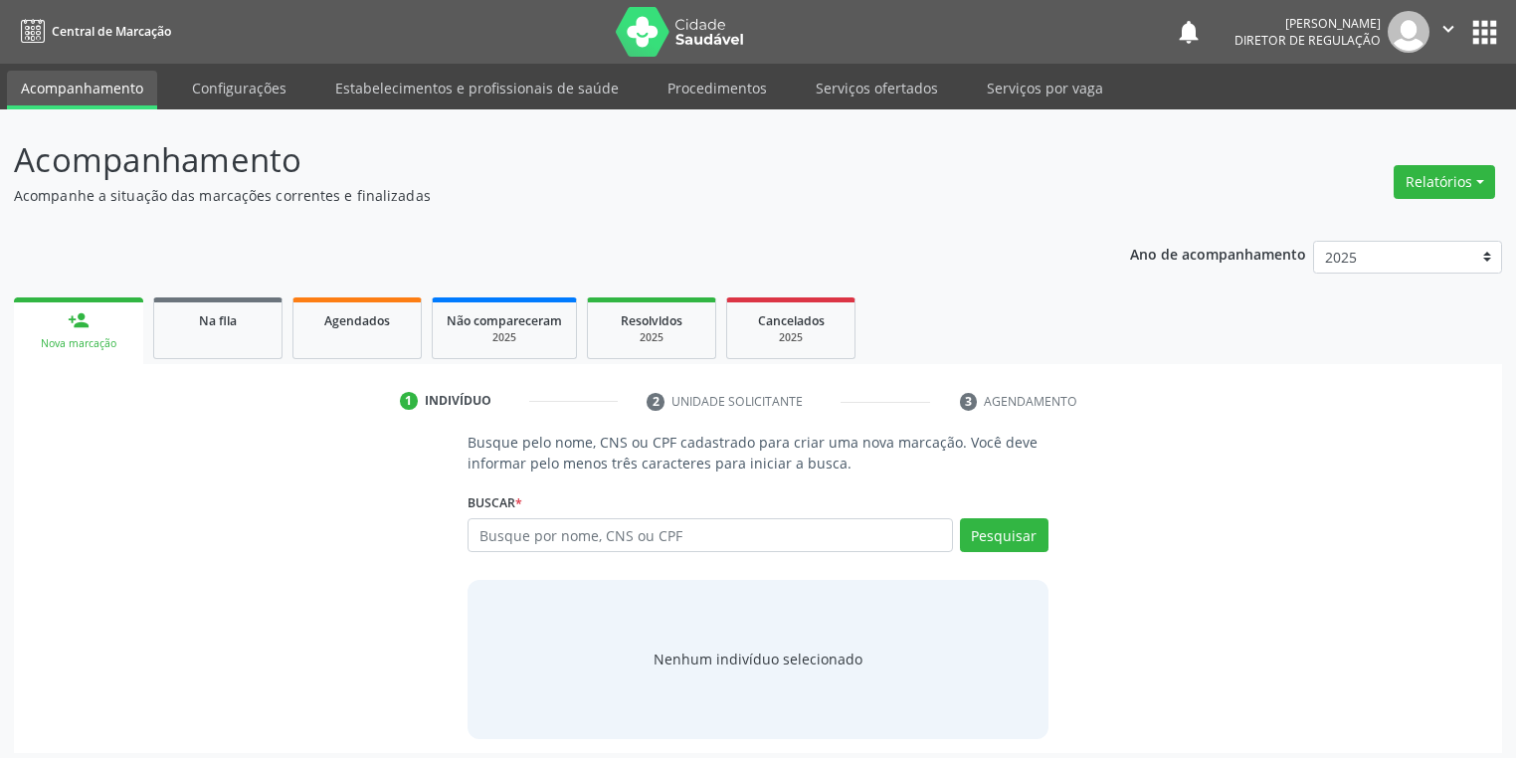
click at [78, 336] on div "Nova marcação" at bounding box center [78, 343] width 101 height 15
click at [54, 344] on div "Nova marcação" at bounding box center [78, 343] width 101 height 15
click at [358, 326] on span "Agendados" at bounding box center [357, 320] width 66 height 17
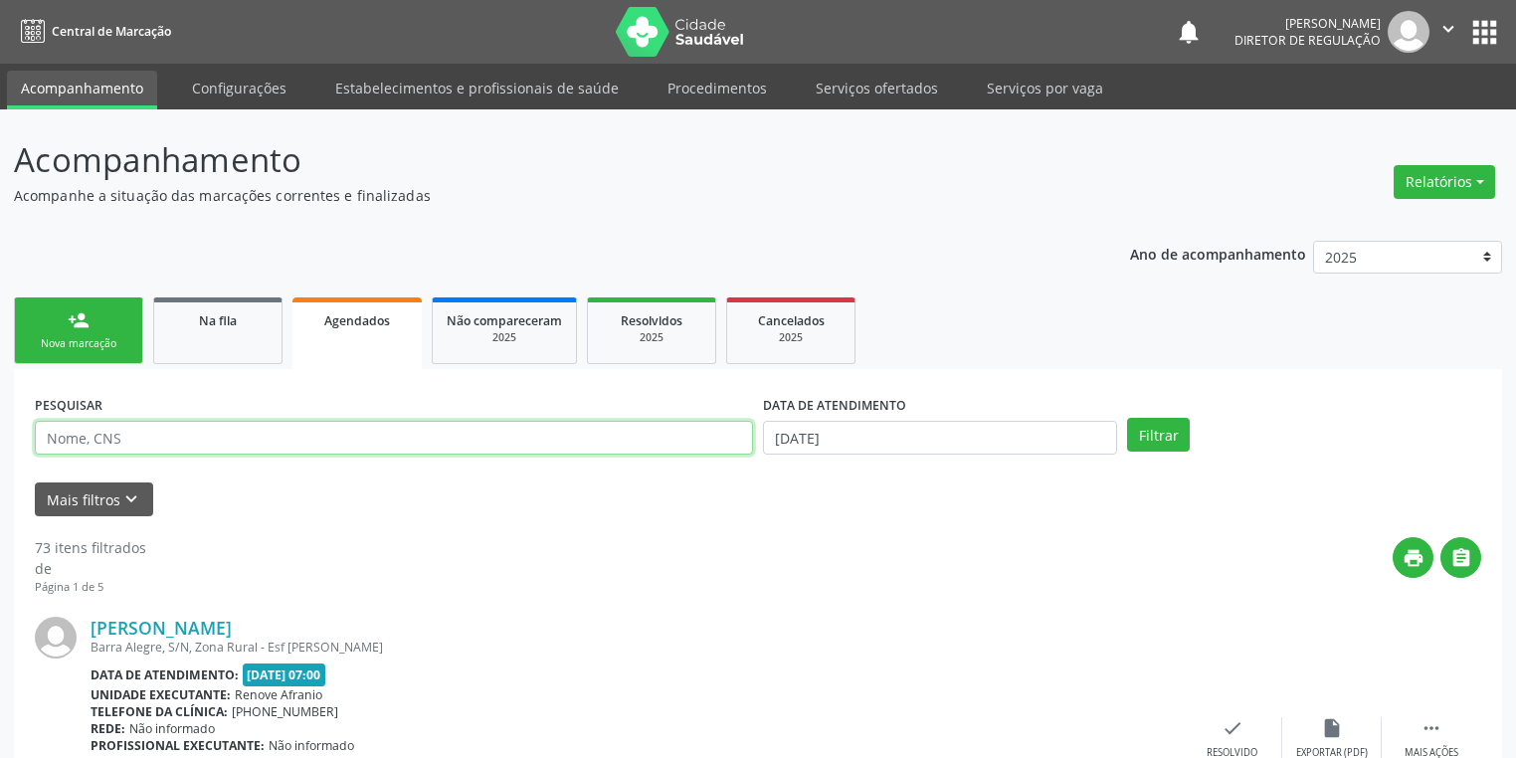
click at [94, 438] on input "text" at bounding box center [394, 438] width 718 height 34
type input "[PERSON_NAME]"
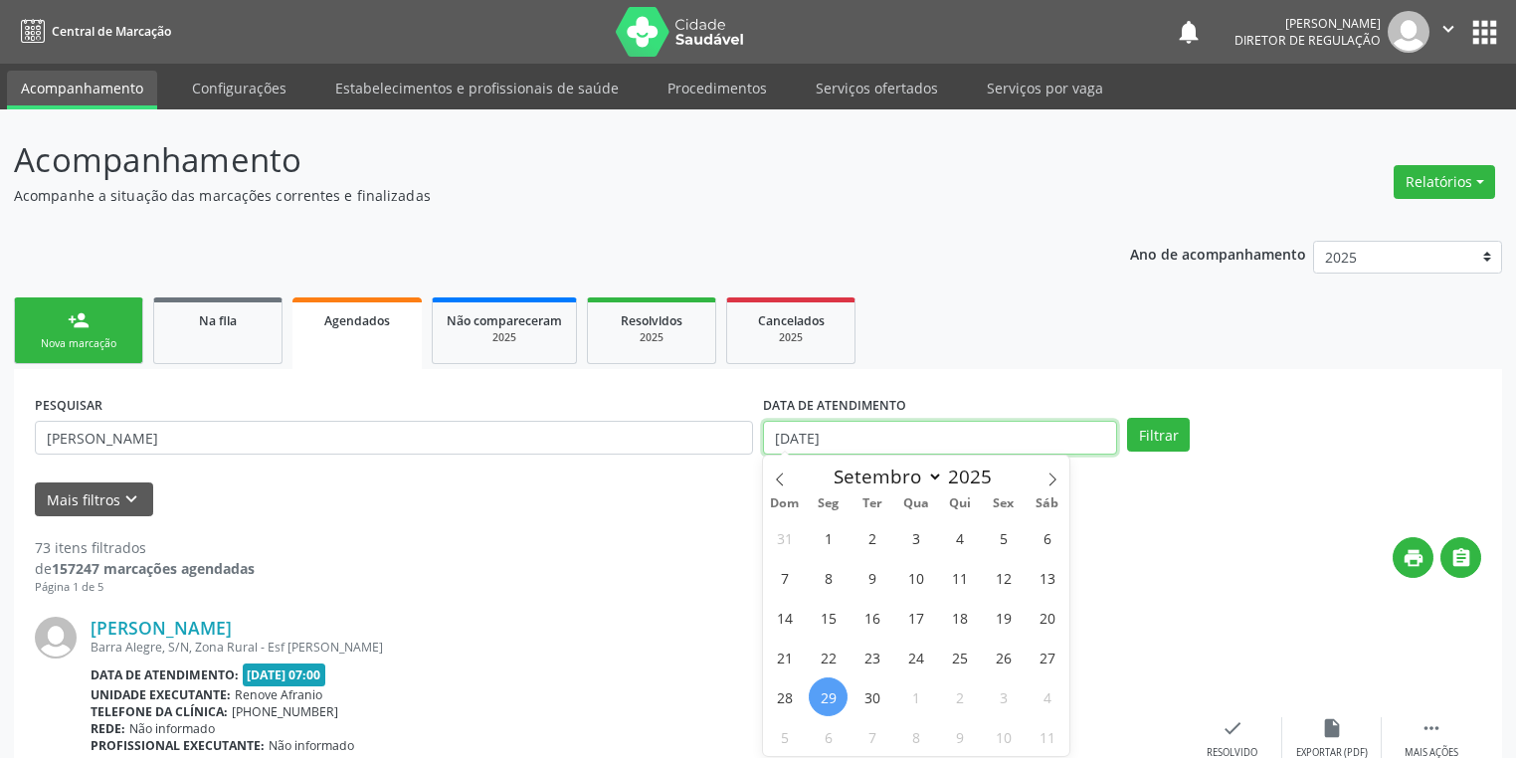
click at [825, 439] on input "[DATE]" at bounding box center [940, 438] width 354 height 34
click at [1049, 473] on icon at bounding box center [1052, 478] width 7 height 13
select select "9"
click at [1050, 541] on span "4" at bounding box center [1047, 537] width 39 height 39
type input "04/10/2025"
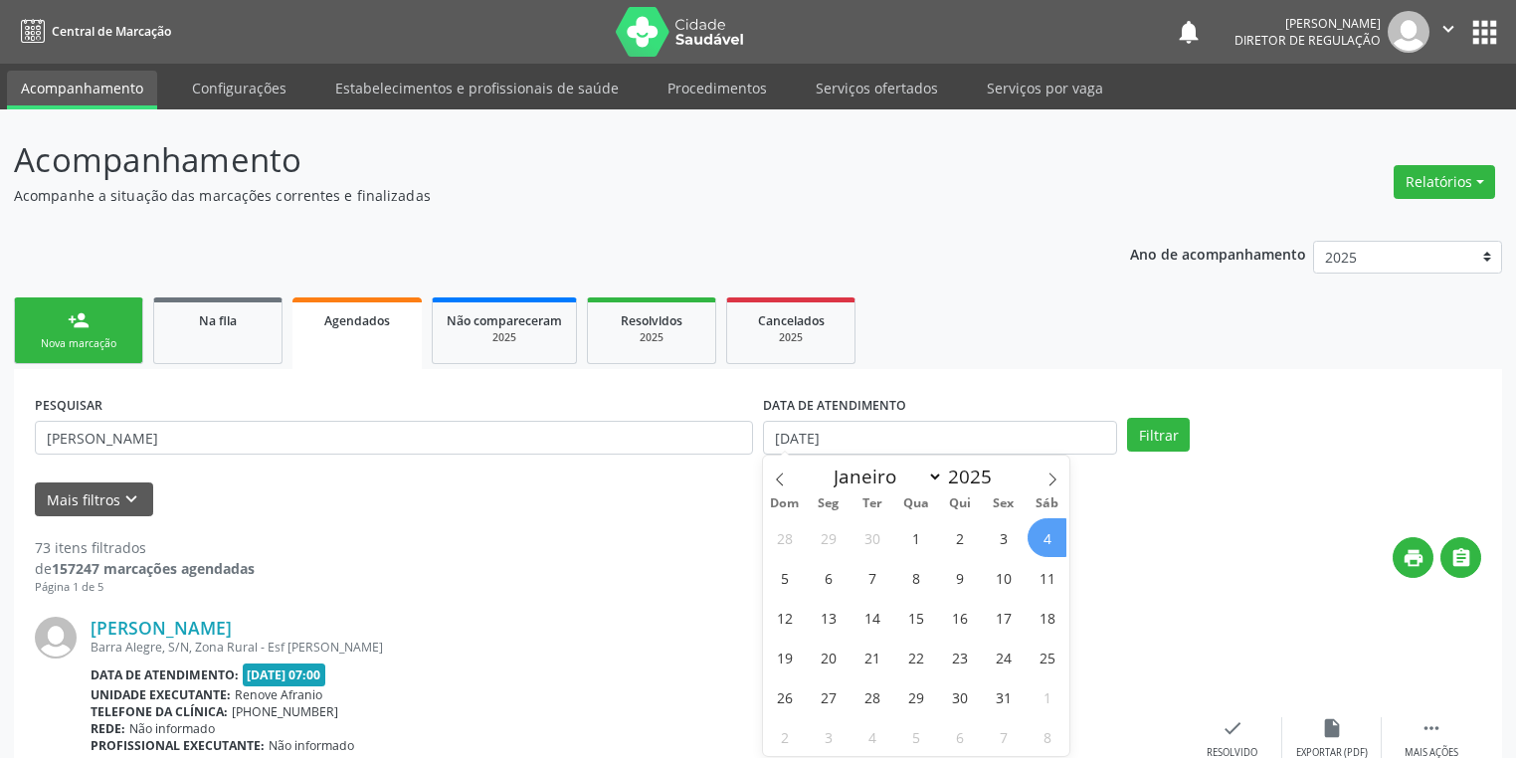
click at [1050, 541] on span "4" at bounding box center [1047, 537] width 39 height 39
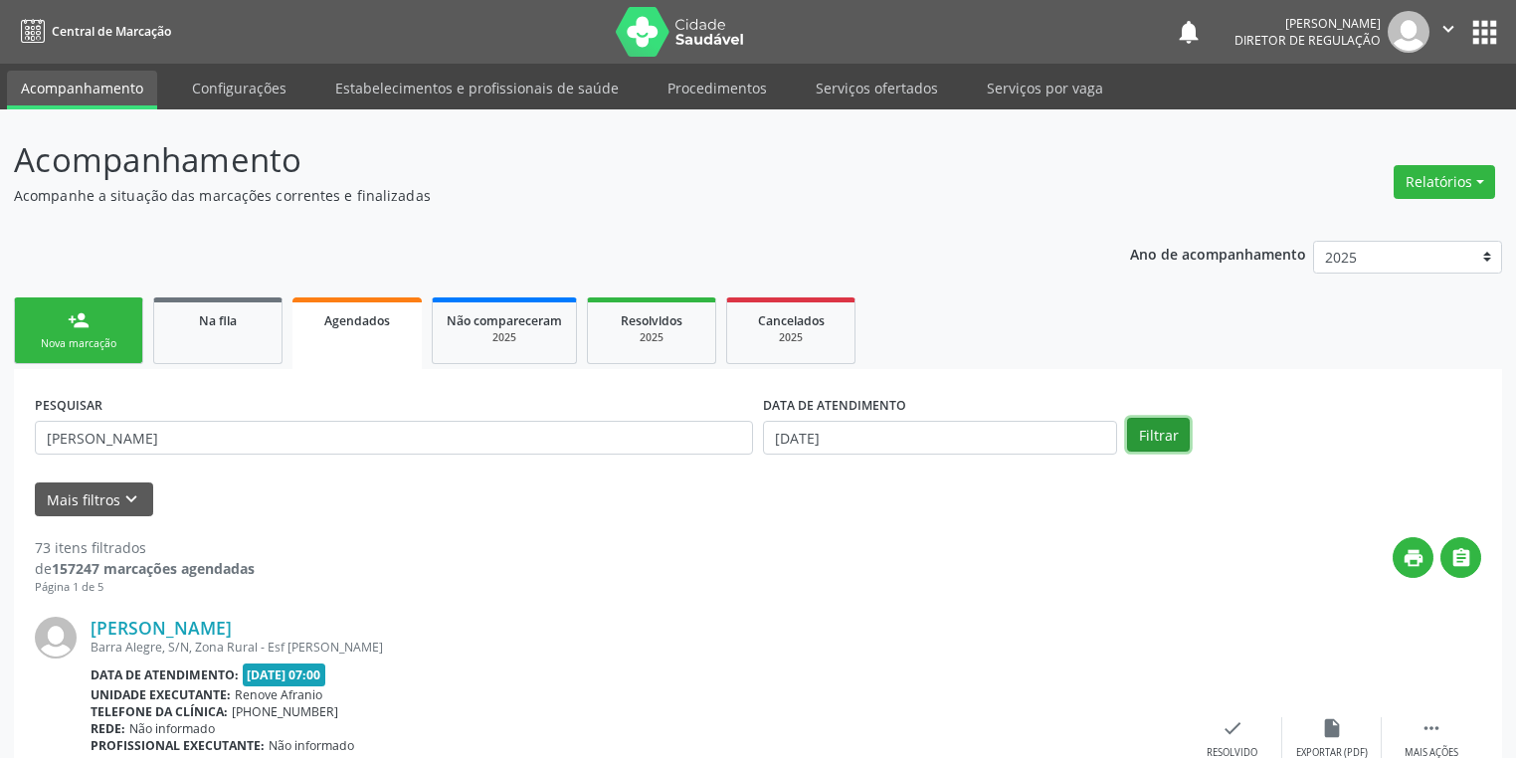
click at [1158, 426] on button "Filtrar" at bounding box center [1158, 435] width 63 height 34
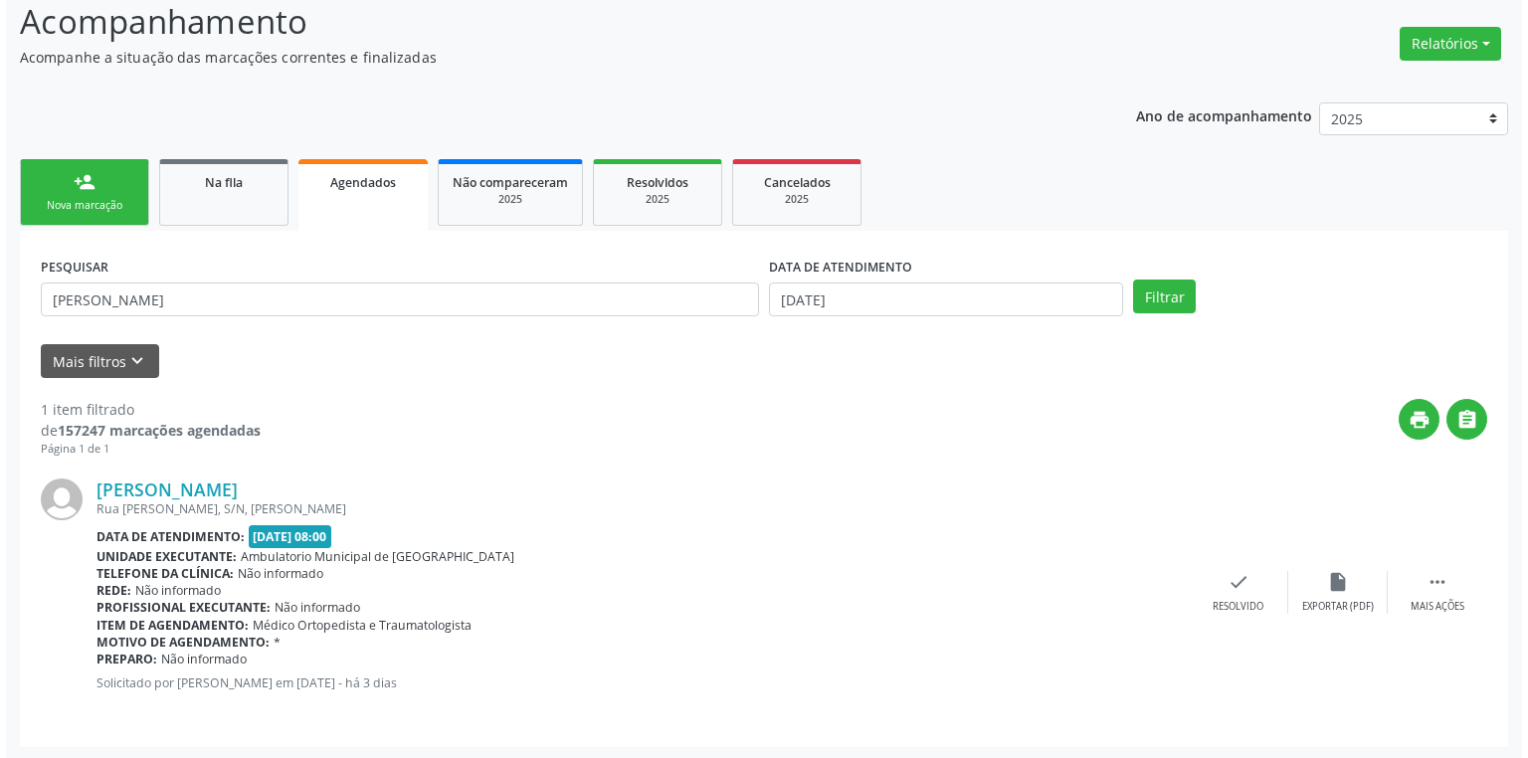
scroll to position [139, 0]
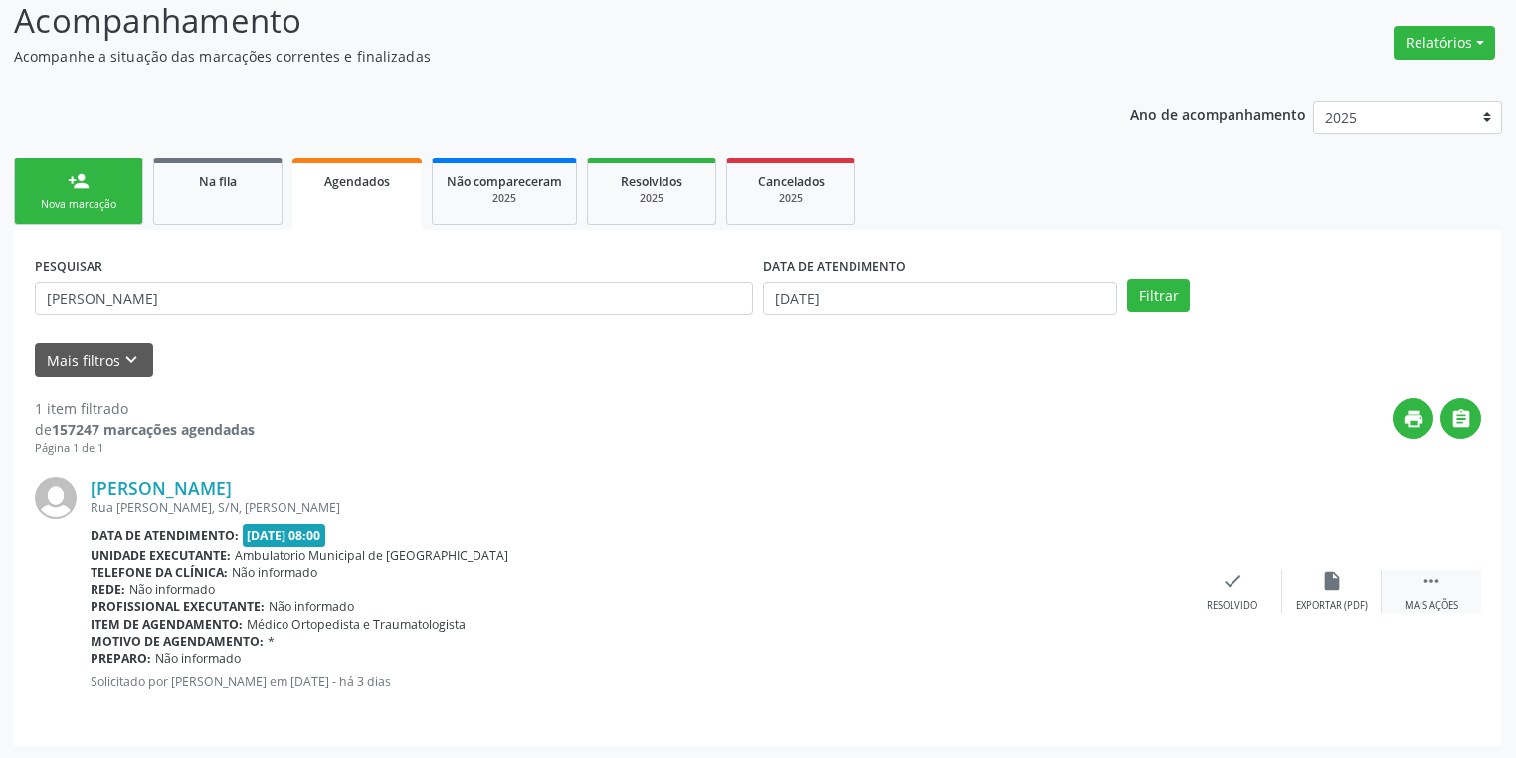
click at [1436, 578] on icon "" at bounding box center [1431, 581] width 22 height 22
click at [1117, 586] on div "cancel Cancelar" at bounding box center [1132, 591] width 99 height 43
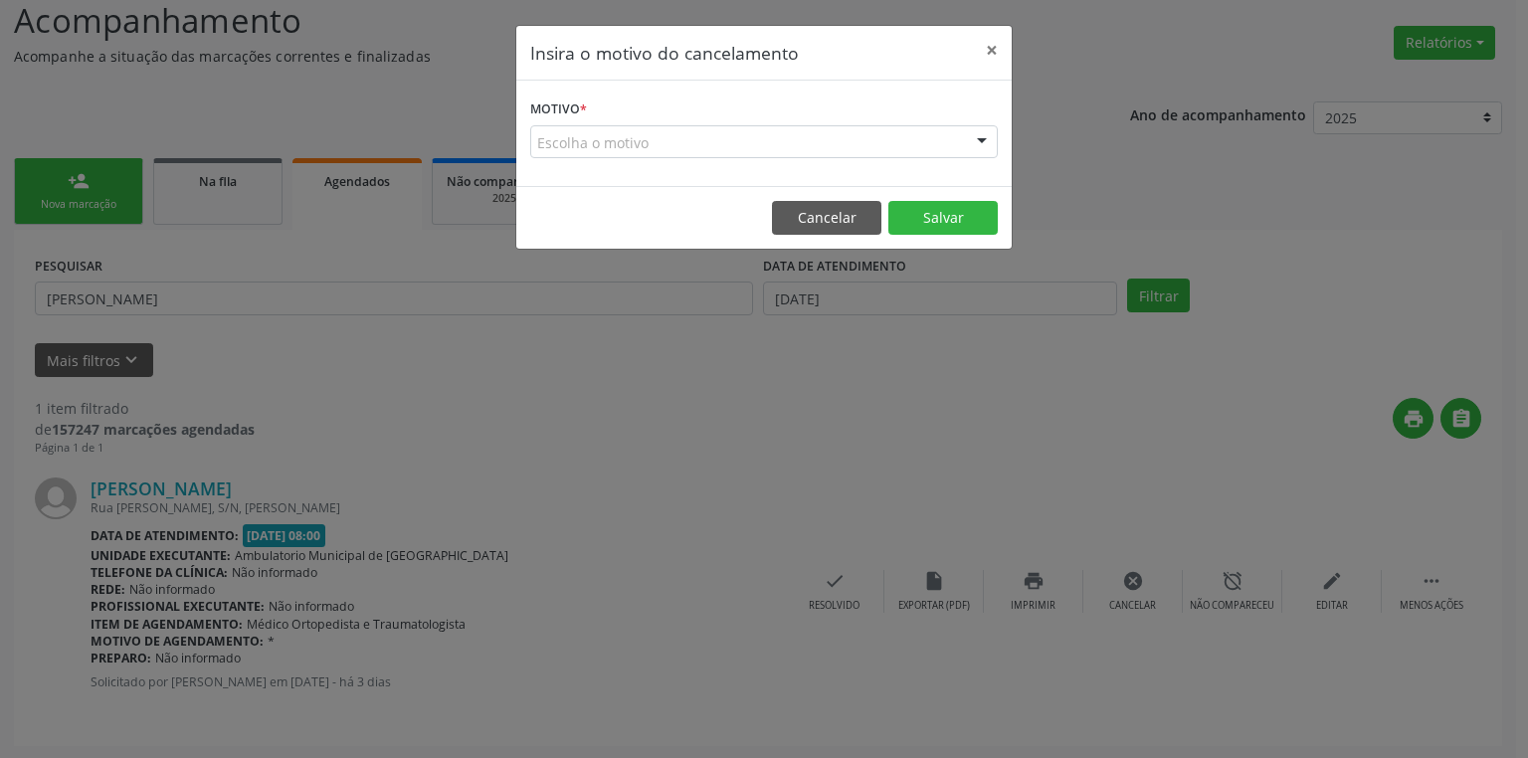
click at [561, 140] on div "Escolha o motivo" at bounding box center [764, 142] width 468 height 34
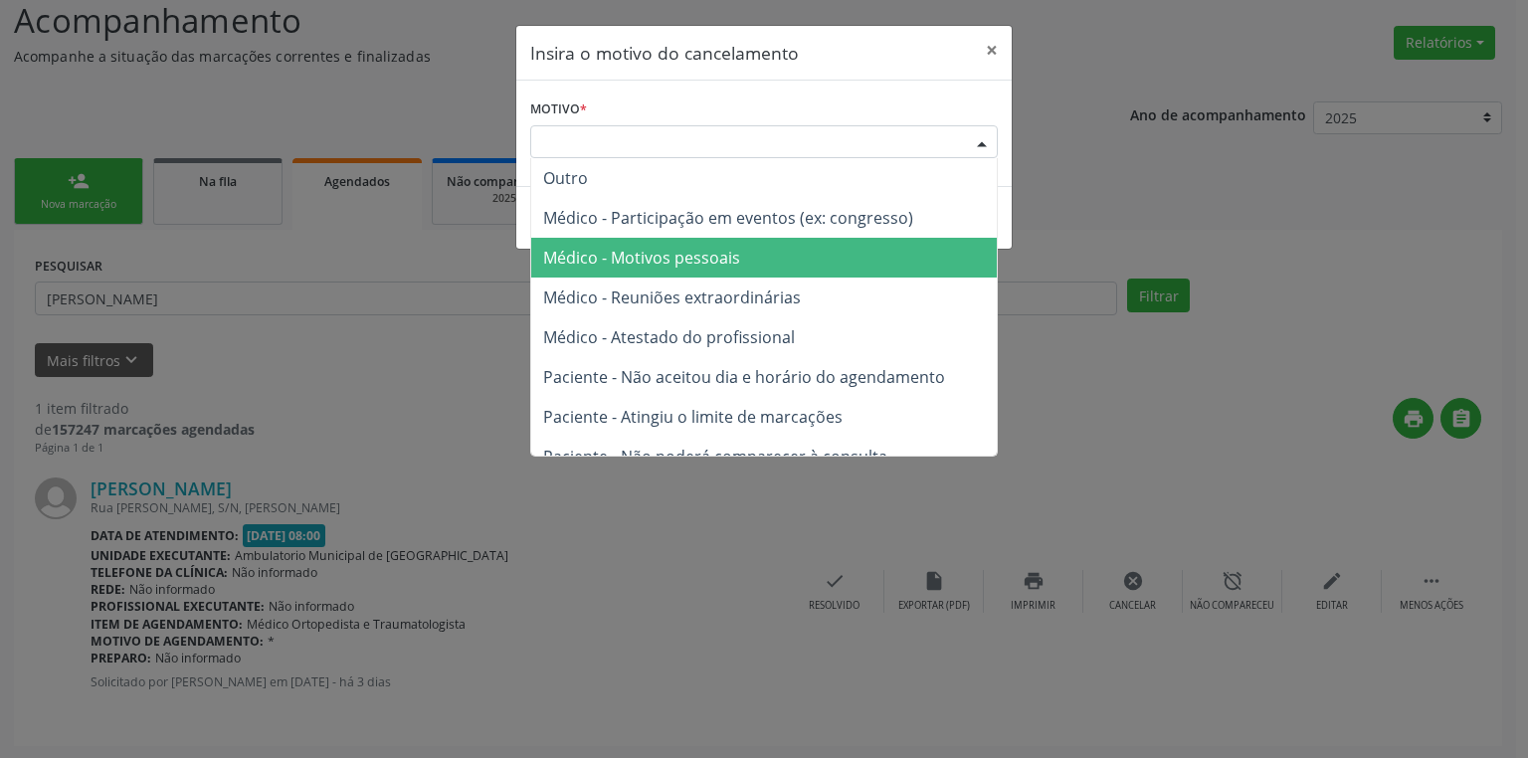
click at [617, 261] on span "Médico - Motivos pessoais" at bounding box center [641, 258] width 197 height 22
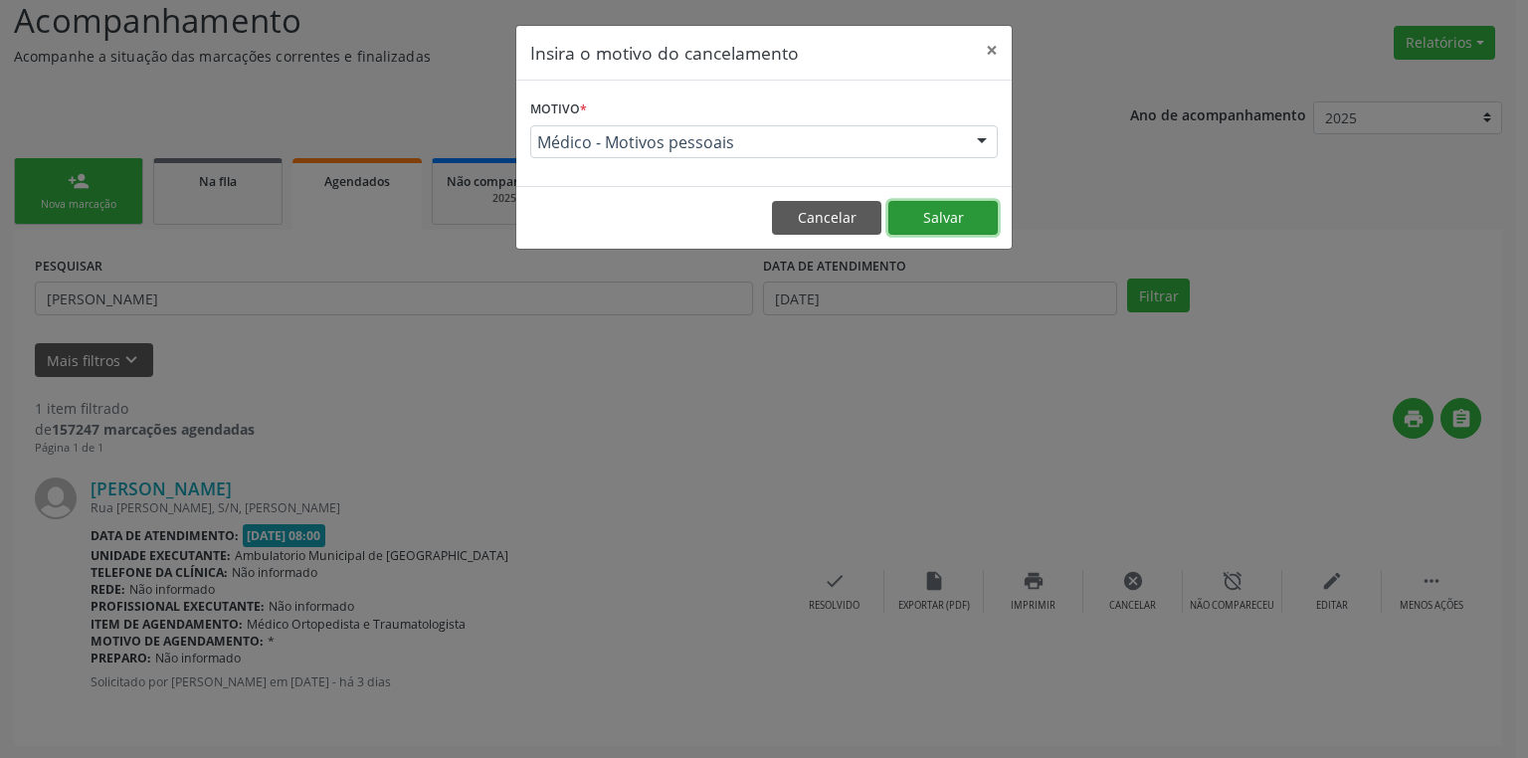
click at [961, 215] on button "Salvar" at bounding box center [942, 218] width 109 height 34
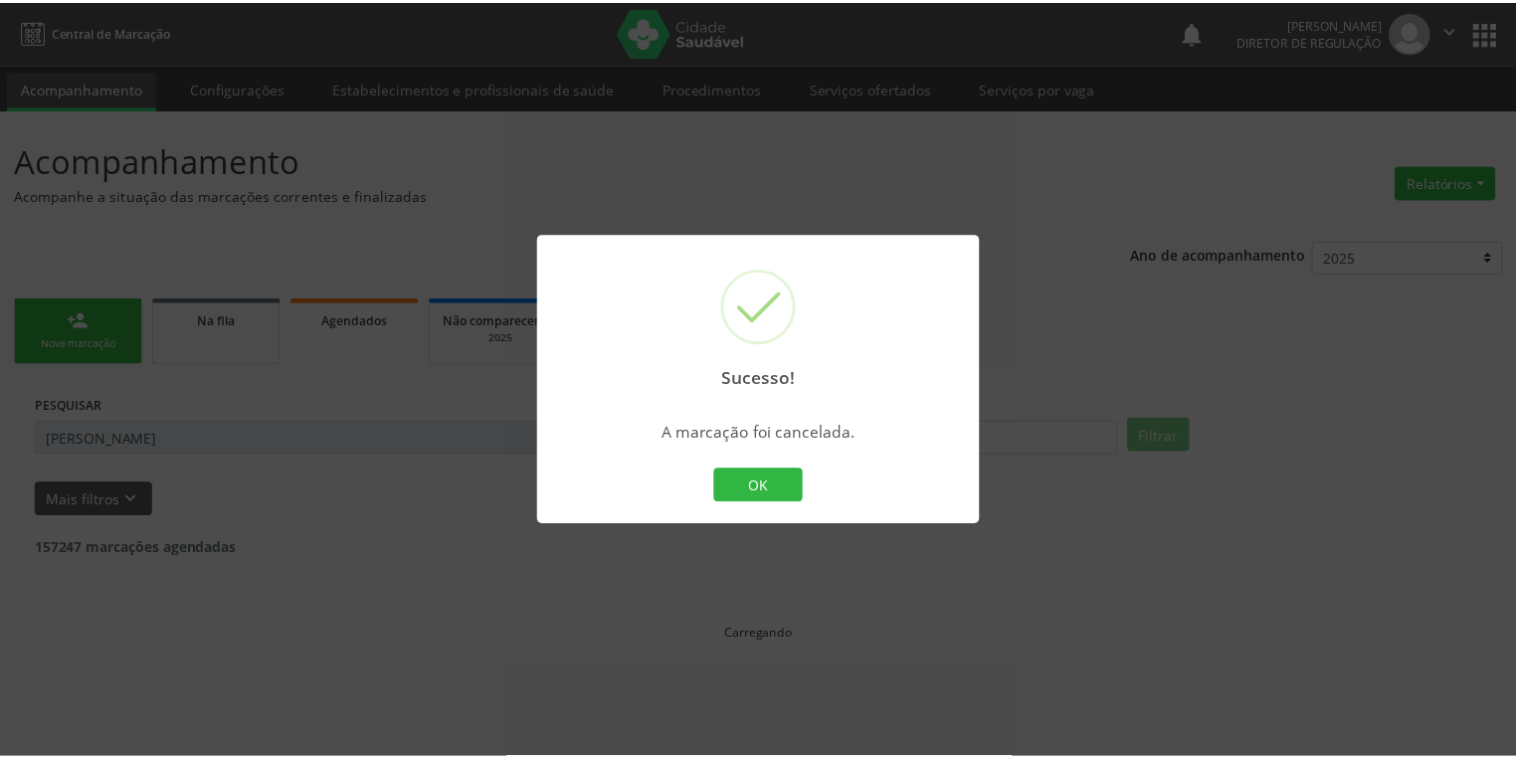
scroll to position [0, 0]
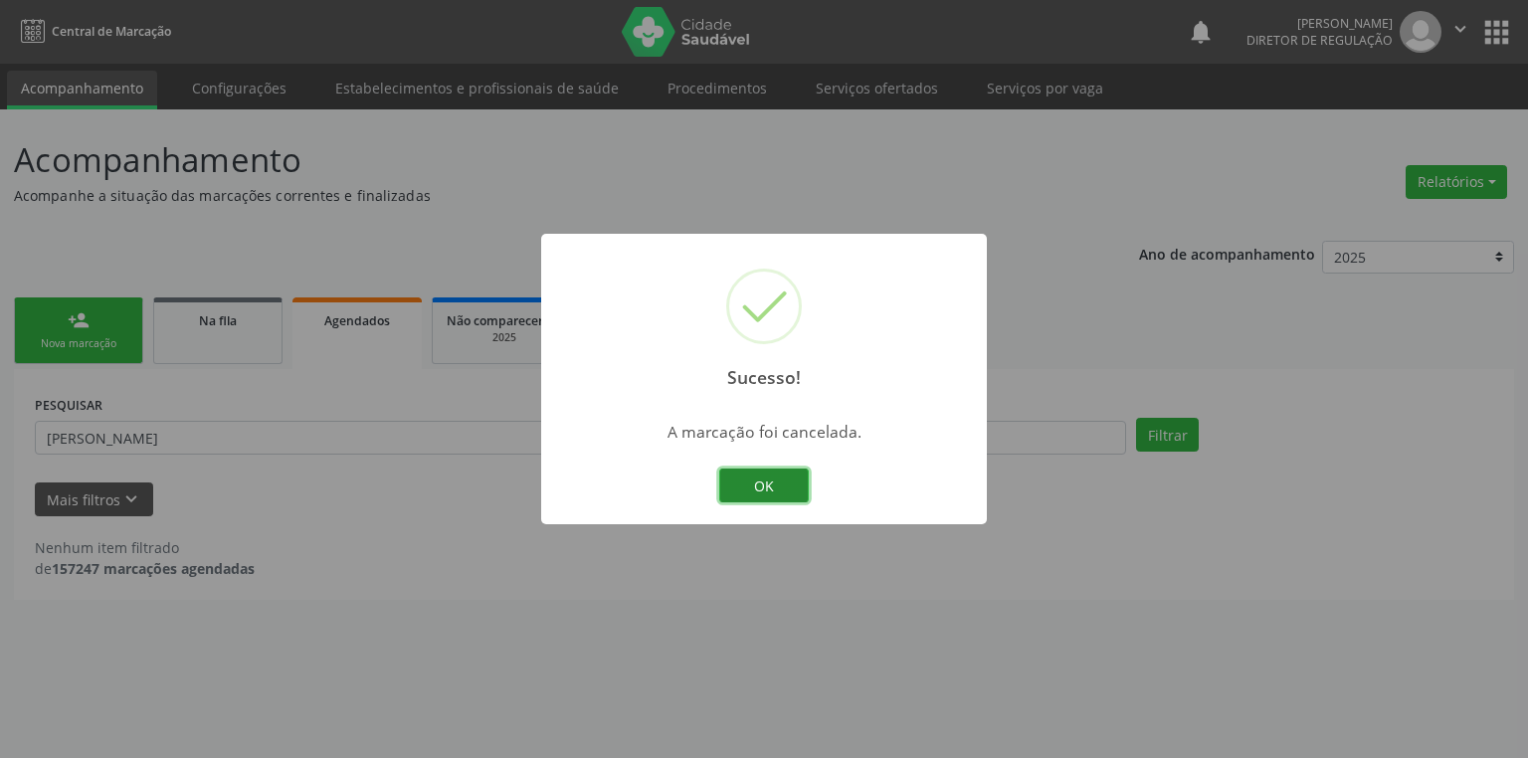
click at [769, 483] on button "OK" at bounding box center [764, 485] width 90 height 34
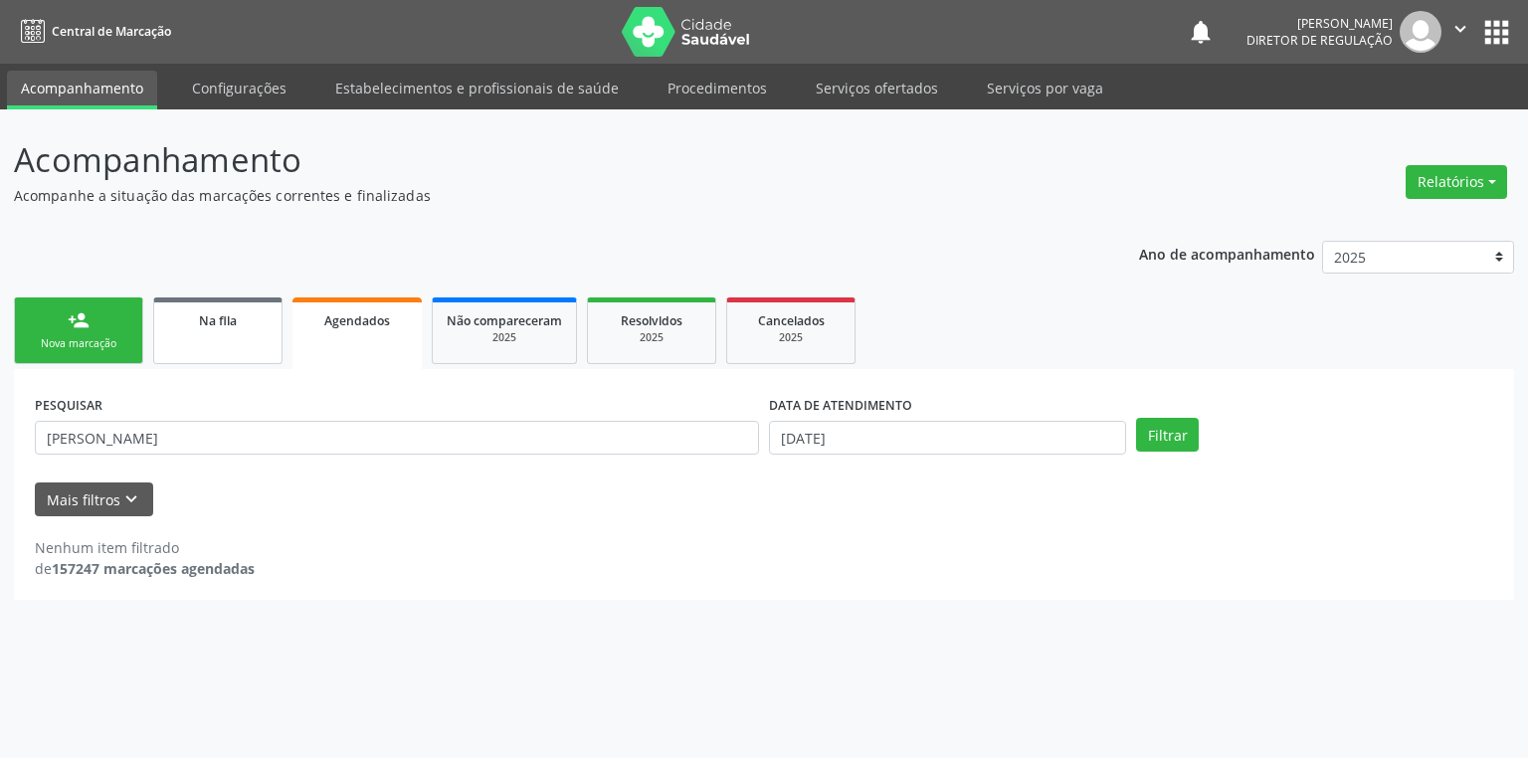
click at [210, 327] on span "Na fila" at bounding box center [218, 320] width 38 height 17
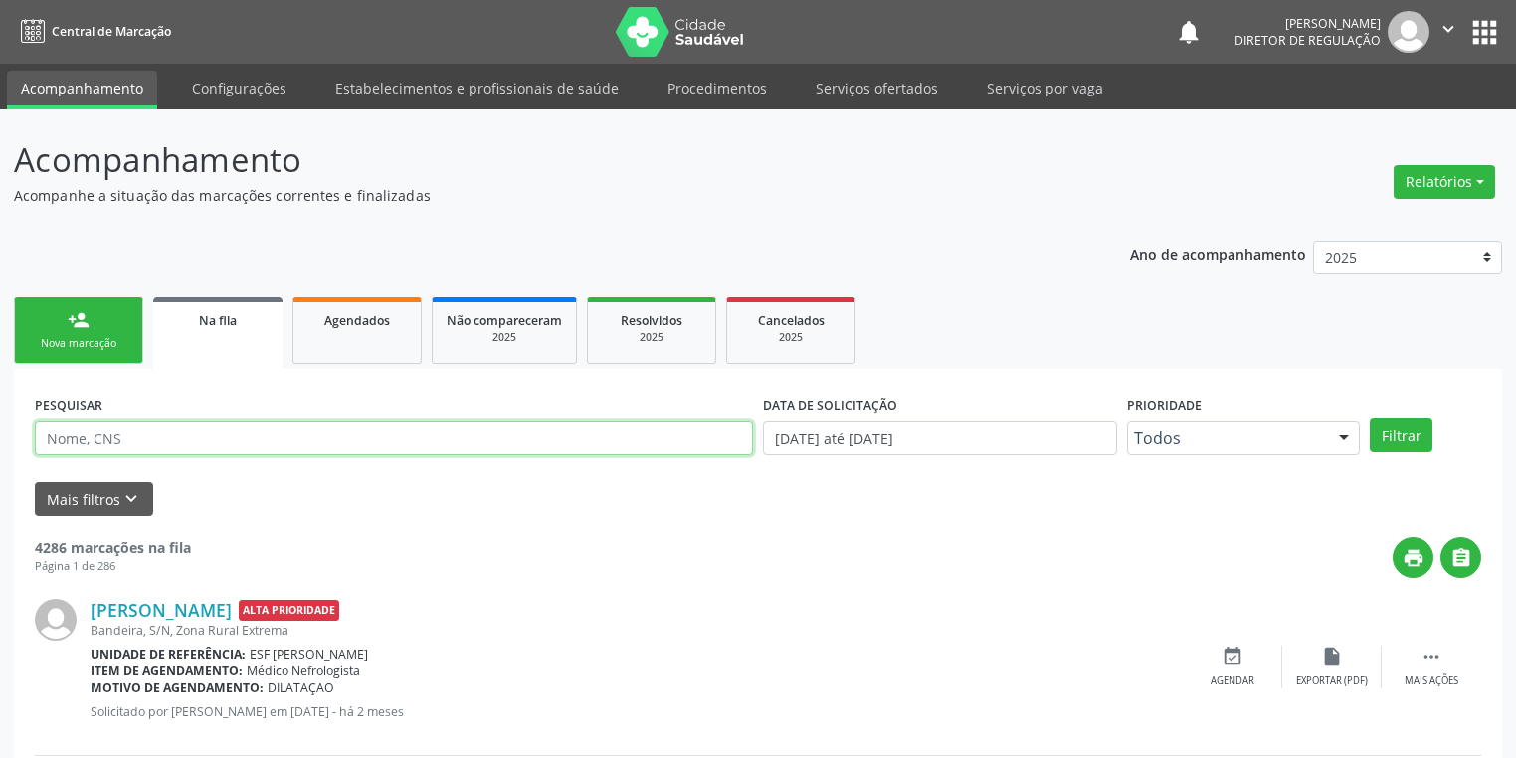
click at [186, 440] on input "text" at bounding box center [394, 438] width 718 height 34
type input "708901758251311"
click at [1412, 430] on button "Filtrar" at bounding box center [1401, 435] width 63 height 34
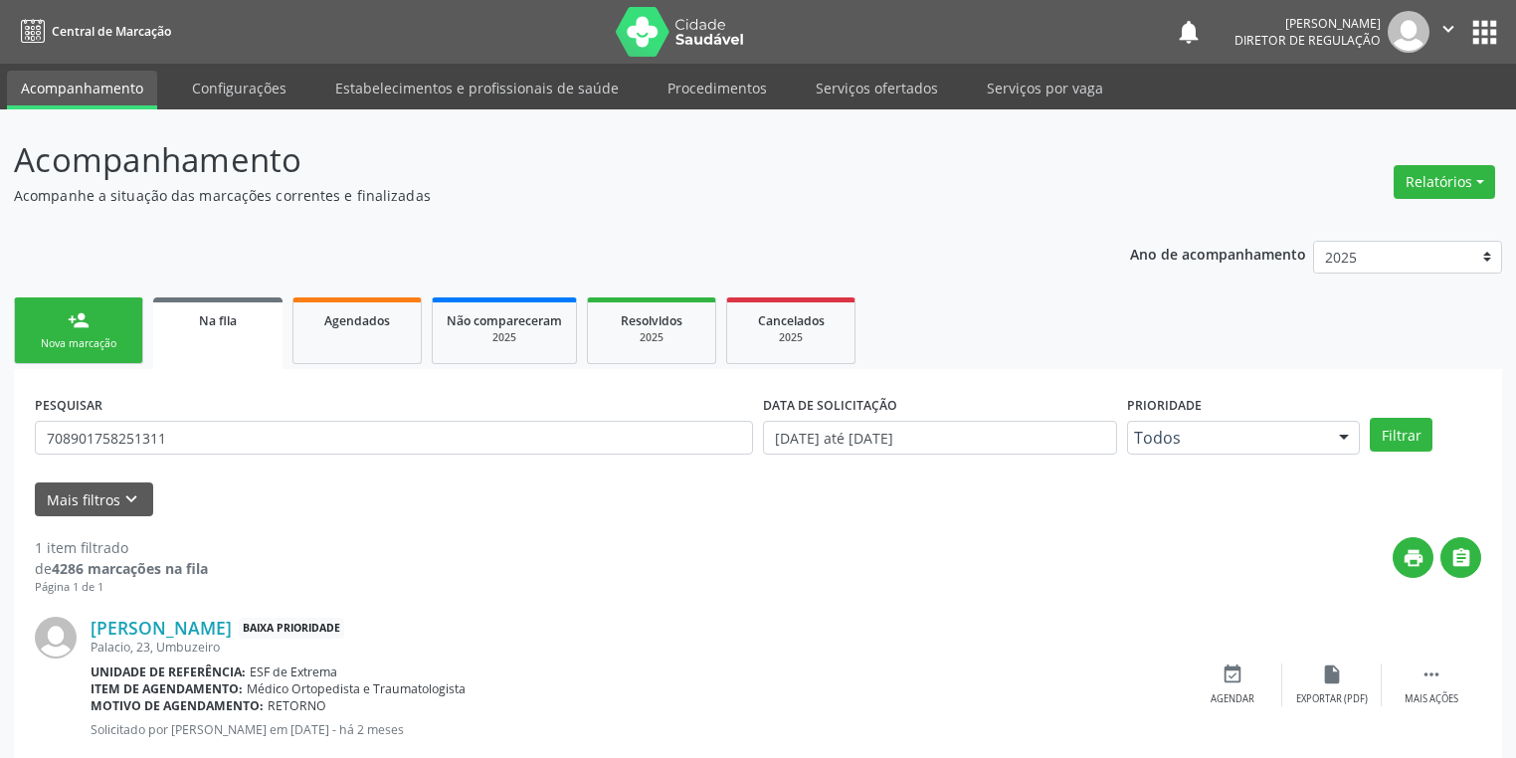
scroll to position [48, 0]
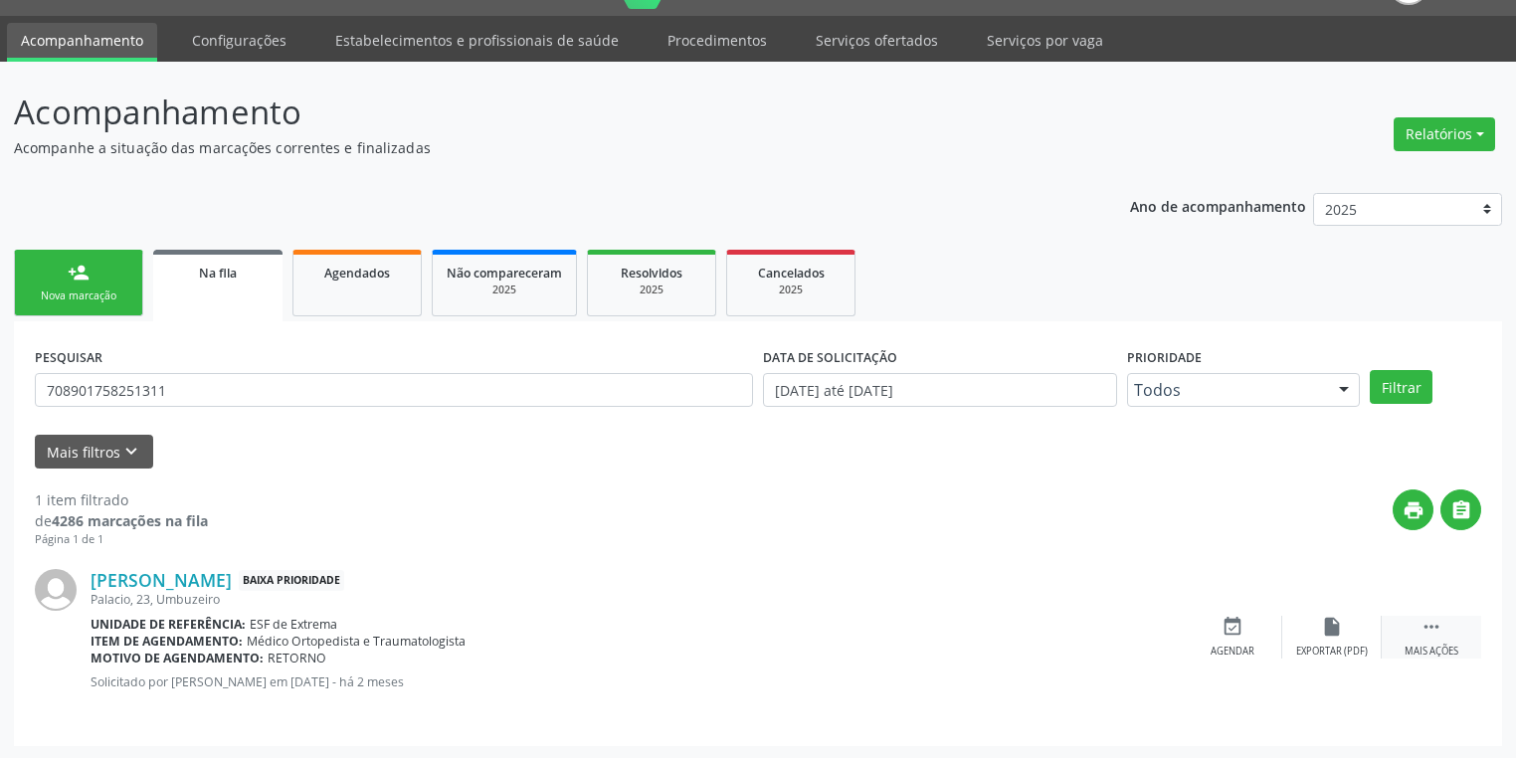
click at [1419, 618] on div " Mais ações" at bounding box center [1431, 637] width 99 height 43
click at [941, 645] on div "Agendar" at bounding box center [934, 652] width 44 height 14
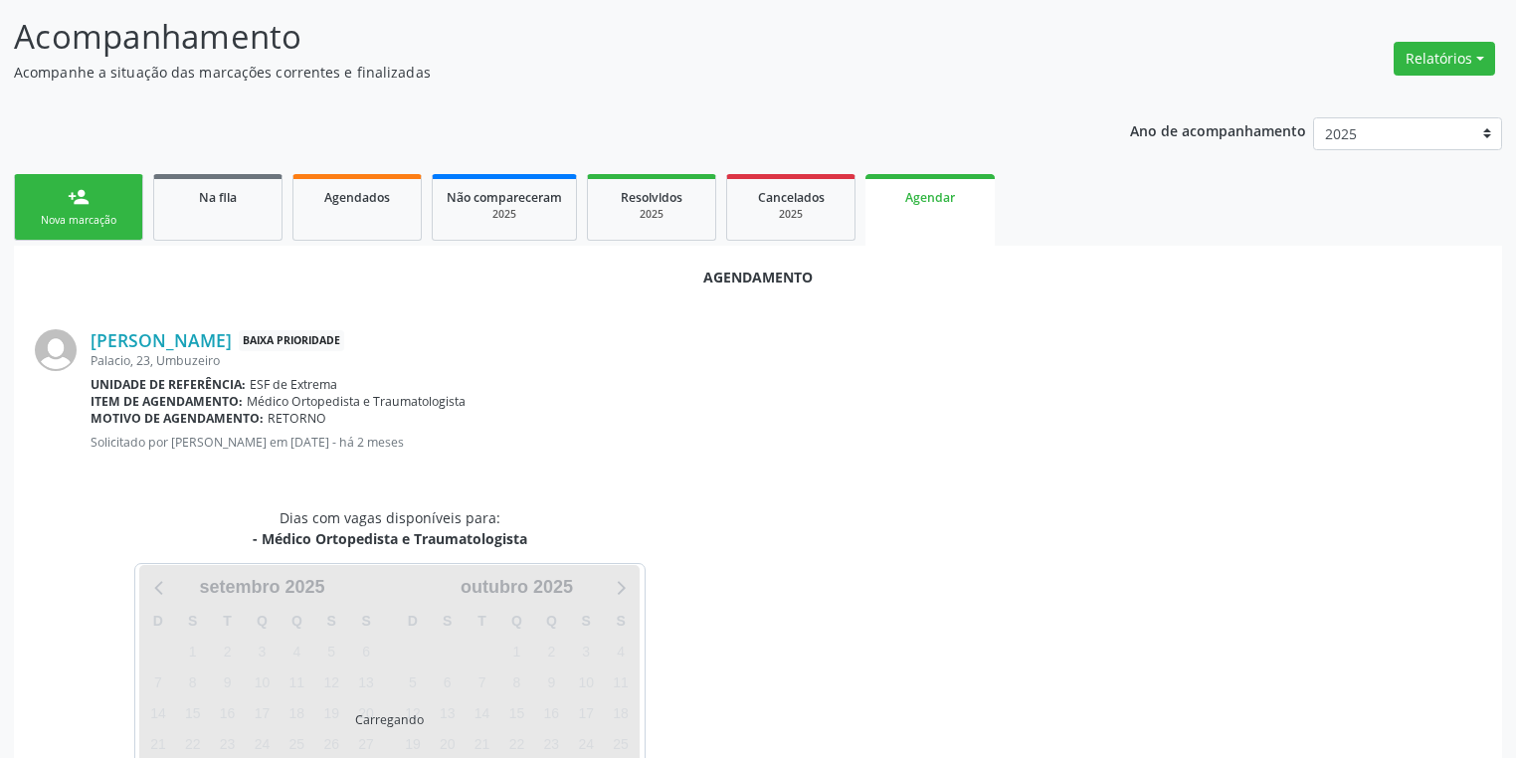
scroll to position [229, 0]
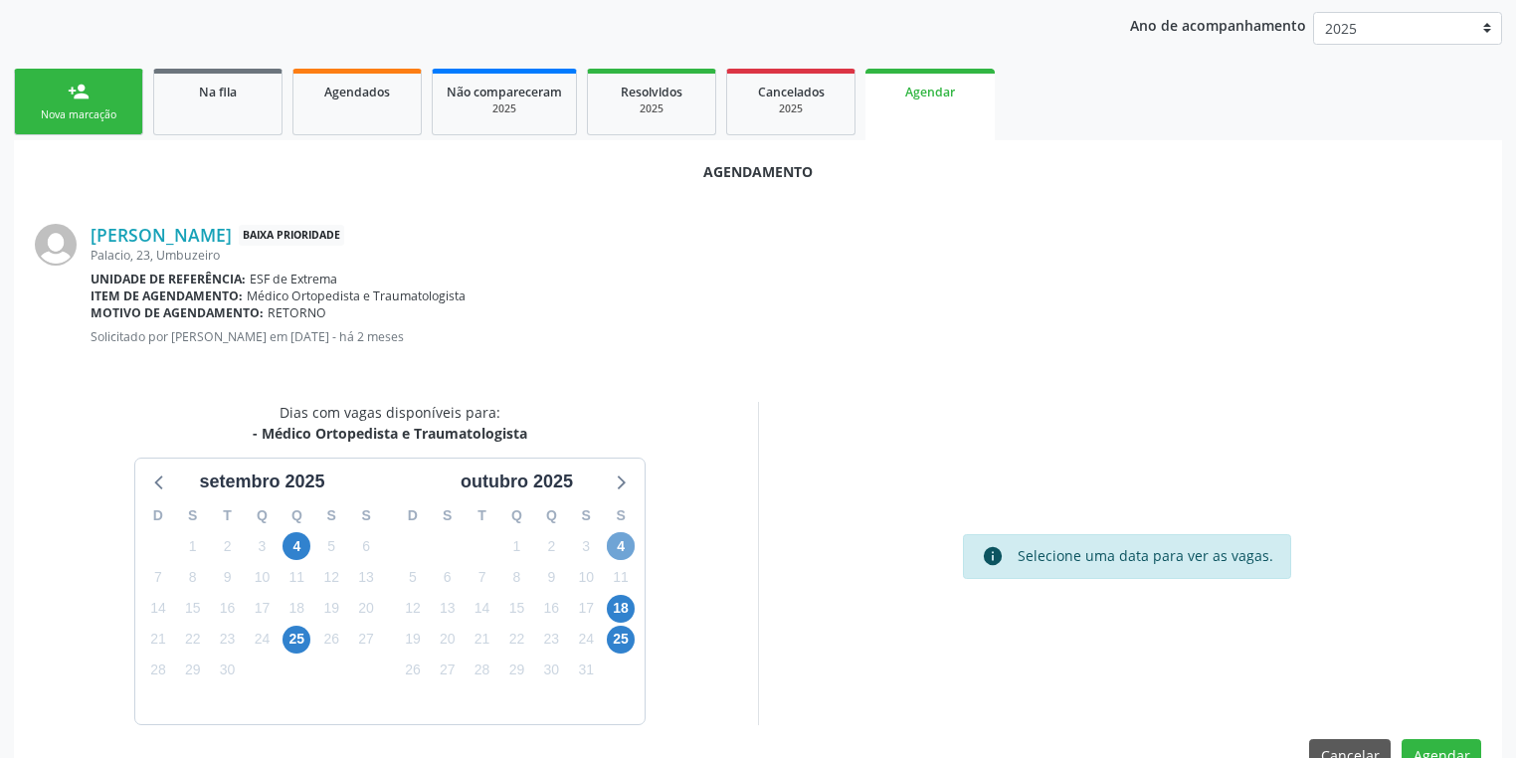
click at [624, 546] on span "4" at bounding box center [621, 546] width 28 height 28
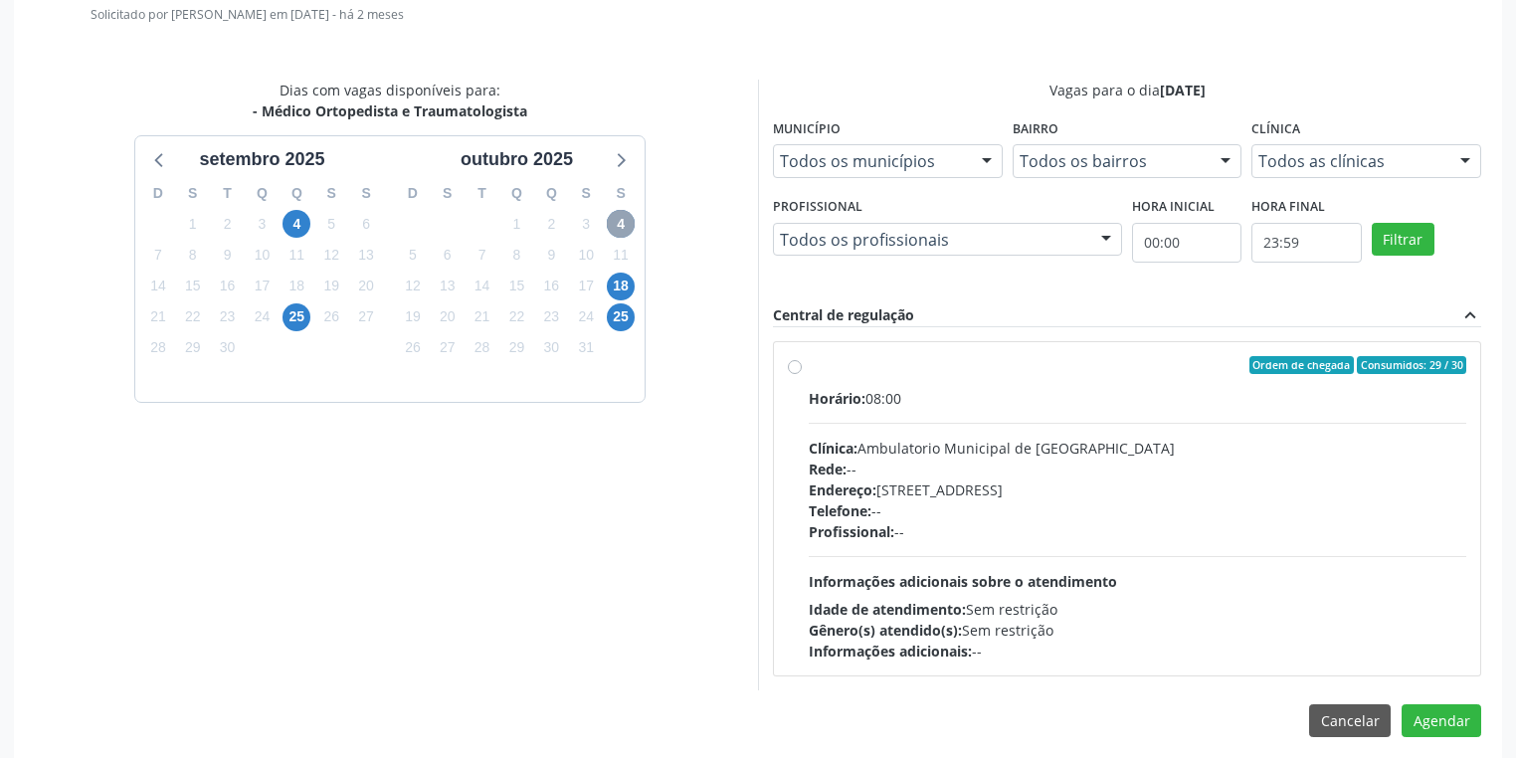
scroll to position [562, 0]
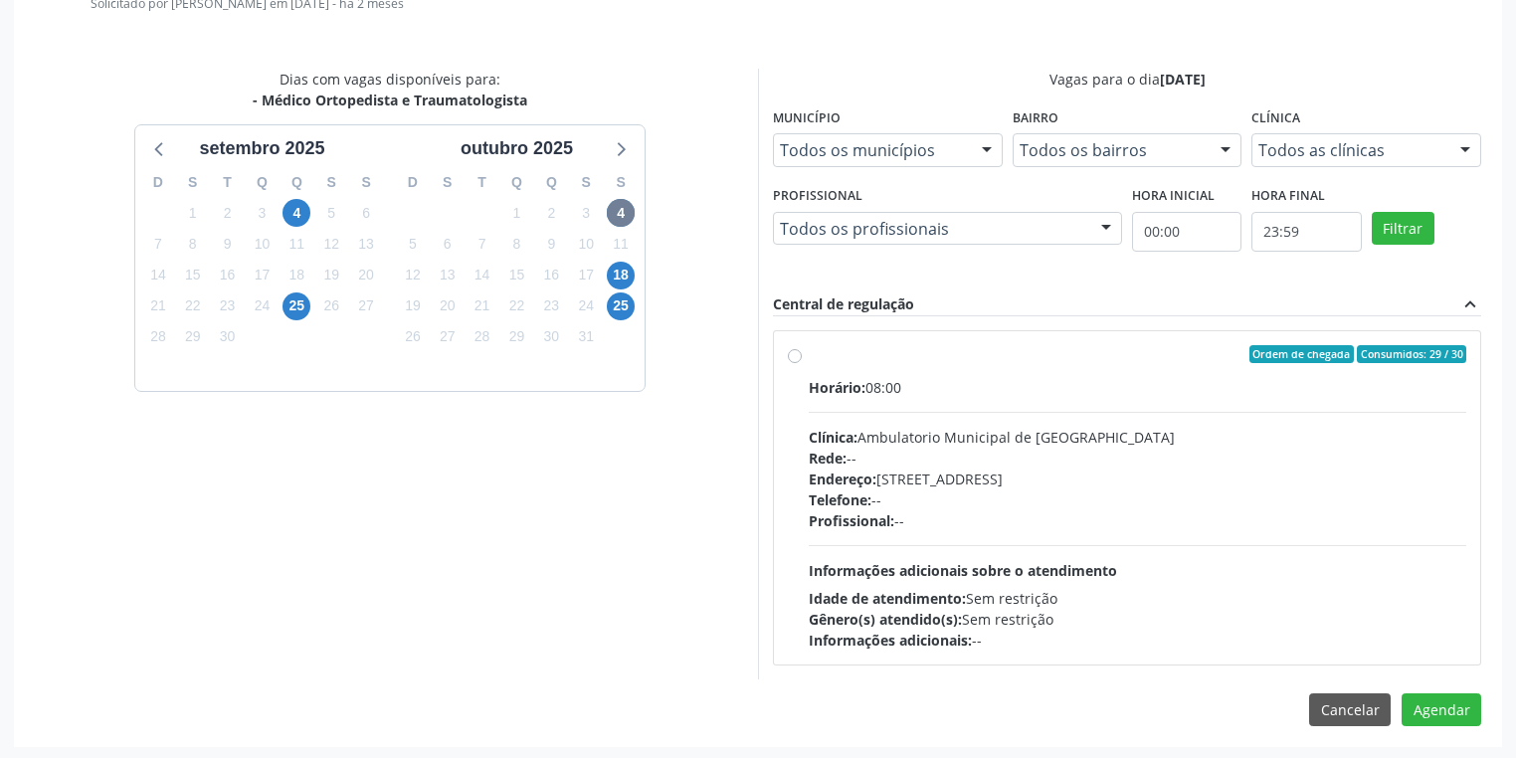
click at [964, 566] on span "Informações adicionais sobre o atendimento" at bounding box center [963, 570] width 308 height 19
click at [802, 363] on input "Ordem de chegada Consumidos: 29 / 30 Horário: 08:00 Clínica: Ambulatorio Munici…" at bounding box center [795, 354] width 14 height 18
radio input "true"
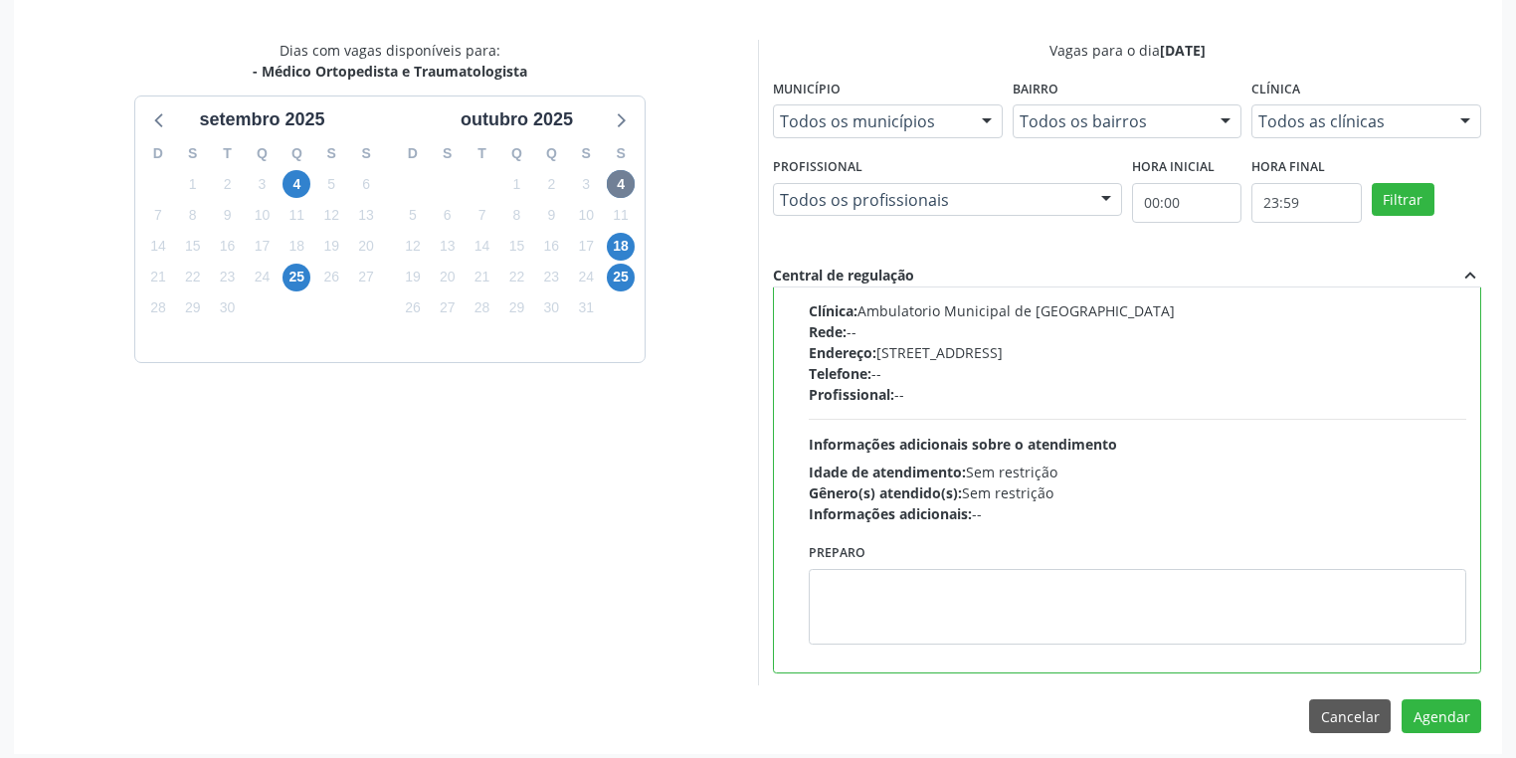
scroll to position [599, 0]
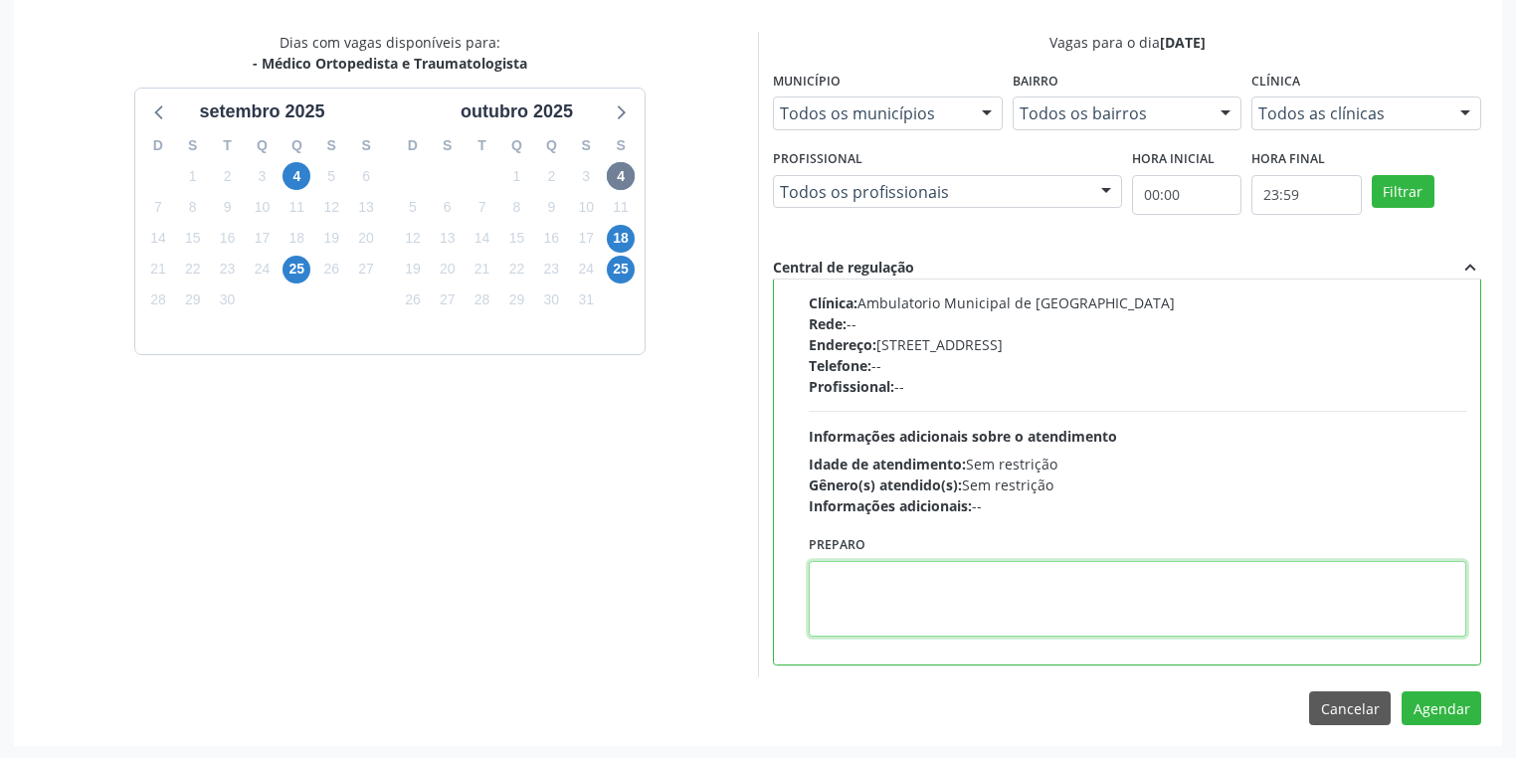
click at [929, 613] on textarea at bounding box center [1137, 599] width 657 height 76
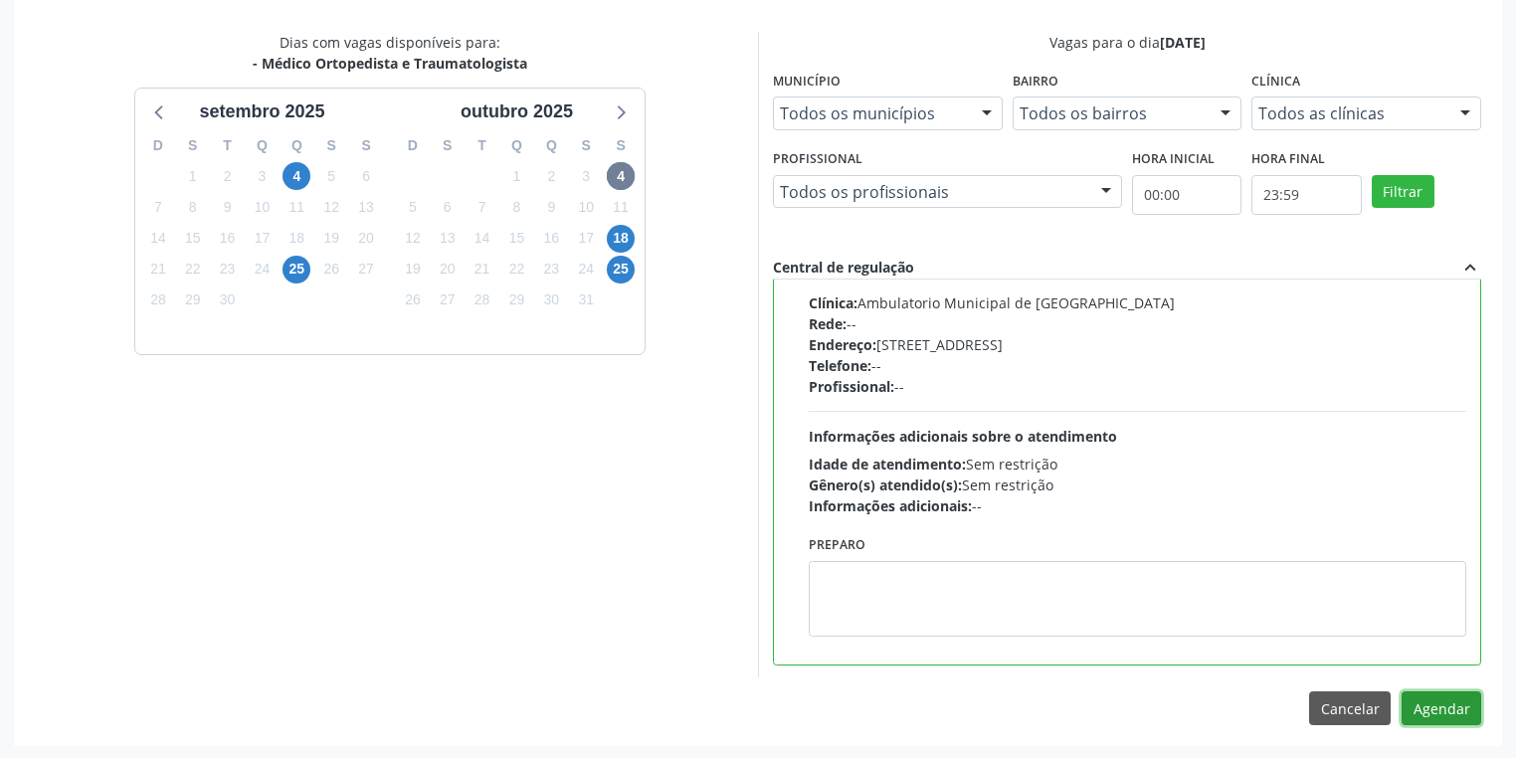
click at [1416, 717] on button "Agendar" at bounding box center [1442, 708] width 80 height 34
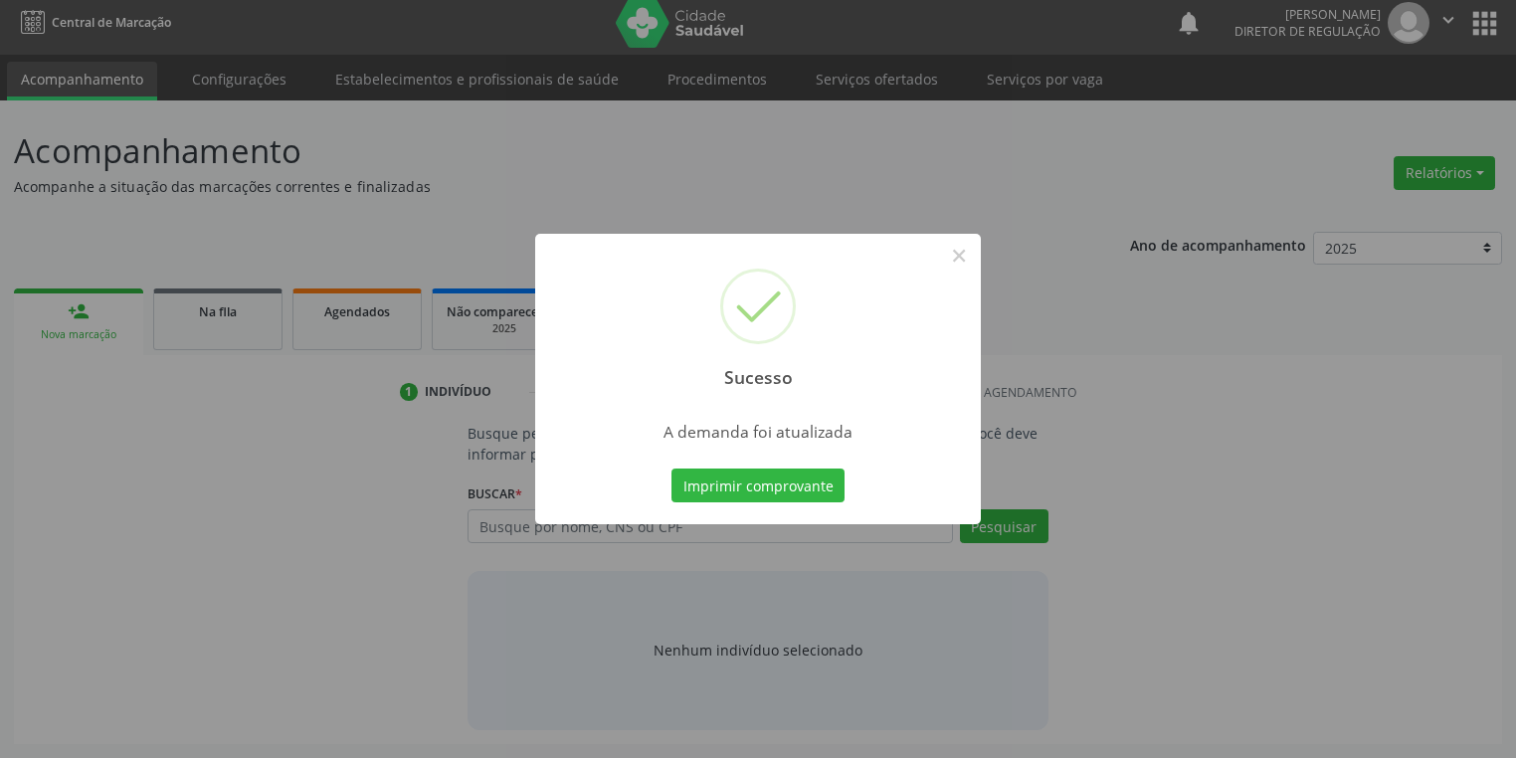
scroll to position [8, 0]
click at [772, 478] on button "Imprimir comprovante" at bounding box center [757, 485] width 173 height 34
